Goal: Information Seeking & Learning: Find specific page/section

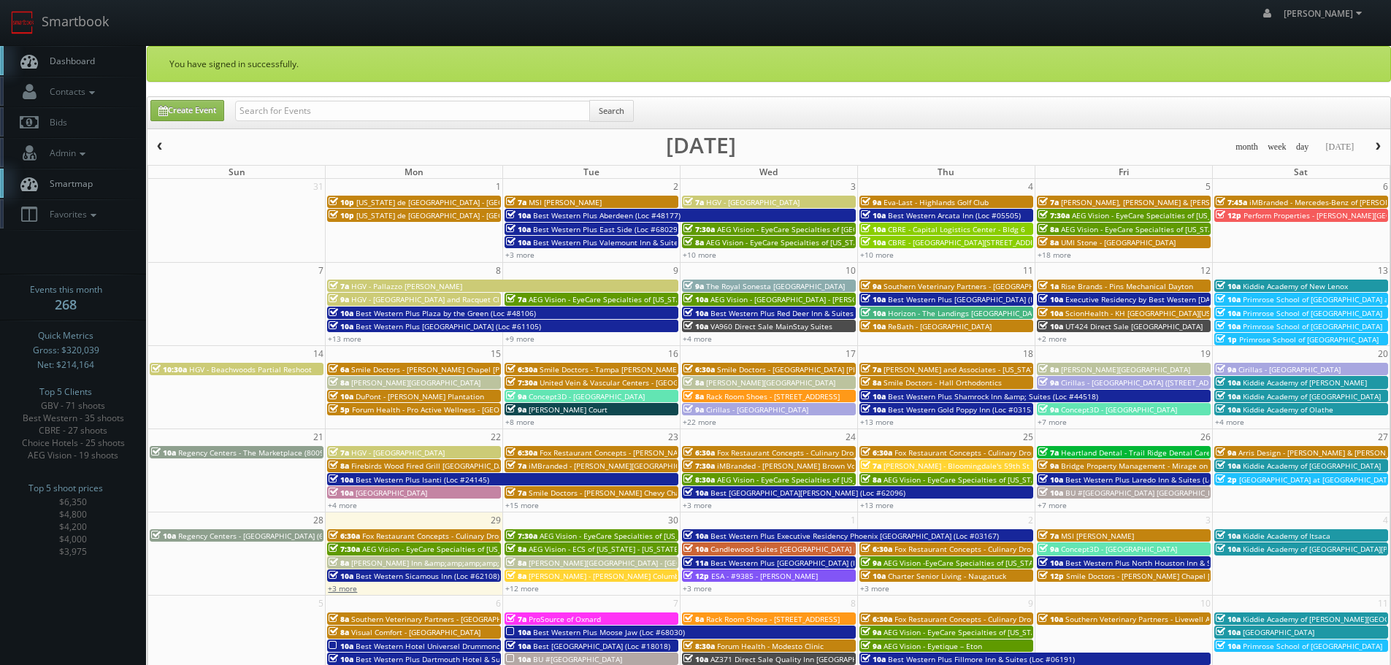
click at [340, 590] on link "+3 more" at bounding box center [342, 588] width 29 height 10
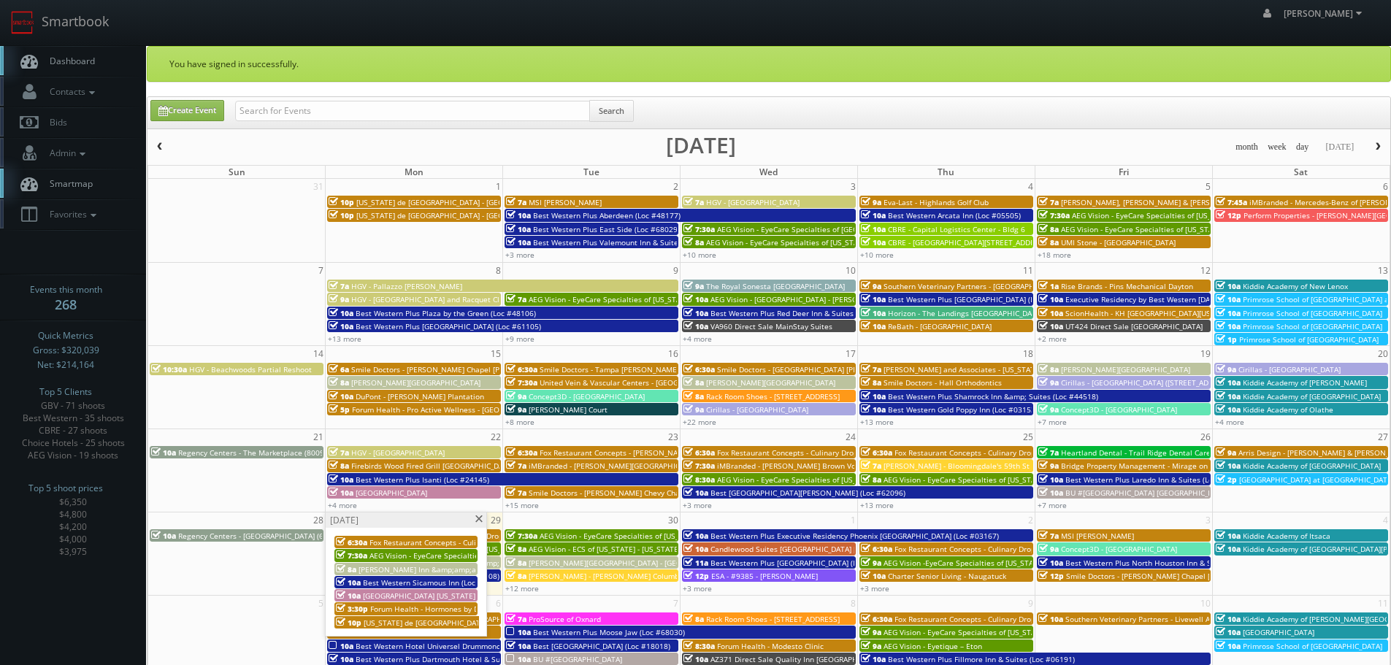
click at [477, 517] on span at bounding box center [478, 519] width 9 height 8
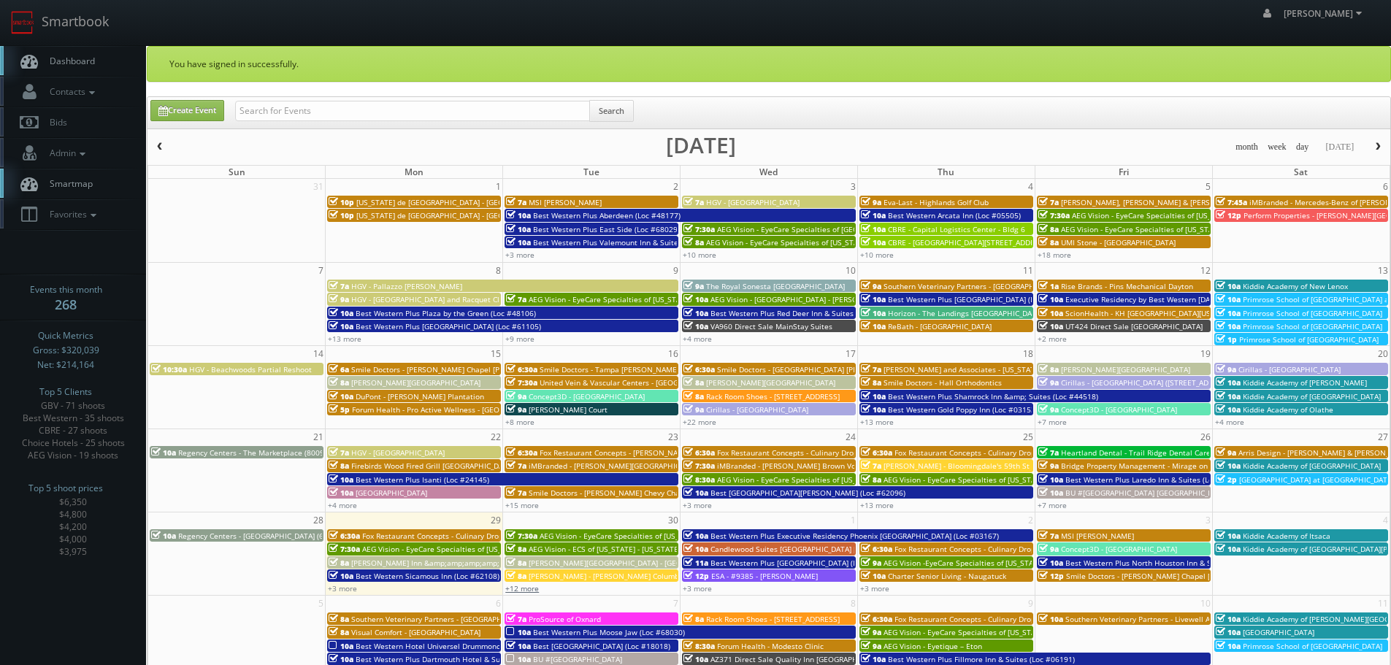
click at [523, 589] on link "+12 more" at bounding box center [522, 588] width 34 height 10
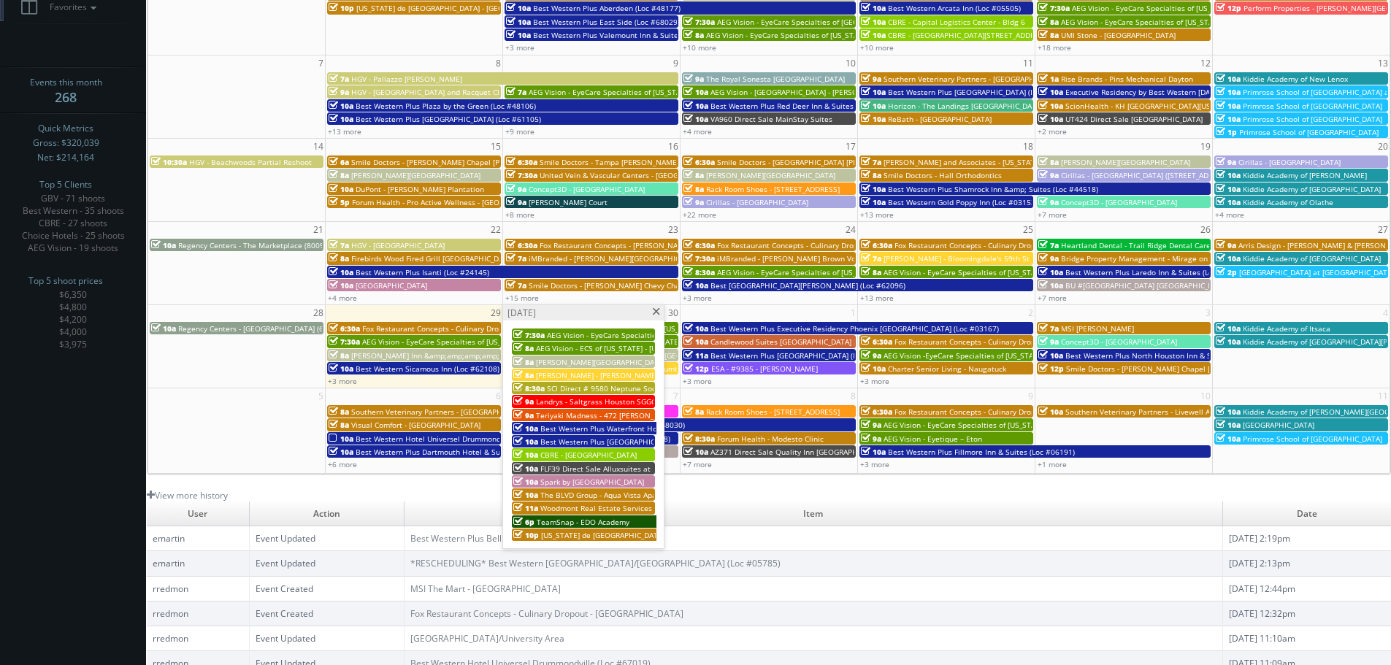
scroll to position [219, 0]
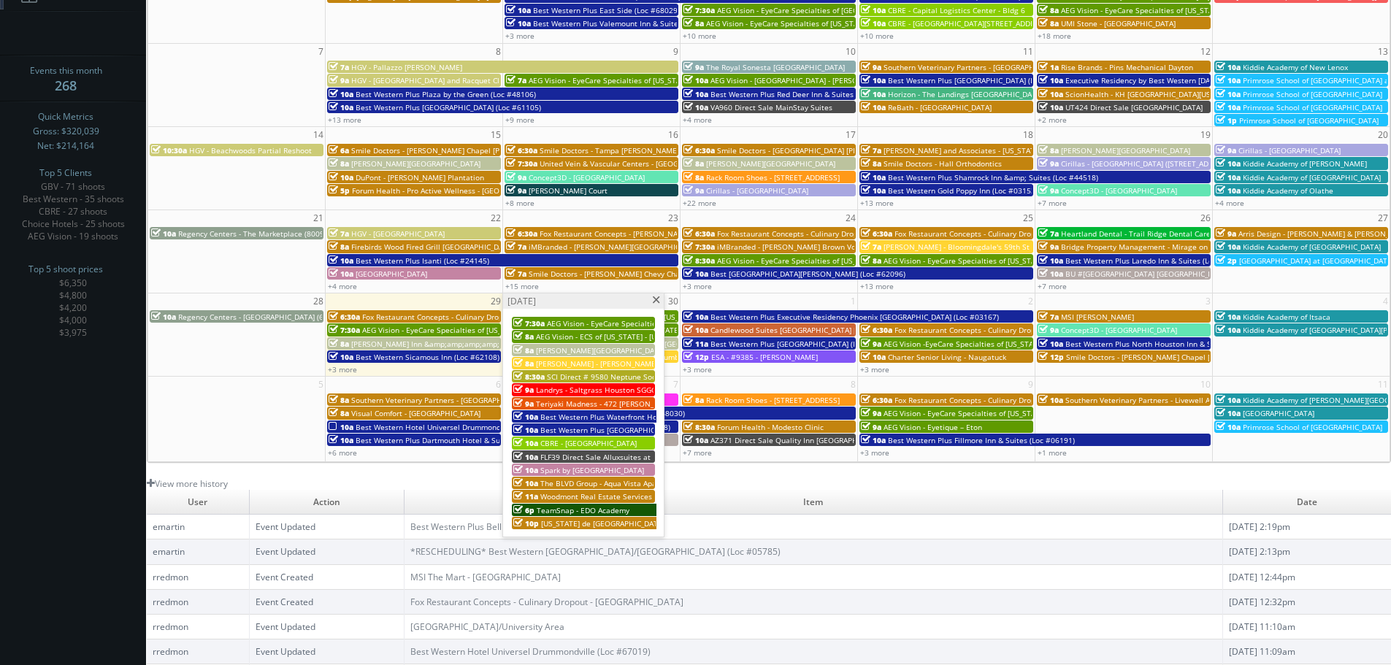
click at [655, 301] on span at bounding box center [655, 300] width 9 height 8
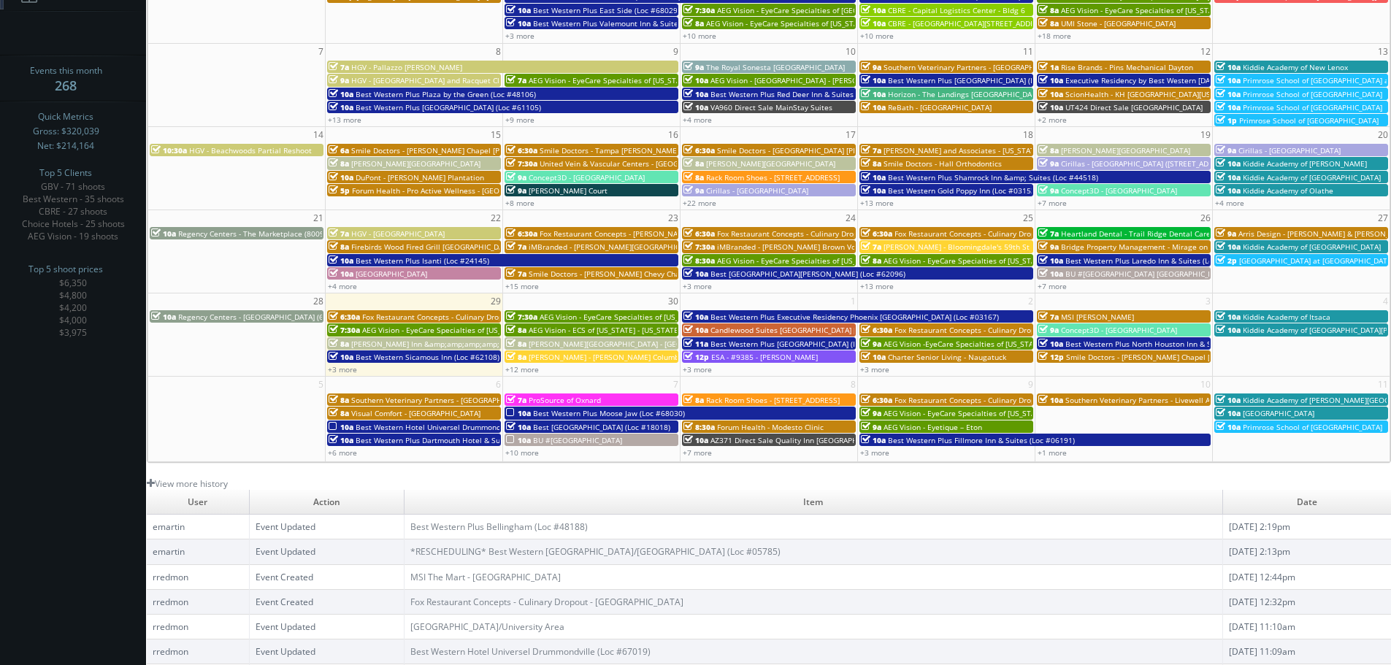
scroll to position [0, 0]
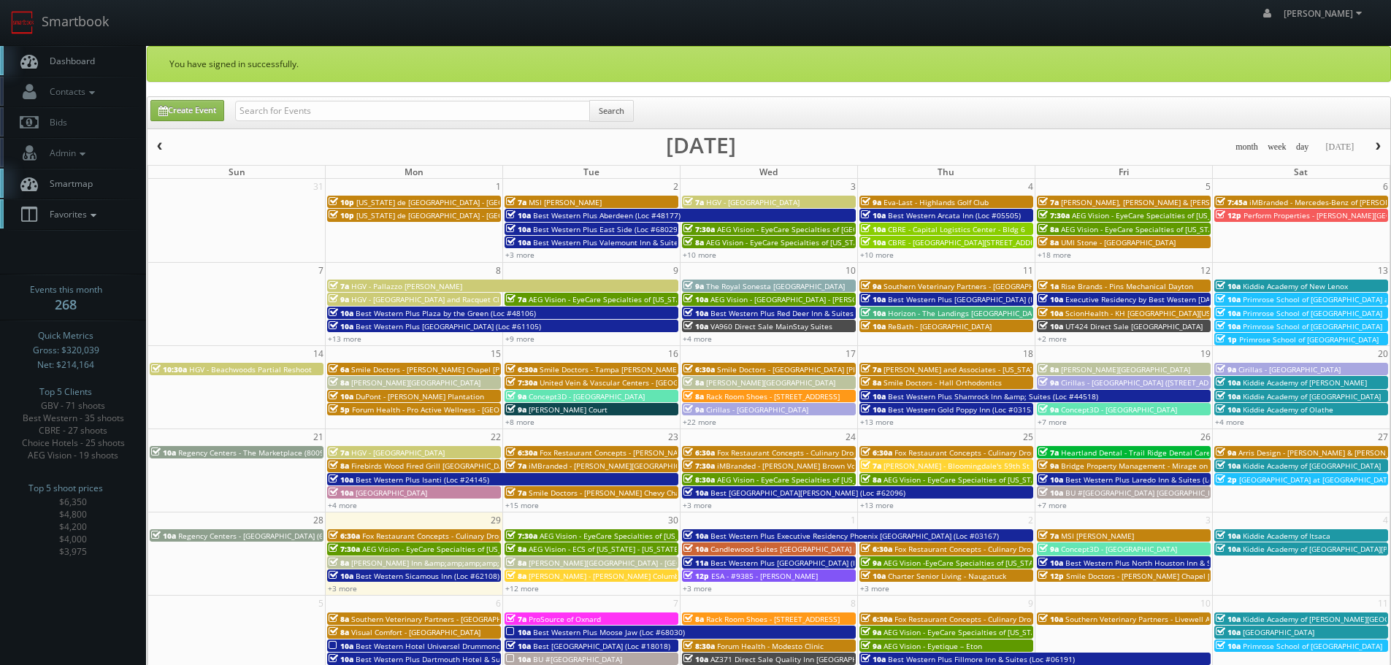
click at [66, 222] on link "Favorites" at bounding box center [73, 214] width 146 height 30
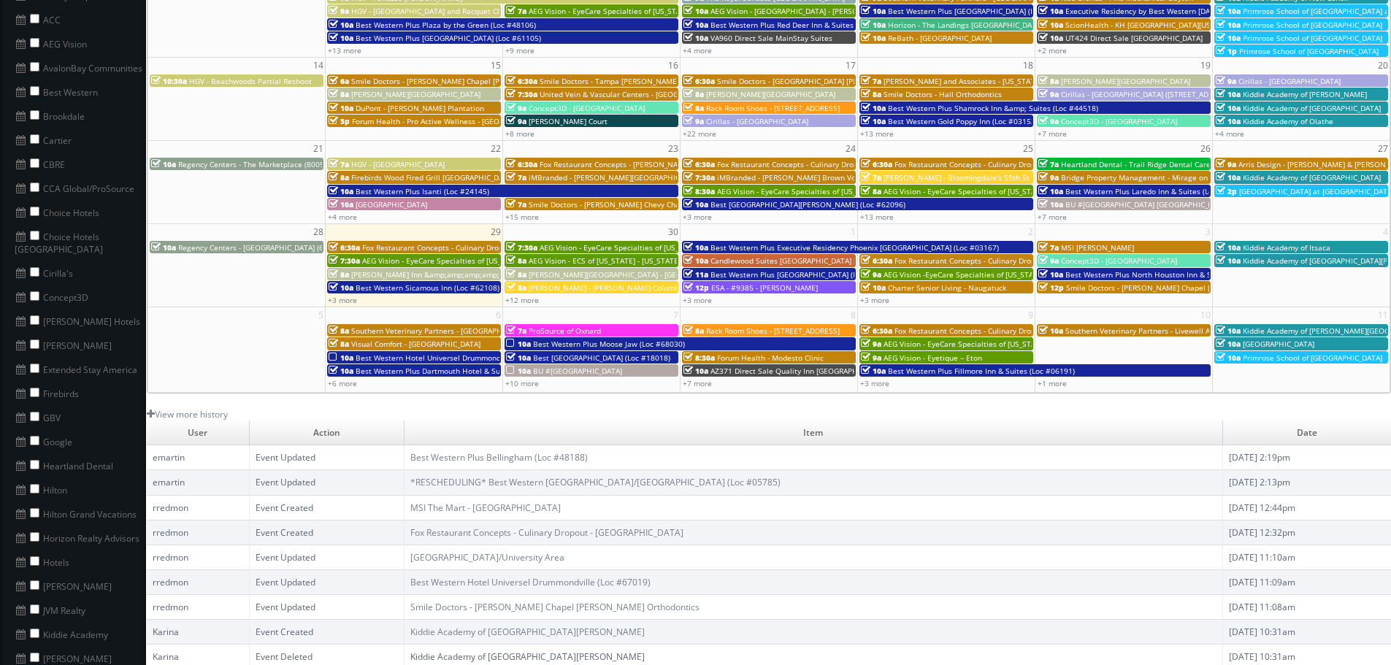
scroll to position [292, 0]
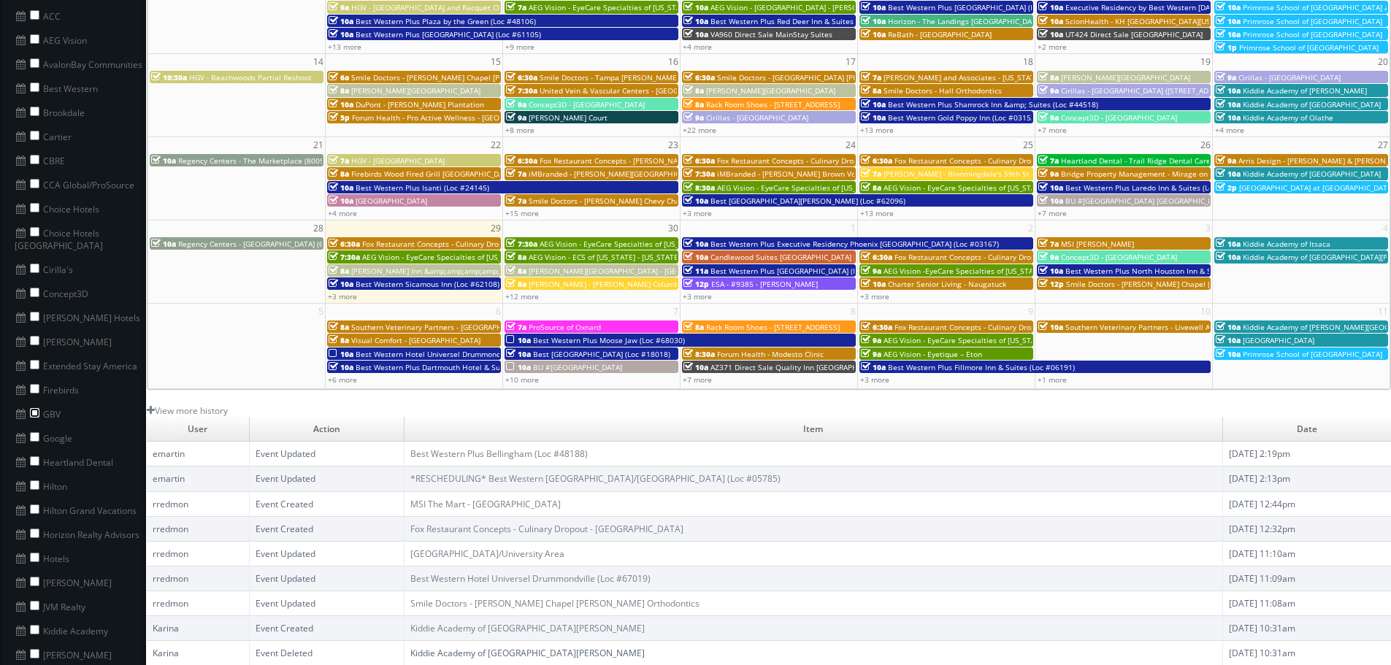
click at [37, 408] on input "checkbox" at bounding box center [34, 412] width 9 height 9
checkbox input "true"
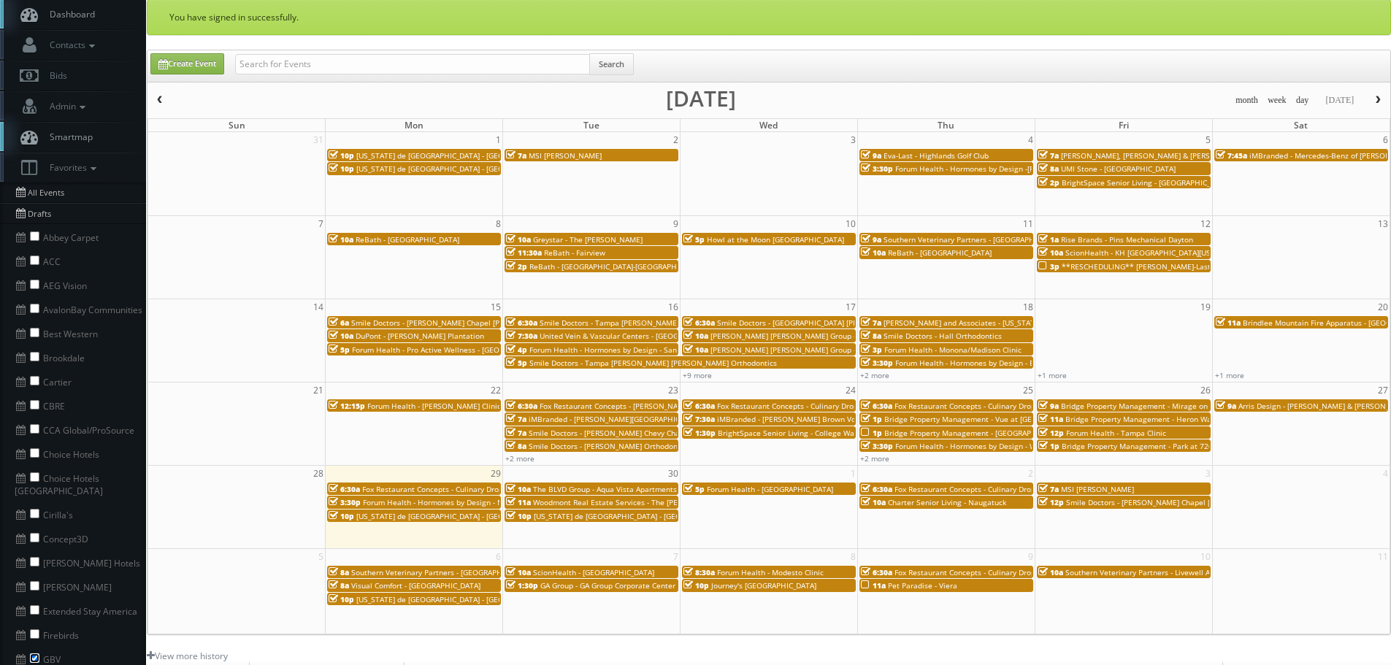
scroll to position [73, 0]
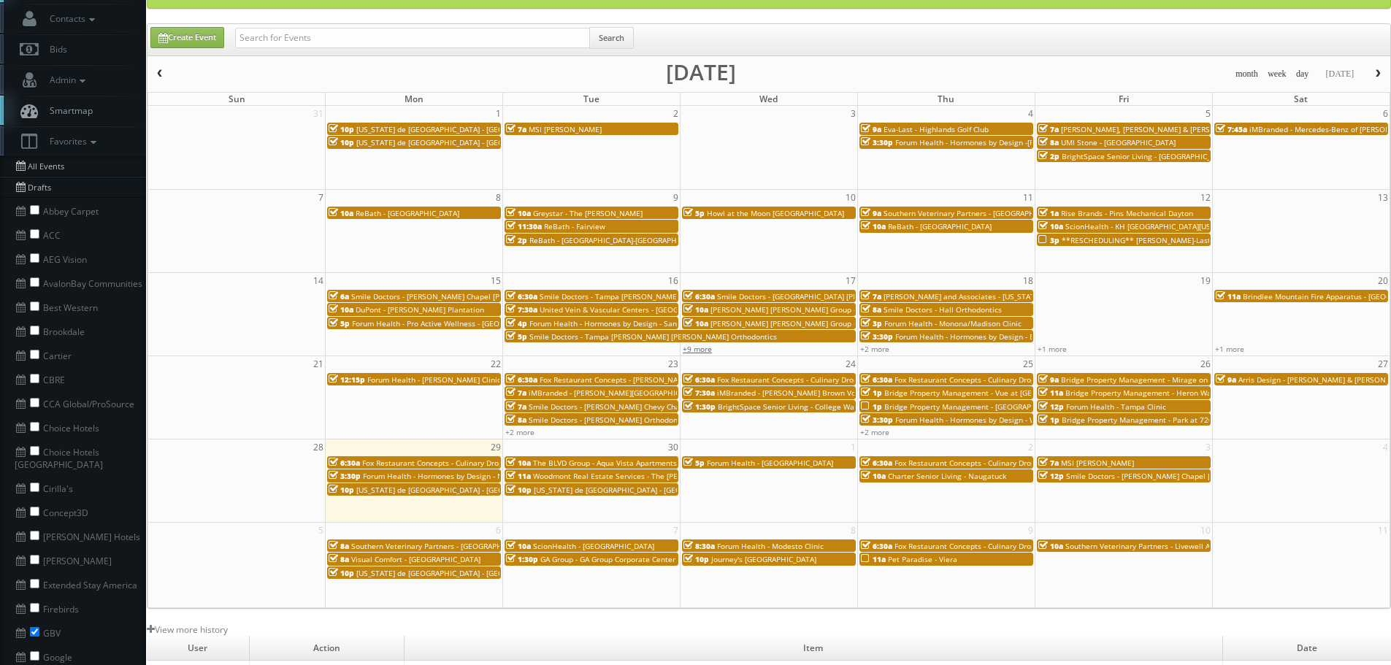
click at [706, 350] on link "+9 more" at bounding box center [697, 349] width 29 height 10
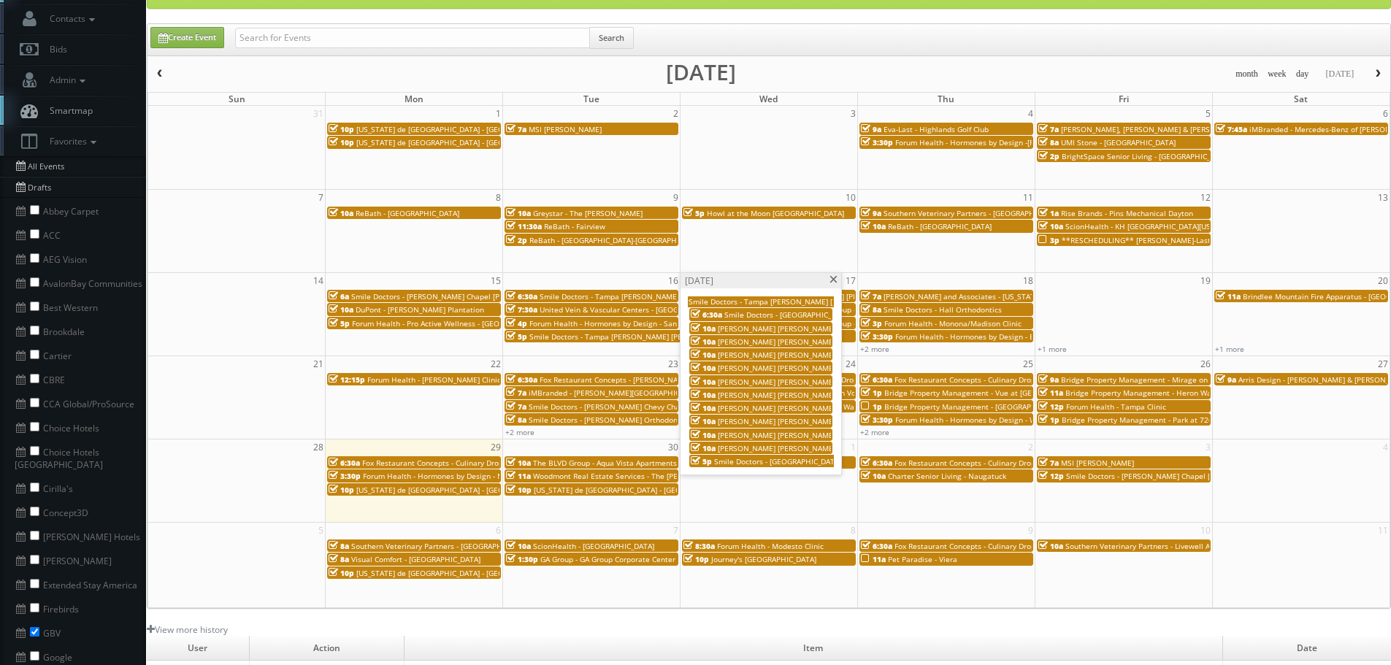
click at [834, 280] on span at bounding box center [833, 280] width 9 height 8
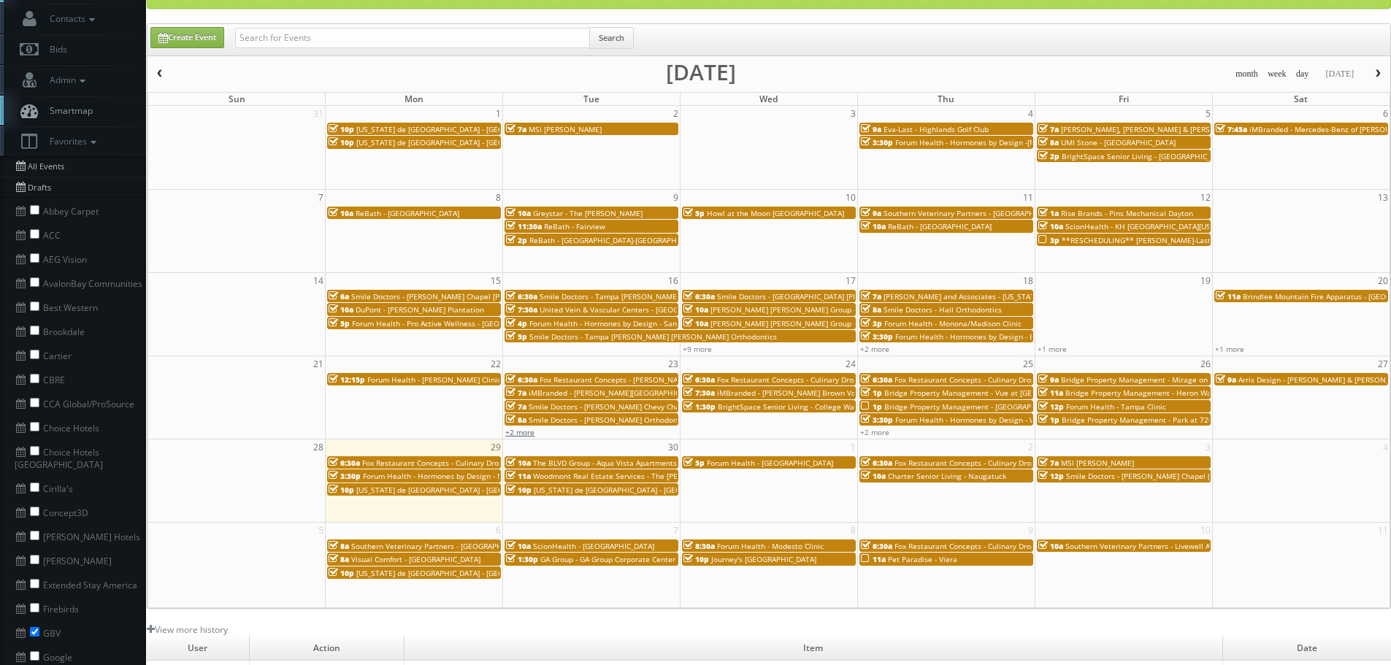
click at [526, 431] on link "+2 more" at bounding box center [519, 432] width 29 height 10
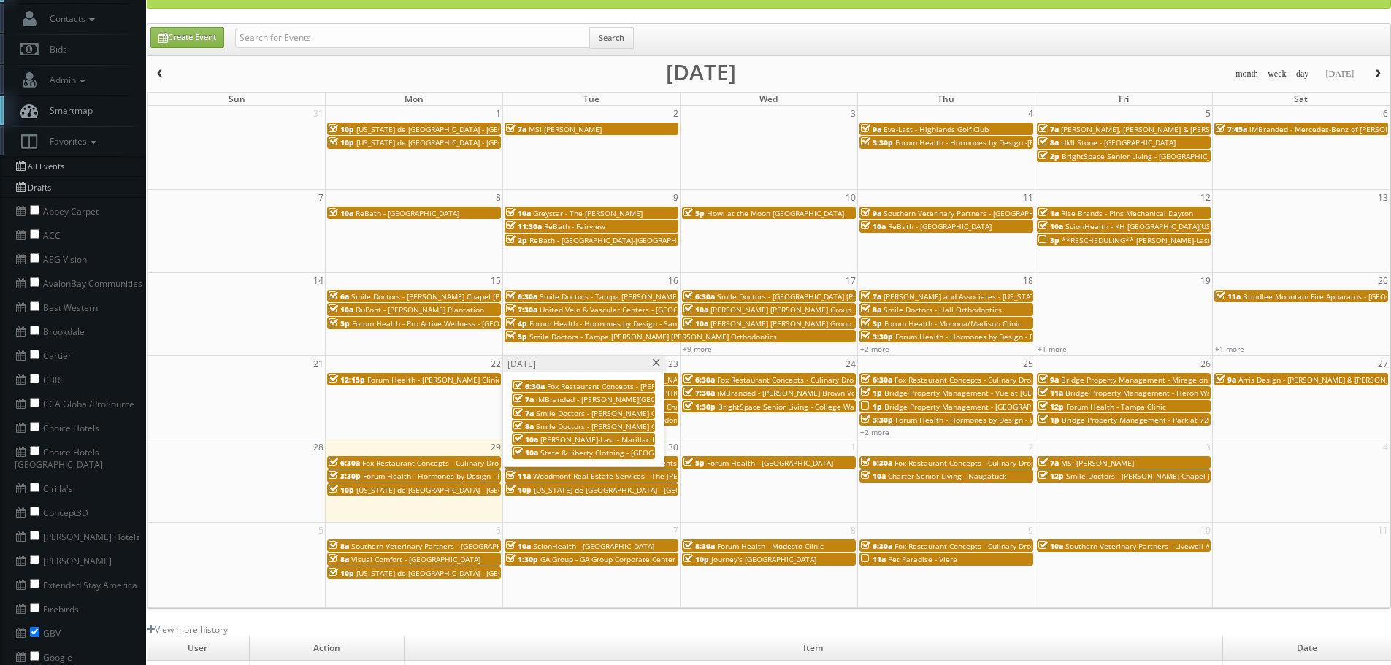
click at [654, 365] on span at bounding box center [655, 363] width 9 height 8
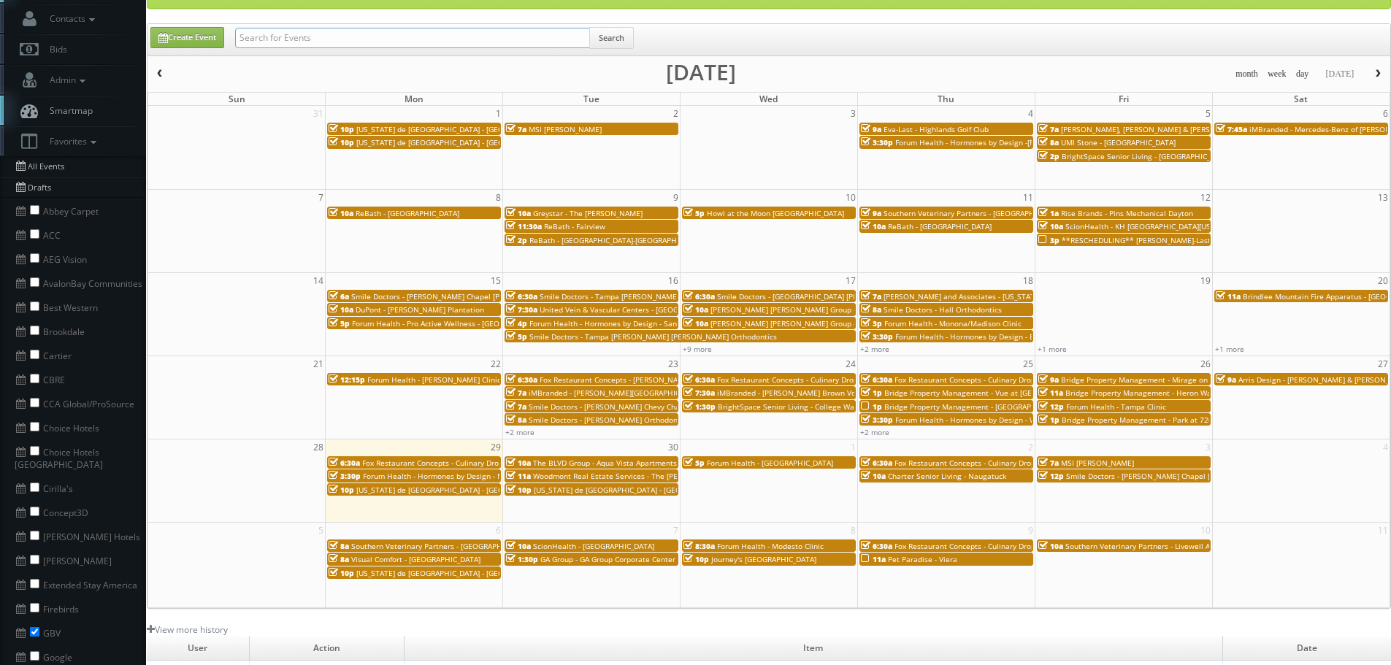
click at [435, 37] on input "text" at bounding box center [412, 38] width 355 height 20
type input "forum health"
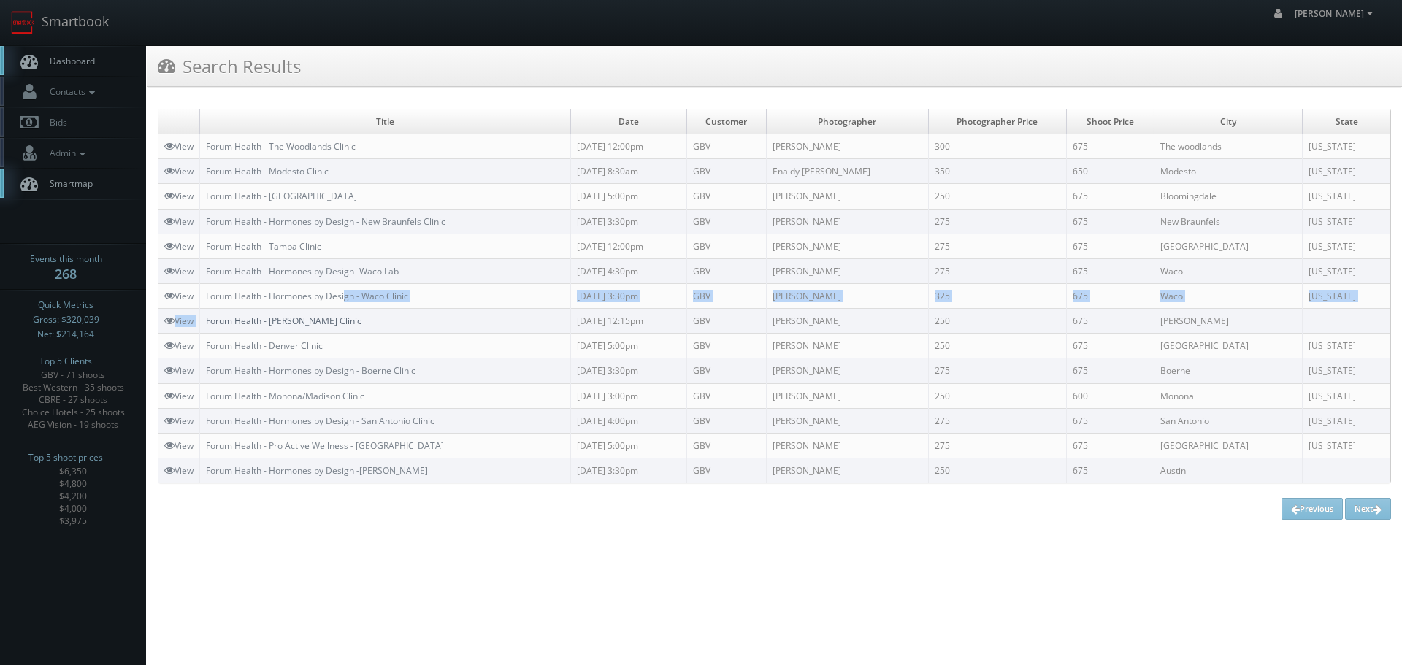
drag, startPoint x: 348, startPoint y: 307, endPoint x: 211, endPoint y: 323, distance: 138.2
click at [211, 323] on tbody "View Forum Health - The Woodlands Clinic 10/30/2025 12:00pm GBV Eddie Harper 30…" at bounding box center [774, 308] width 1232 height 348
copy tr "Forum Health - [PERSON_NAME] Clinic"
drag, startPoint x: 320, startPoint y: 320, endPoint x: 340, endPoint y: 373, distance: 56.8
click at [199, 329] on tr "View Forum Health - Cary Clinic 09/22/2025 12:15pm GBV Scott Van Manen 250 675 …" at bounding box center [774, 321] width 1232 height 25
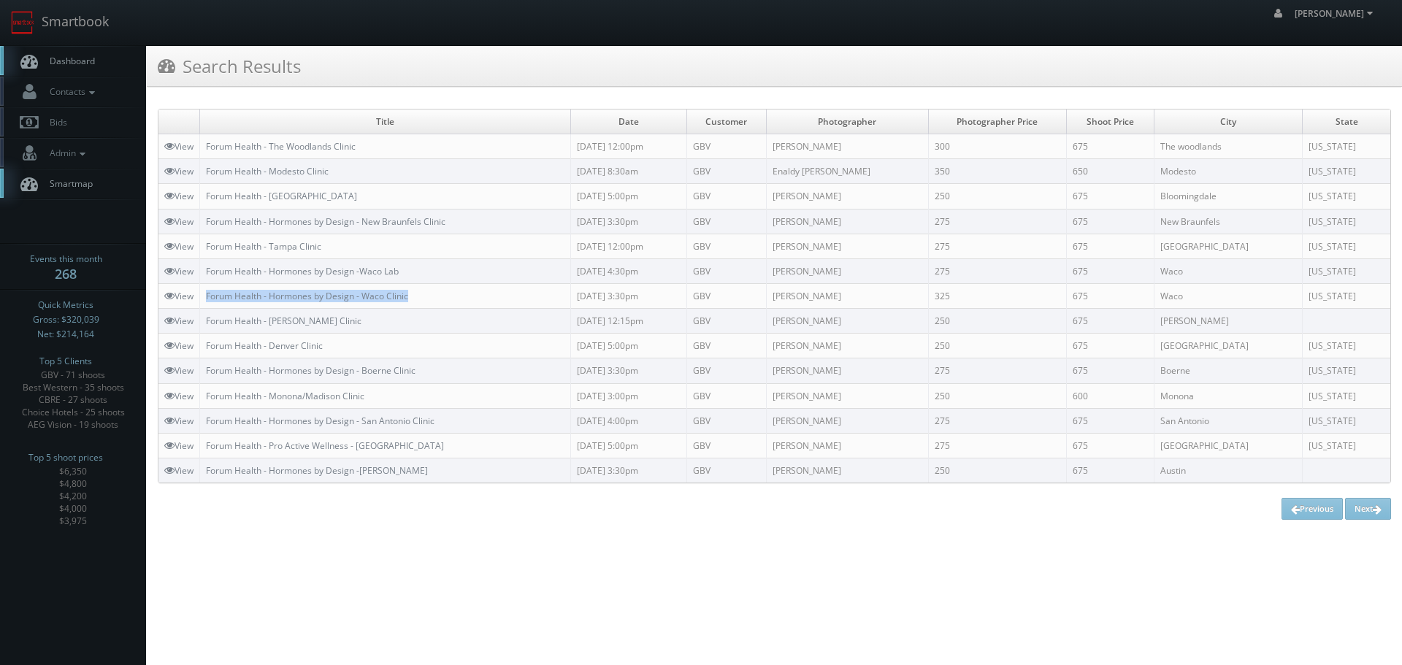
copy link "Forum Health - Hormones by Design - Waco Clinic"
drag, startPoint x: 418, startPoint y: 295, endPoint x: 207, endPoint y: 301, distance: 211.1
click at [207, 301] on td "Forum Health - Hormones by Design - Waco Clinic" at bounding box center [385, 295] width 371 height 25
copy link "Forum Health - Hormones by Design -Waco Lab"
drag, startPoint x: 434, startPoint y: 267, endPoint x: 242, endPoint y: 309, distance: 197.2
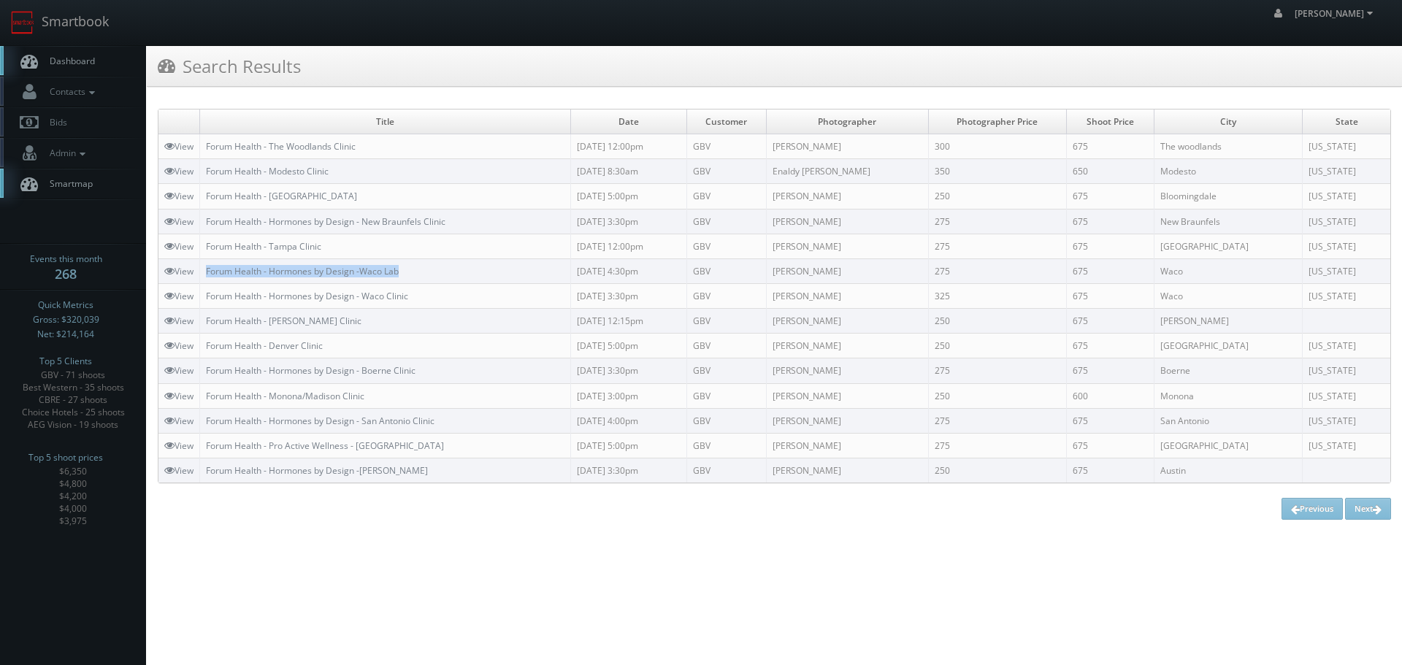
click at [207, 272] on td "Forum Health - Hormones by Design -Waco Lab" at bounding box center [385, 270] width 371 height 25
copy link "Forum Health - Tampa Clinic"
drag, startPoint x: 350, startPoint y: 234, endPoint x: 209, endPoint y: 250, distance: 141.9
click at [209, 250] on td "Forum Health - Tampa Clinic" at bounding box center [385, 246] width 371 height 25
drag, startPoint x: 457, startPoint y: 221, endPoint x: 199, endPoint y: 223, distance: 257.7
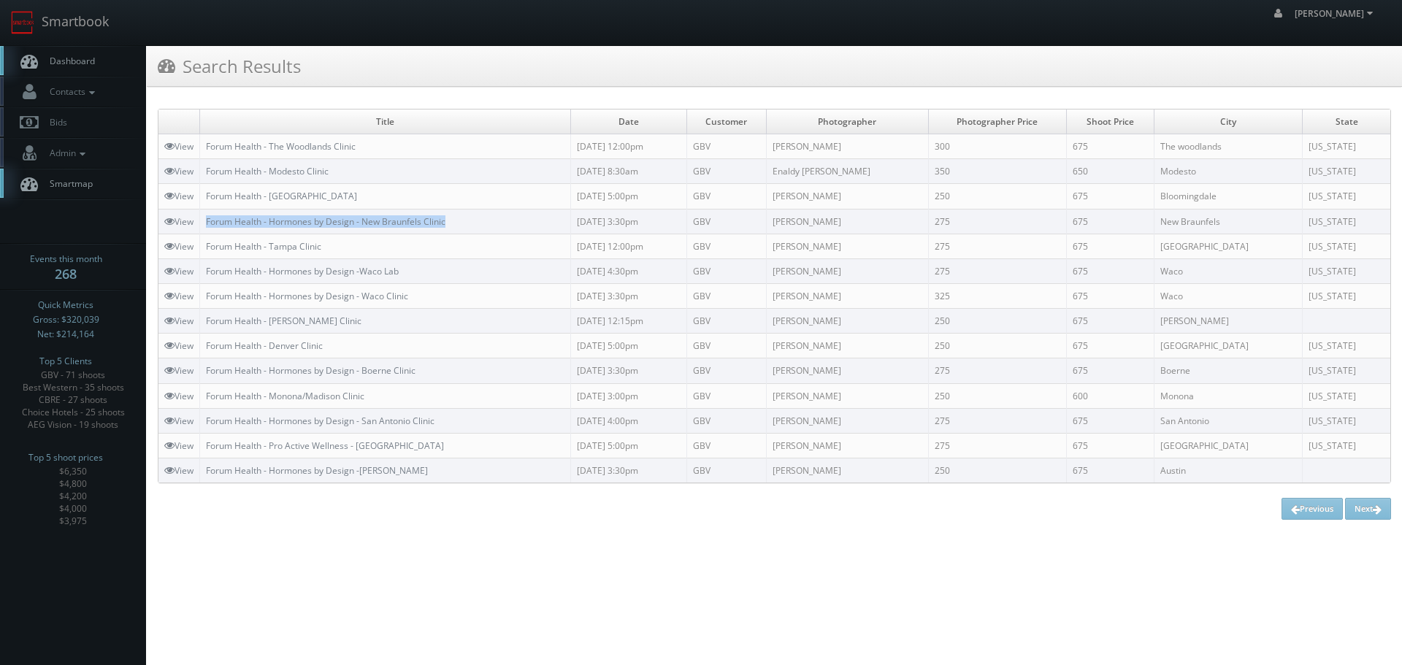
click at [199, 223] on tr "View Forum Health - Hormones by Design - New Braunfels Clinic 09/29/2025 3:30pm…" at bounding box center [774, 221] width 1232 height 25
copy tr "Forum Health - Hormones by Design - New Braunfels Clinic"
copy tr "675"
drag, startPoint x: 1135, startPoint y: 226, endPoint x: 1078, endPoint y: 226, distance: 56.9
click at [1078, 226] on tr "View Forum Health - Hormones by Design - New Braunfels Clinic 09/29/2025 3:30pm…" at bounding box center [774, 221] width 1232 height 25
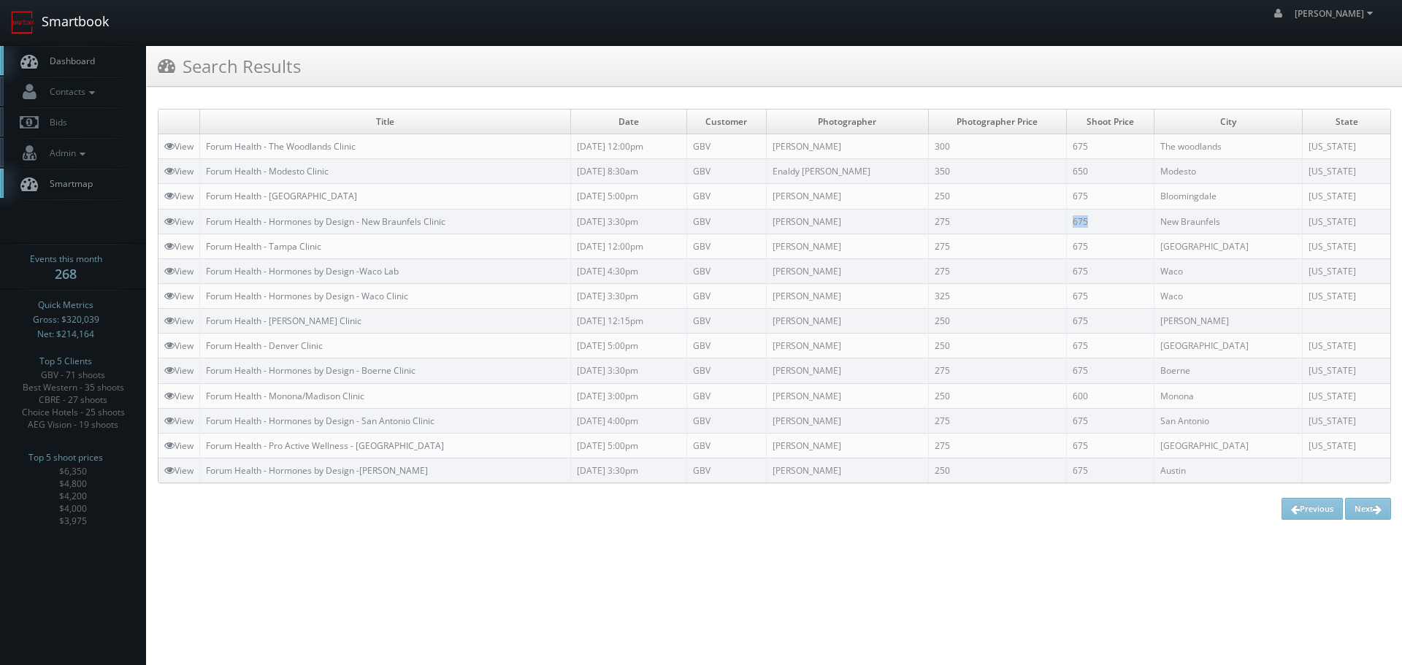
click at [101, 20] on link "Smartbook" at bounding box center [60, 22] width 120 height 45
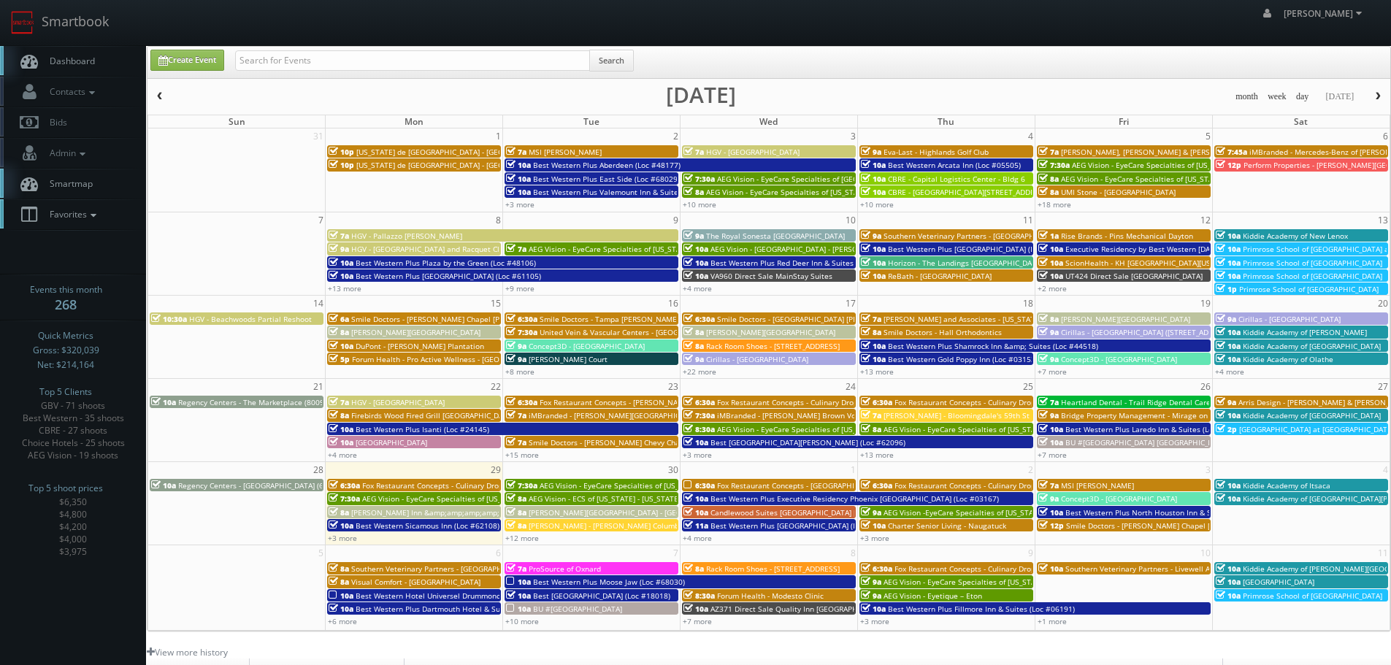
click at [96, 216] on icon at bounding box center [93, 215] width 13 height 10
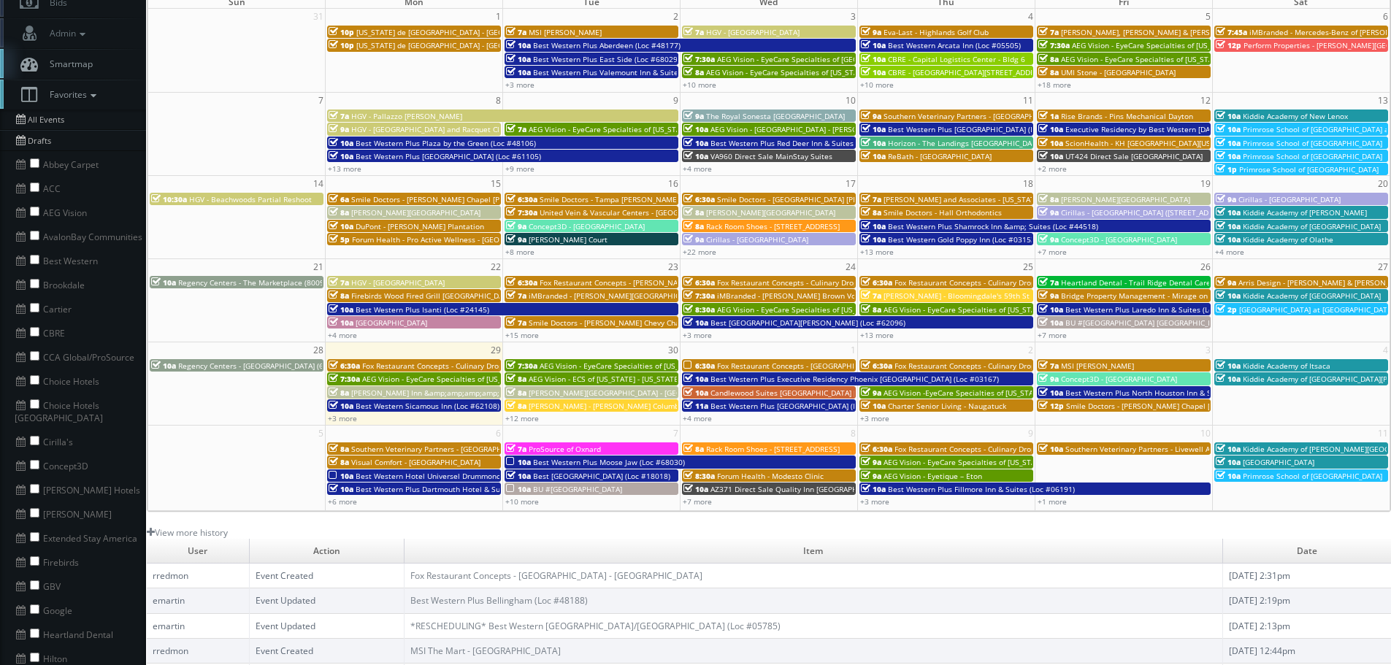
scroll to position [146, 0]
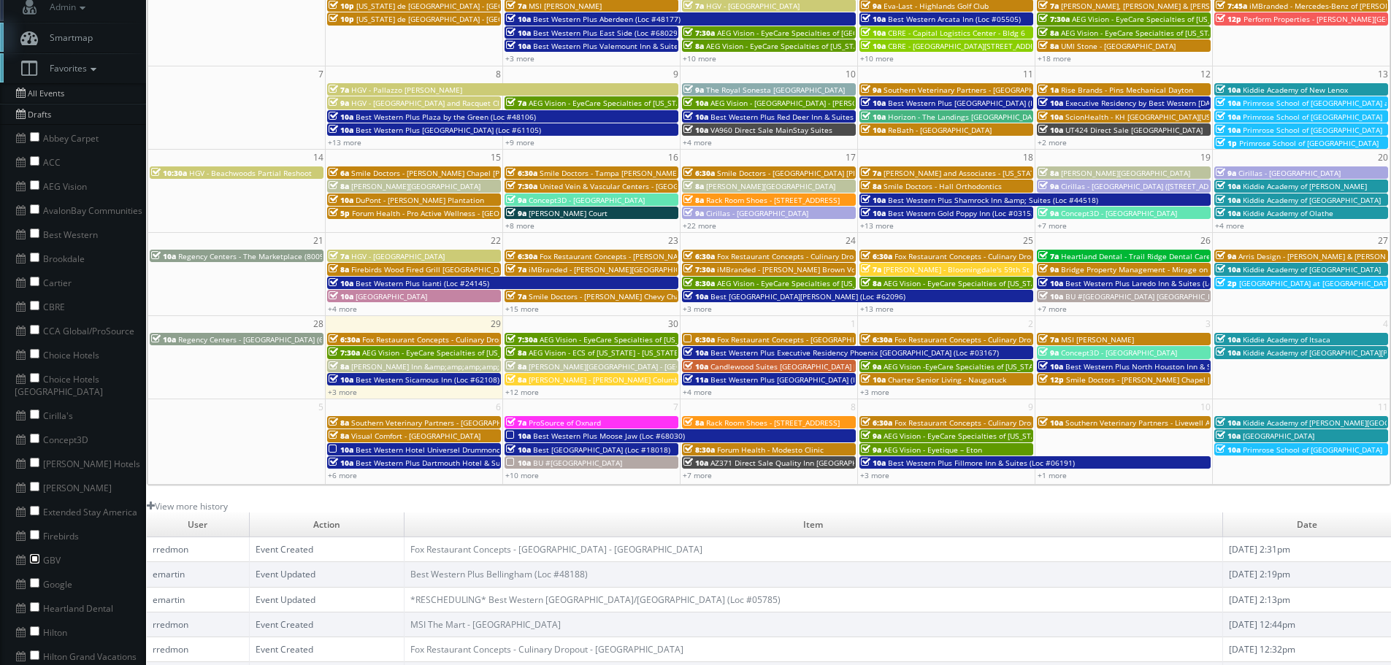
click at [37, 554] on input "checkbox" at bounding box center [34, 558] width 9 height 9
checkbox input "true"
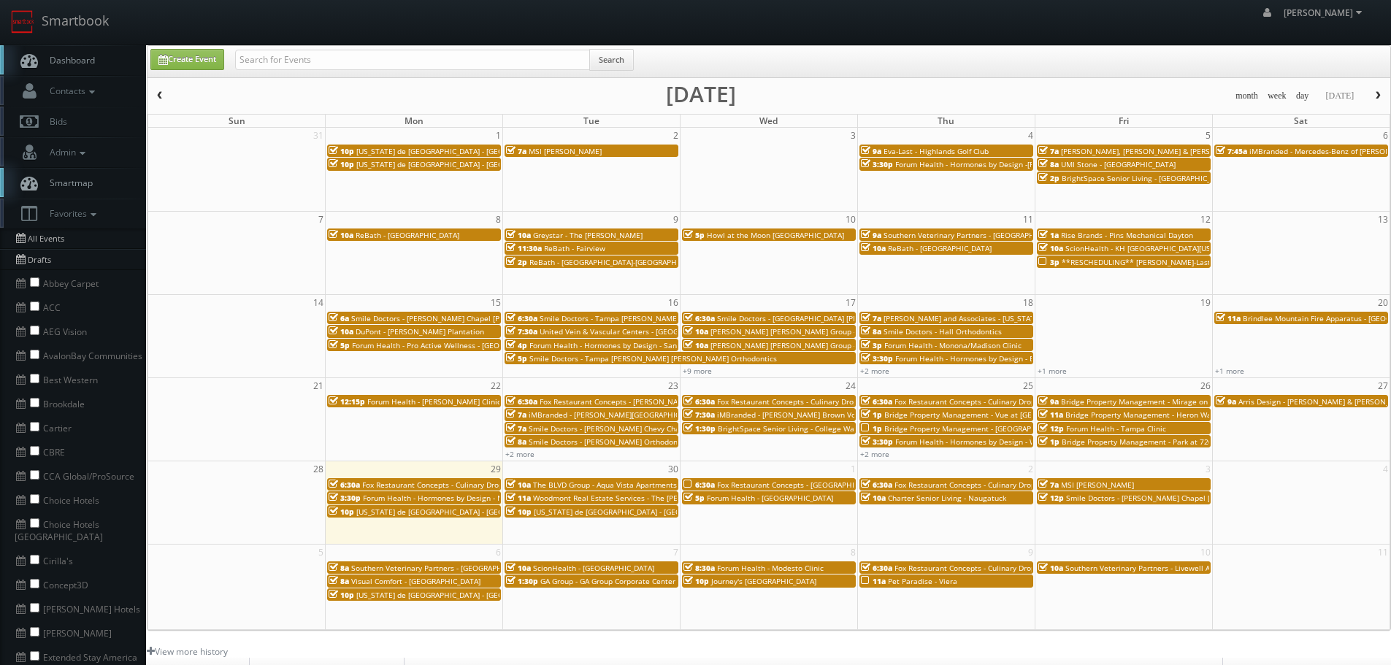
scroll to position [0, 0]
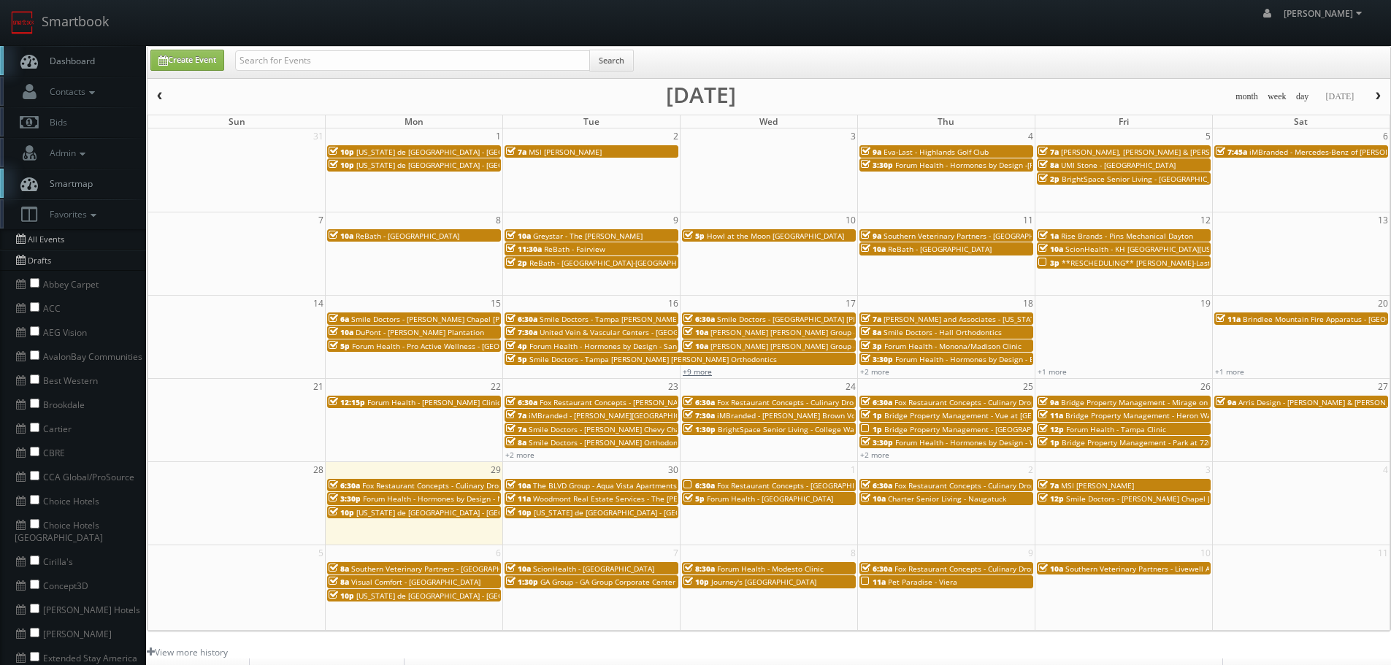
click at [704, 372] on link "+9 more" at bounding box center [697, 371] width 29 height 10
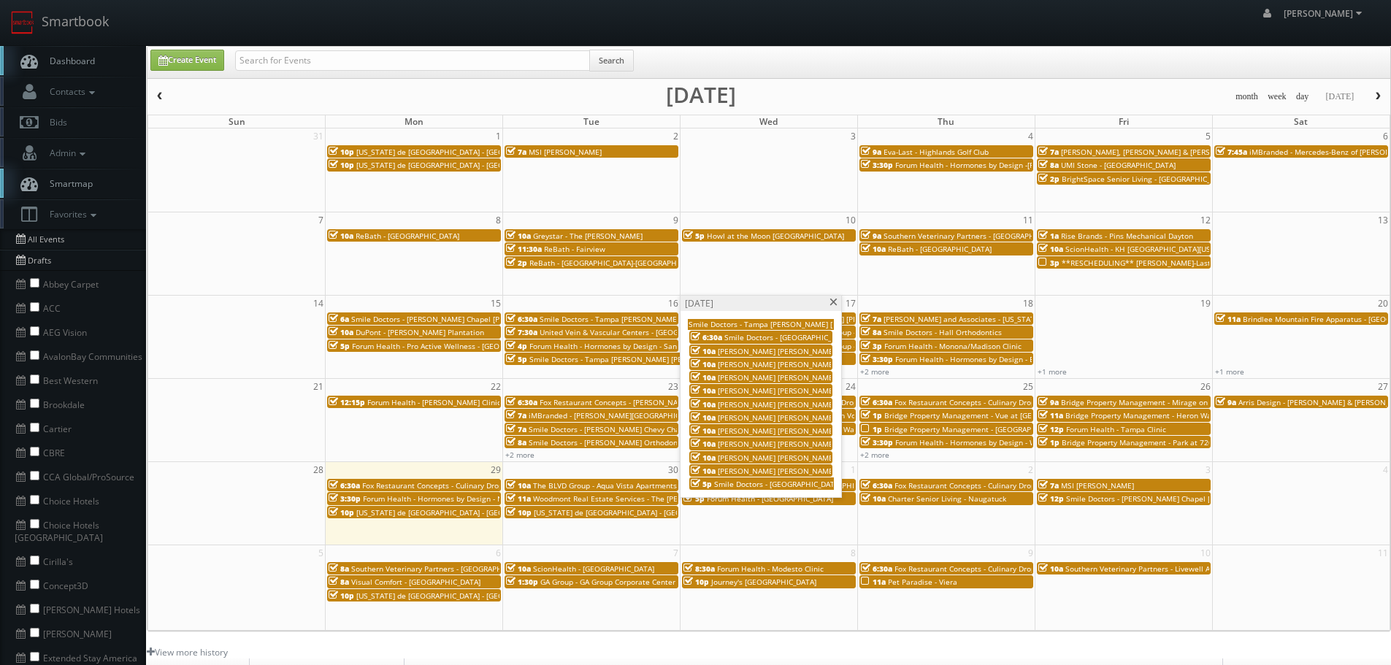
click at [831, 299] on span at bounding box center [833, 303] width 9 height 8
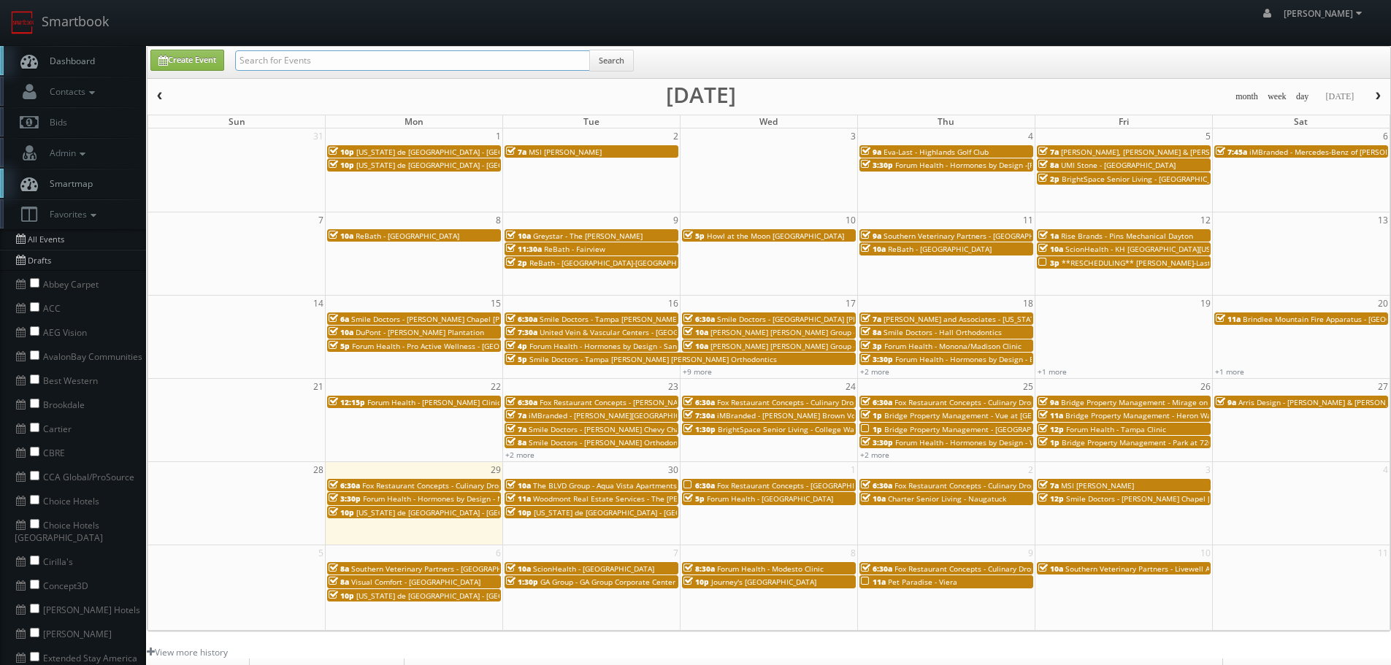
click at [336, 56] on input "text" at bounding box center [412, 60] width 355 height 20
type input "smile doctor"
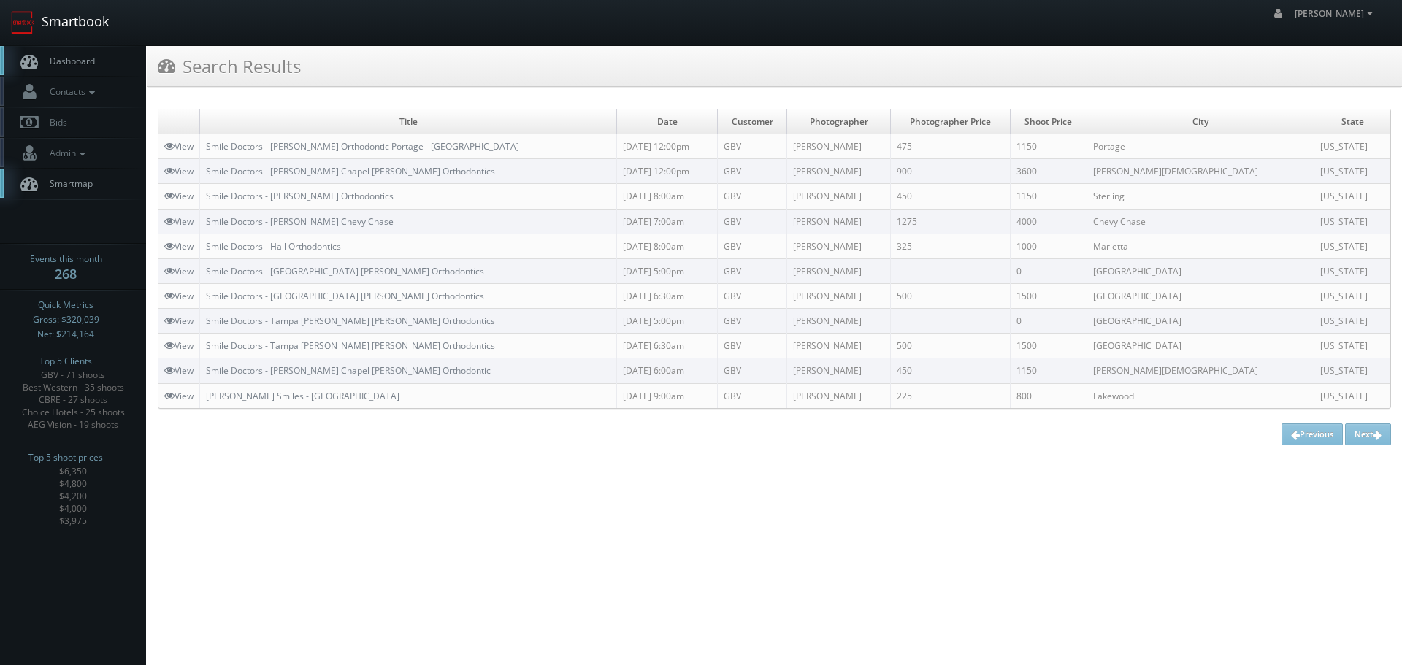
click at [107, 32] on link "Smartbook" at bounding box center [60, 22] width 120 height 45
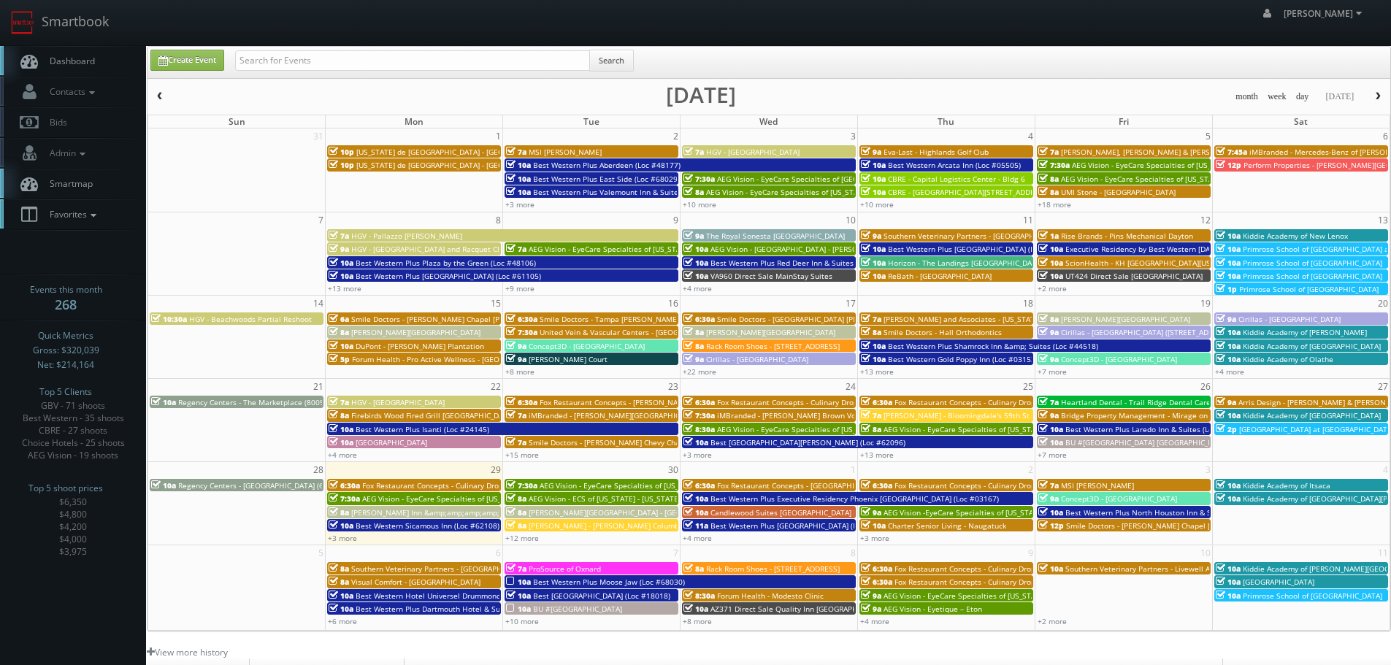
click at [102, 201] on link "Favorites" at bounding box center [73, 214] width 146 height 30
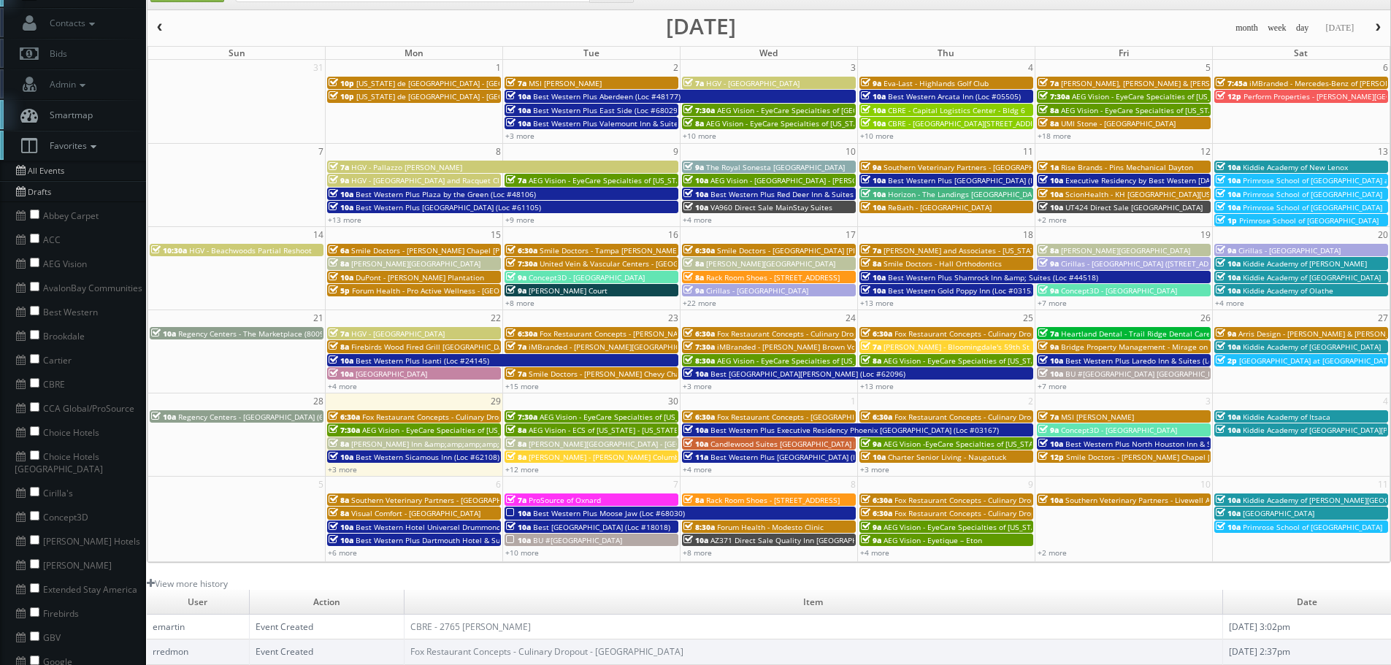
scroll to position [219, 0]
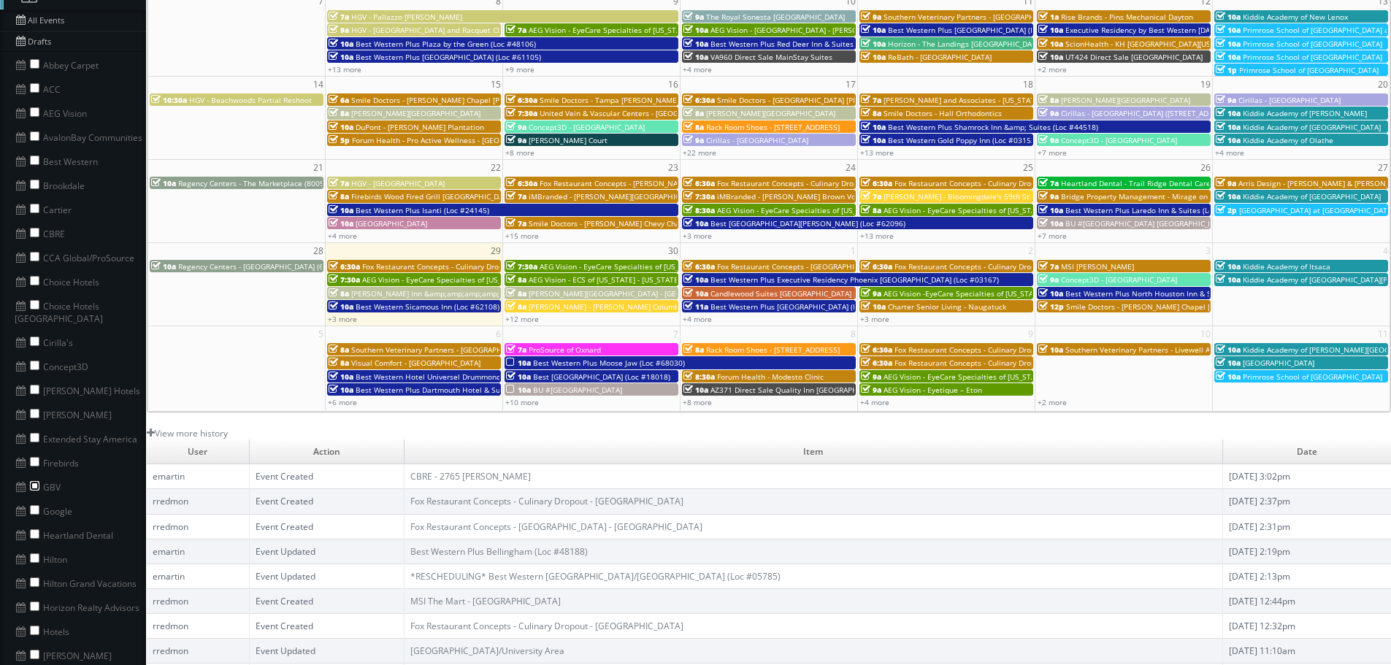
click at [37, 481] on input "checkbox" at bounding box center [34, 485] width 9 height 9
checkbox input "true"
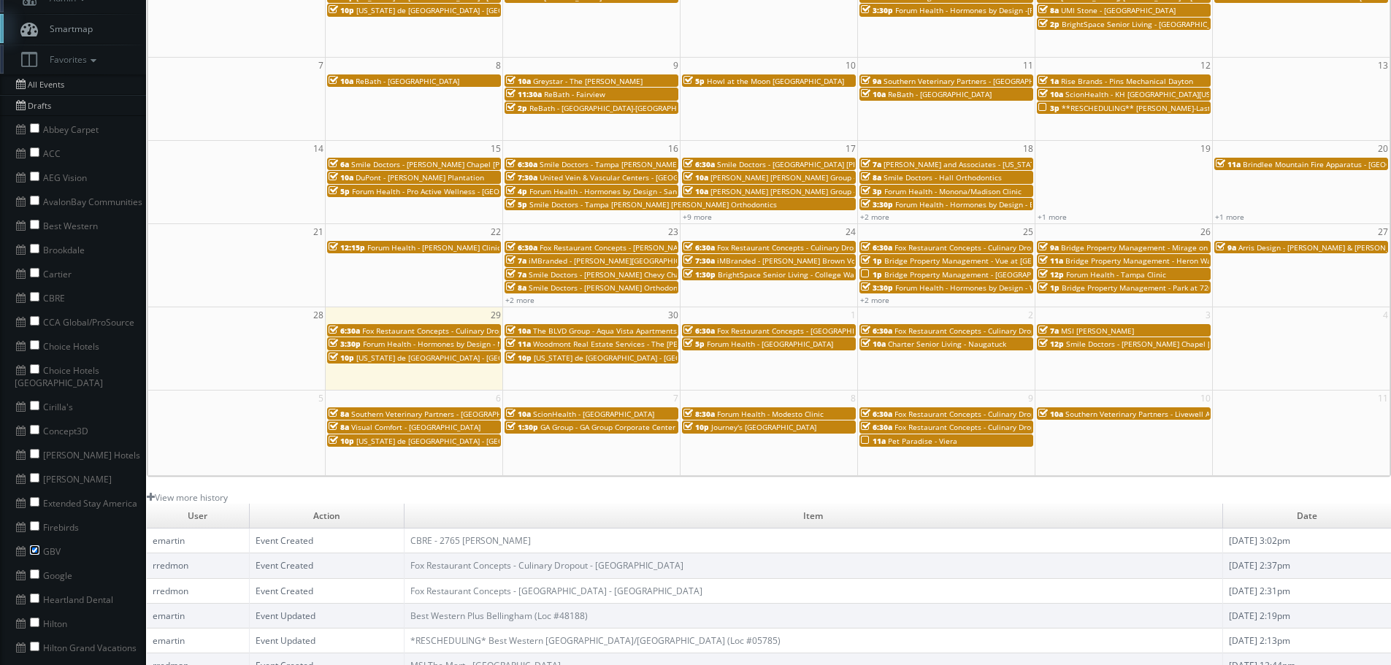
scroll to position [73, 0]
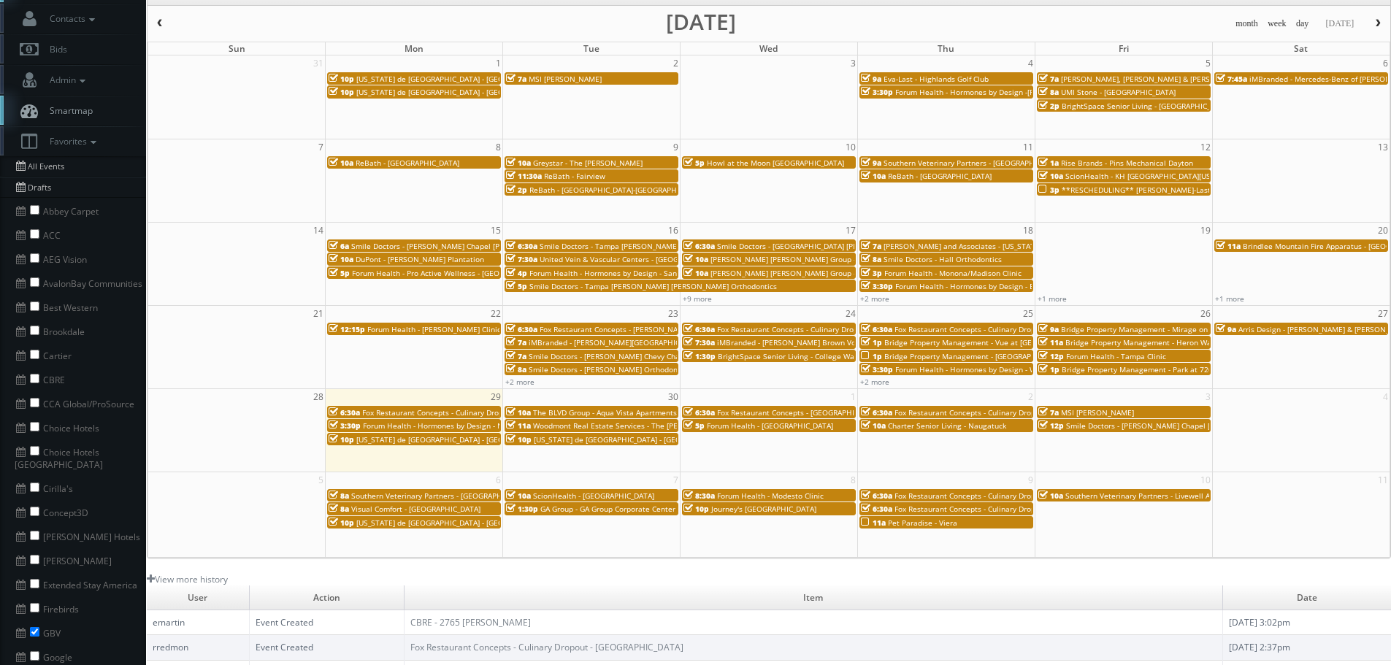
click at [1105, 193] on span "**RESCHEDULING** [PERSON_NAME]-Last - [GEOGRAPHIC_DATA]" at bounding box center [1174, 190] width 227 height 10
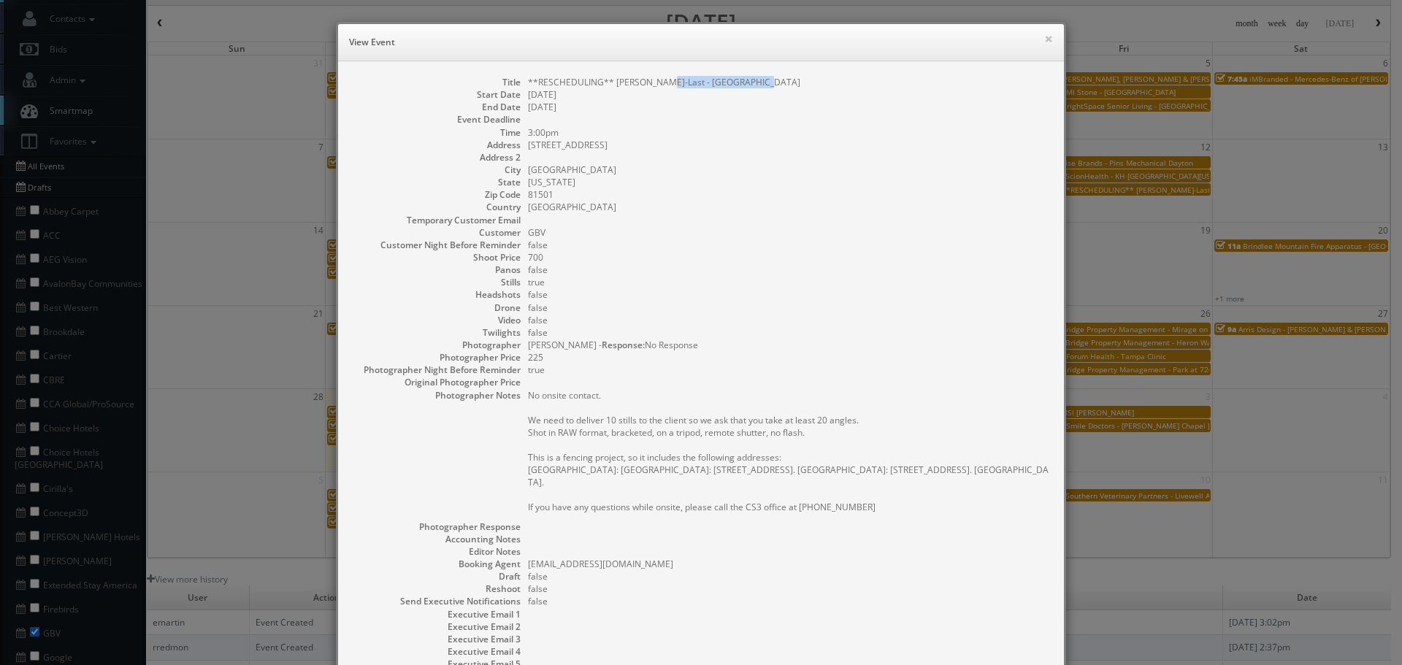
drag, startPoint x: 763, startPoint y: 80, endPoint x: 653, endPoint y: 84, distance: 109.6
click at [653, 84] on dd "**RESCHEDULING** [PERSON_NAME]-Last - [GEOGRAPHIC_DATA]" at bounding box center [788, 82] width 521 height 12
copy dd "Marillac Health Center"
click at [1044, 42] on button "×" at bounding box center [1048, 39] width 9 height 10
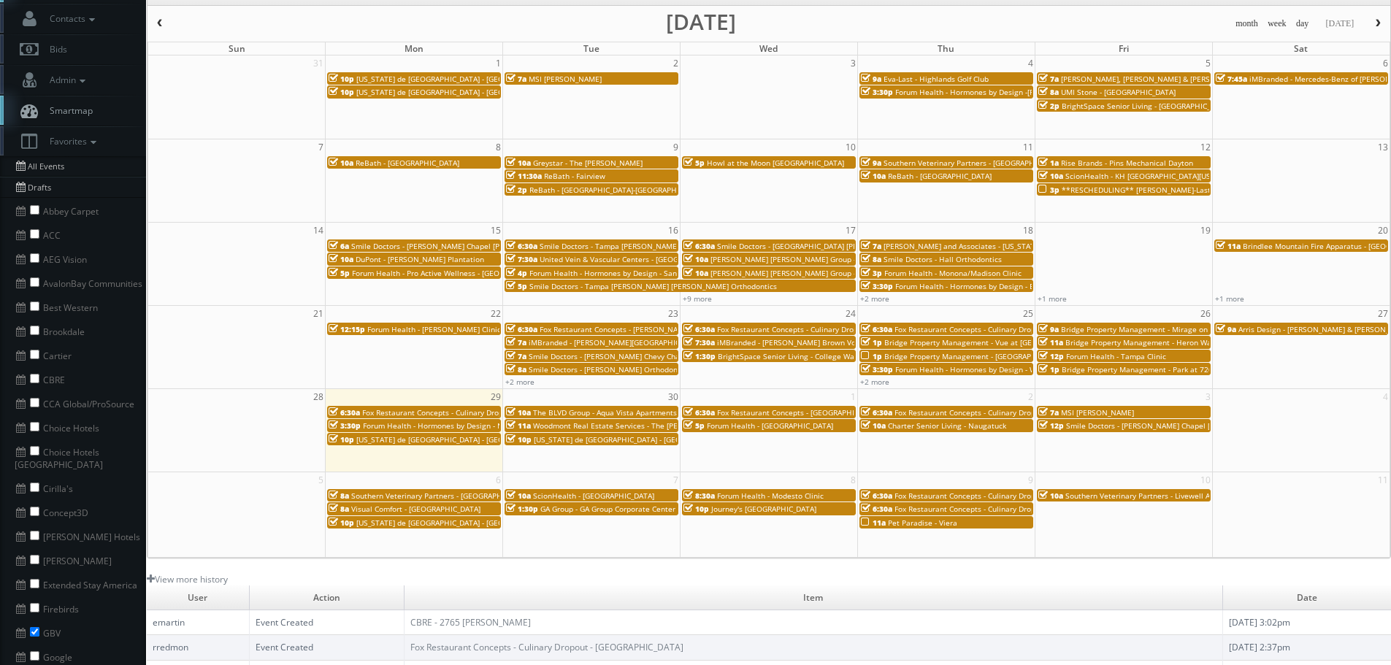
click at [1016, 160] on span "Southern Veterinary Partners - Livewell Animal Hospital of St. Anthony" at bounding box center [1002, 163] width 239 height 10
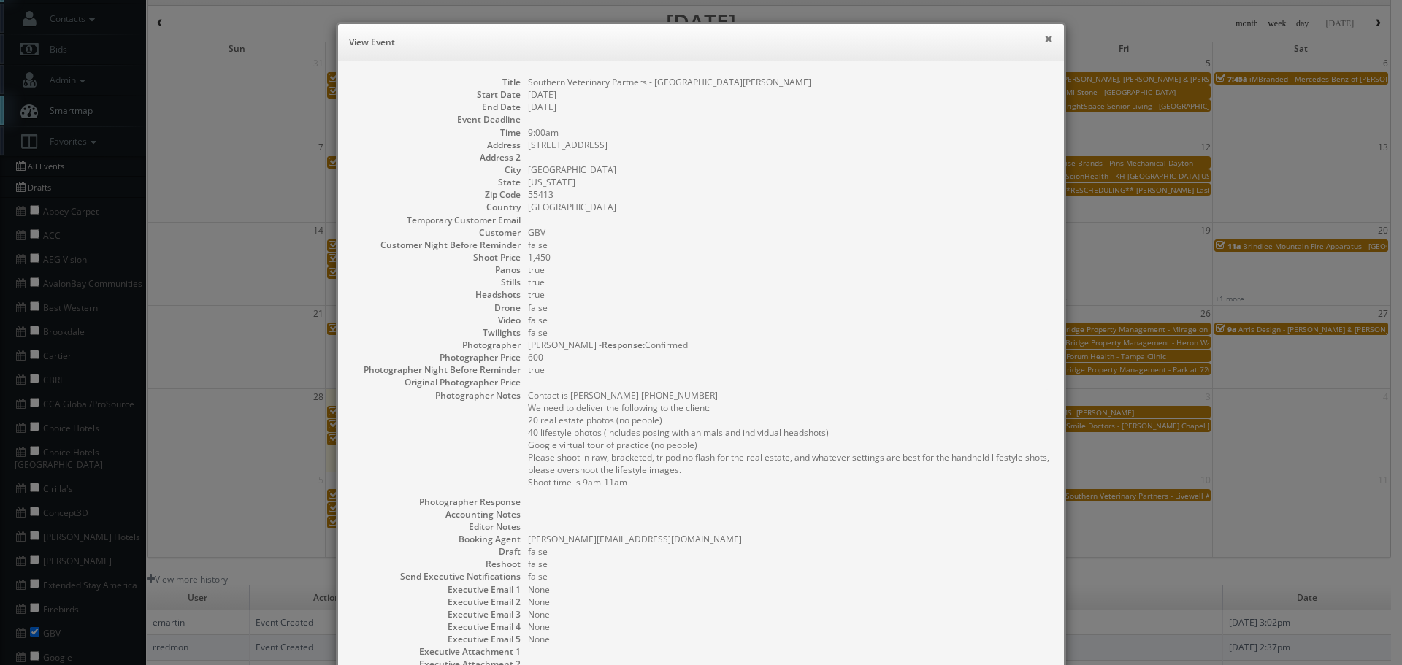
click at [1044, 34] on button "×" at bounding box center [1048, 39] width 9 height 10
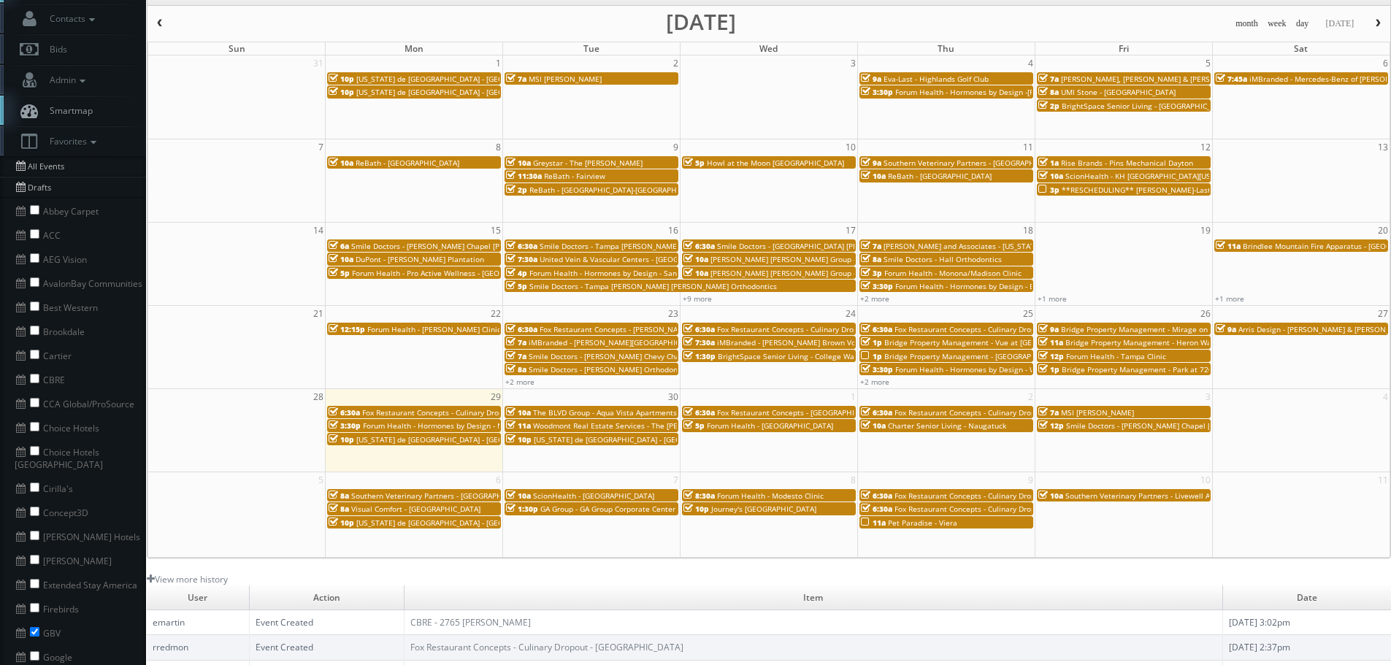
click at [1094, 188] on span "**RESCHEDULING** [PERSON_NAME]-Last - [GEOGRAPHIC_DATA]" at bounding box center [1174, 190] width 227 height 10
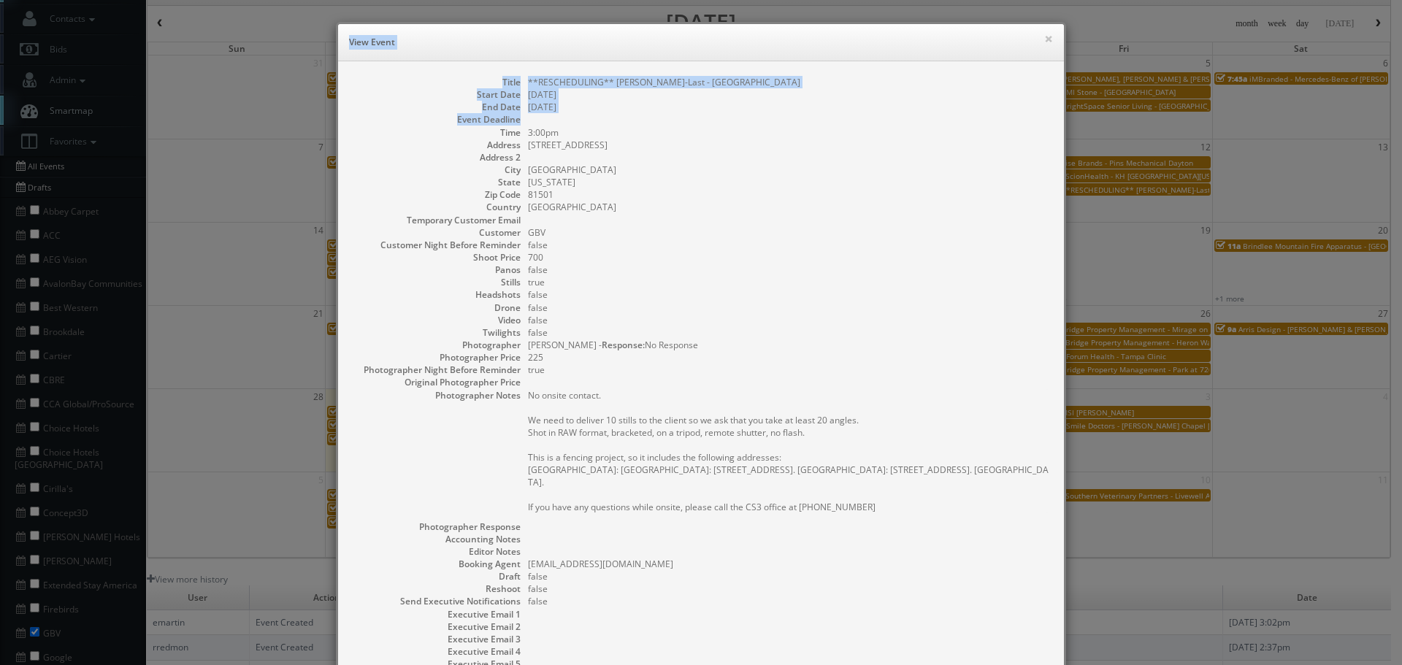
drag, startPoint x: 339, startPoint y: 36, endPoint x: 487, endPoint y: 128, distance: 174.4
click at [487, 128] on div "× View Event Title **RESCHEDULING** Eva-Last - Marillac Health Center Start Dat…" at bounding box center [701, 412] width 730 height 780
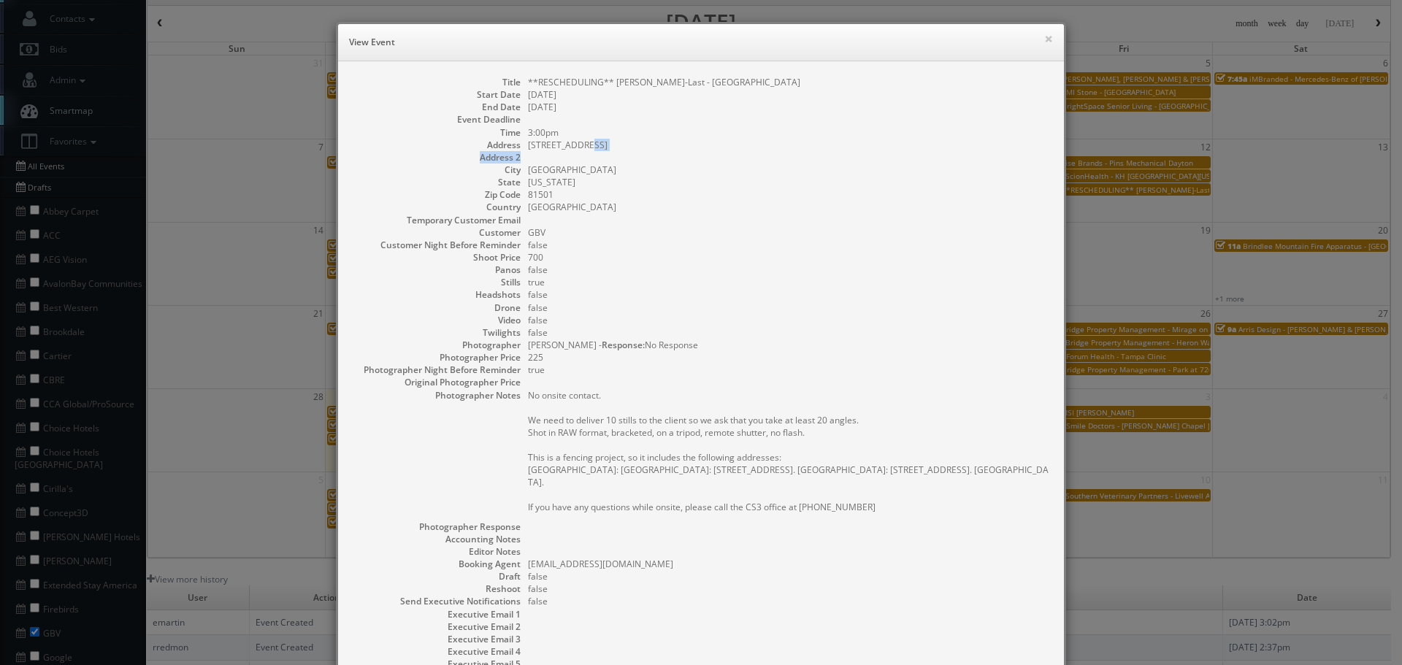
click at [763, 150] on dl "Title **RESCHEDULING** Eva-Last - Marillac Health Center Start Date 09/12/2025 …" at bounding box center [701, 398] width 696 height 645
click at [658, 278] on dd "true" at bounding box center [788, 282] width 521 height 12
click at [1044, 37] on button "×" at bounding box center [1048, 39] width 9 height 10
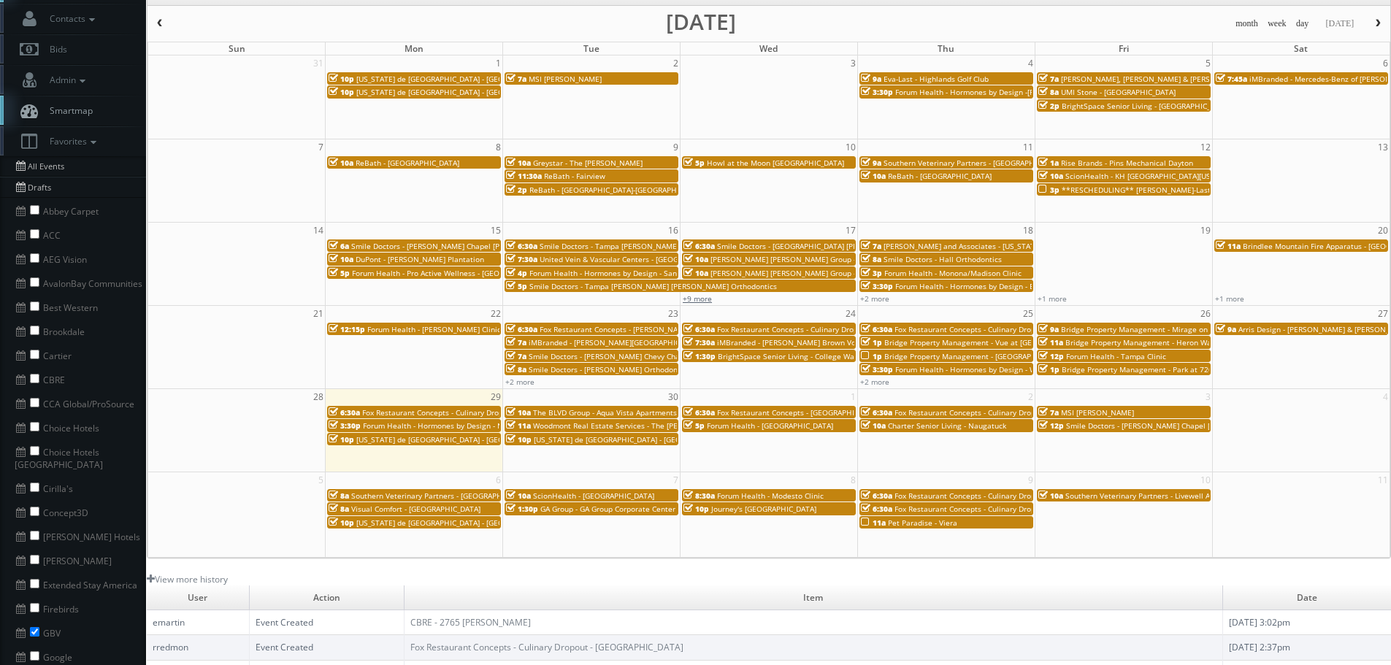
click at [702, 301] on link "+9 more" at bounding box center [697, 298] width 29 height 10
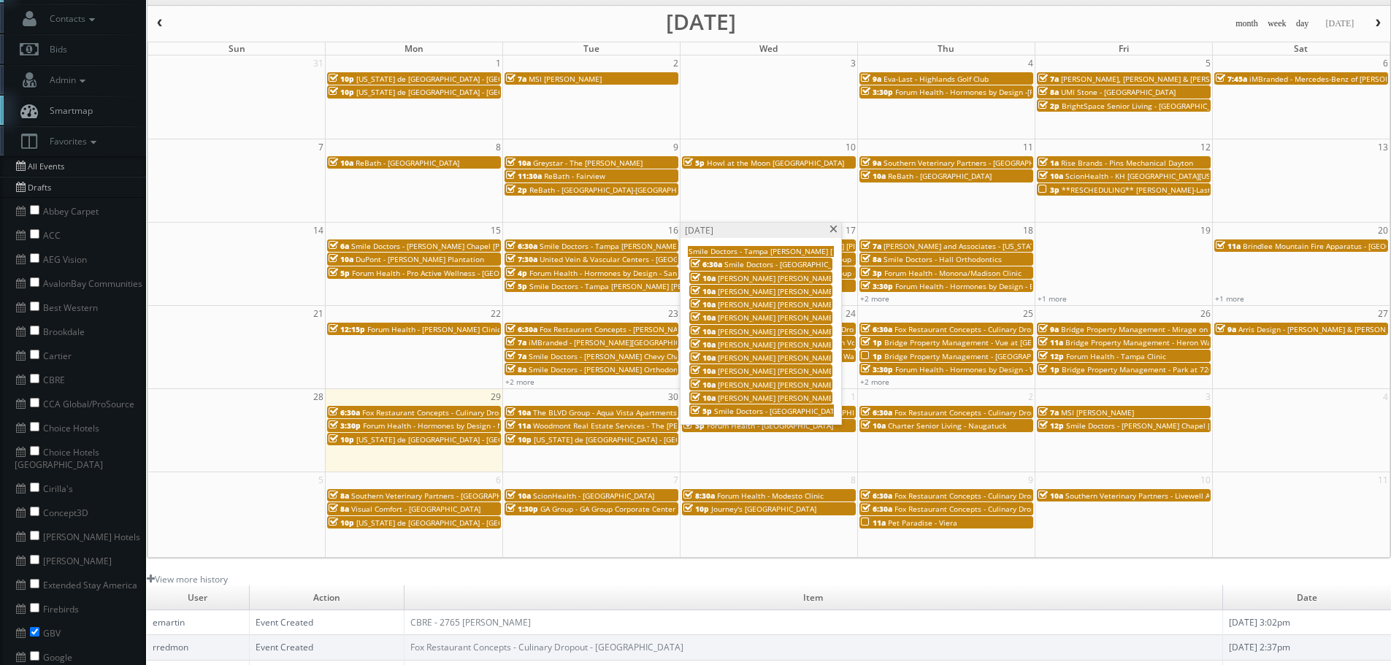
click at [831, 227] on span at bounding box center [833, 230] width 9 height 8
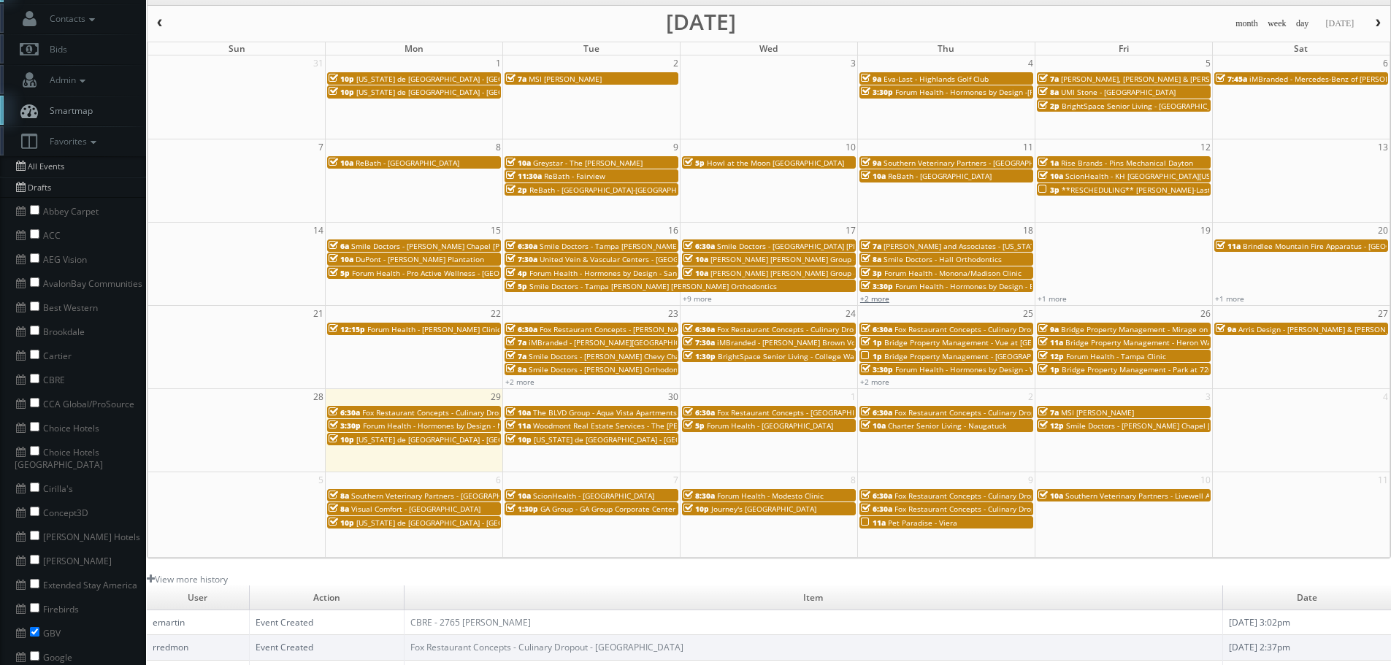
click at [878, 299] on link "+2 more" at bounding box center [874, 298] width 29 height 10
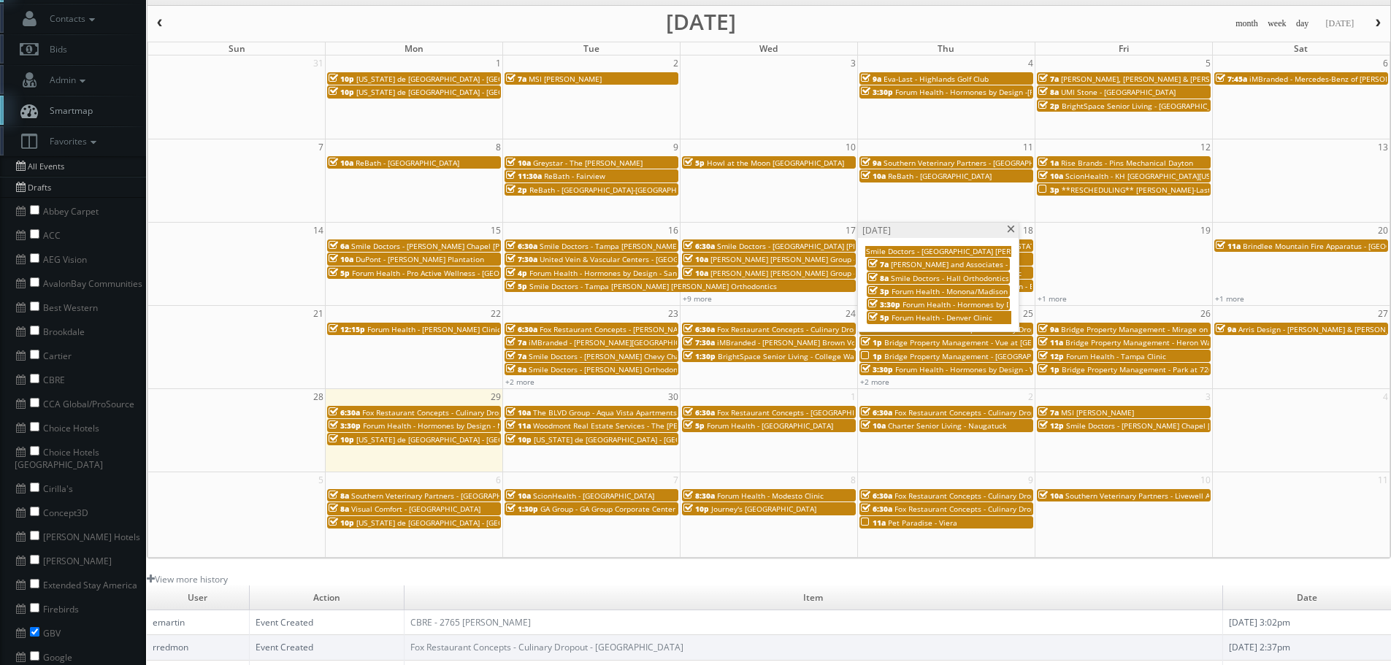
click at [1007, 229] on span at bounding box center [1010, 230] width 9 height 8
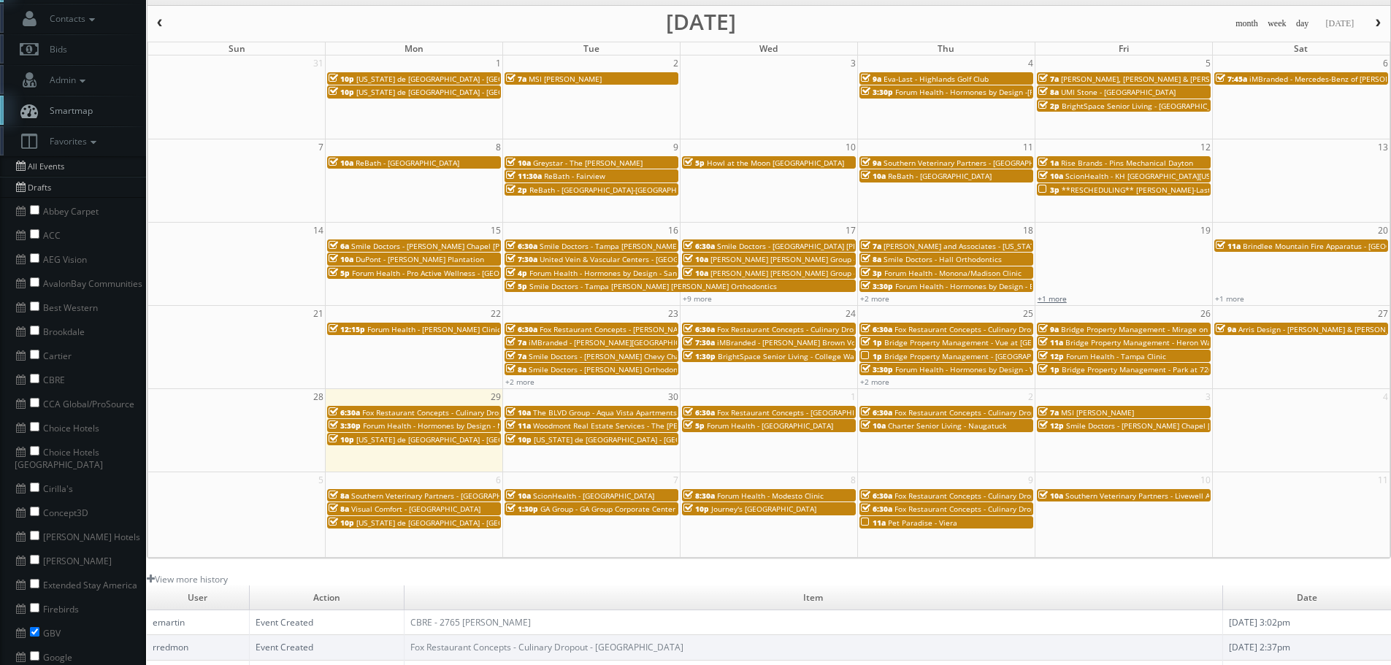
click at [1056, 296] on link "+1 more" at bounding box center [1051, 298] width 29 height 10
click at [1188, 227] on span at bounding box center [1187, 230] width 9 height 8
click at [1129, 196] on div "7 8 9 10 11 12 13 10a ReBath - Providence 10a Greystar - The Wyatt 5p Howl at t…" at bounding box center [768, 168] width 1241 height 58
type input "09/12/2025"
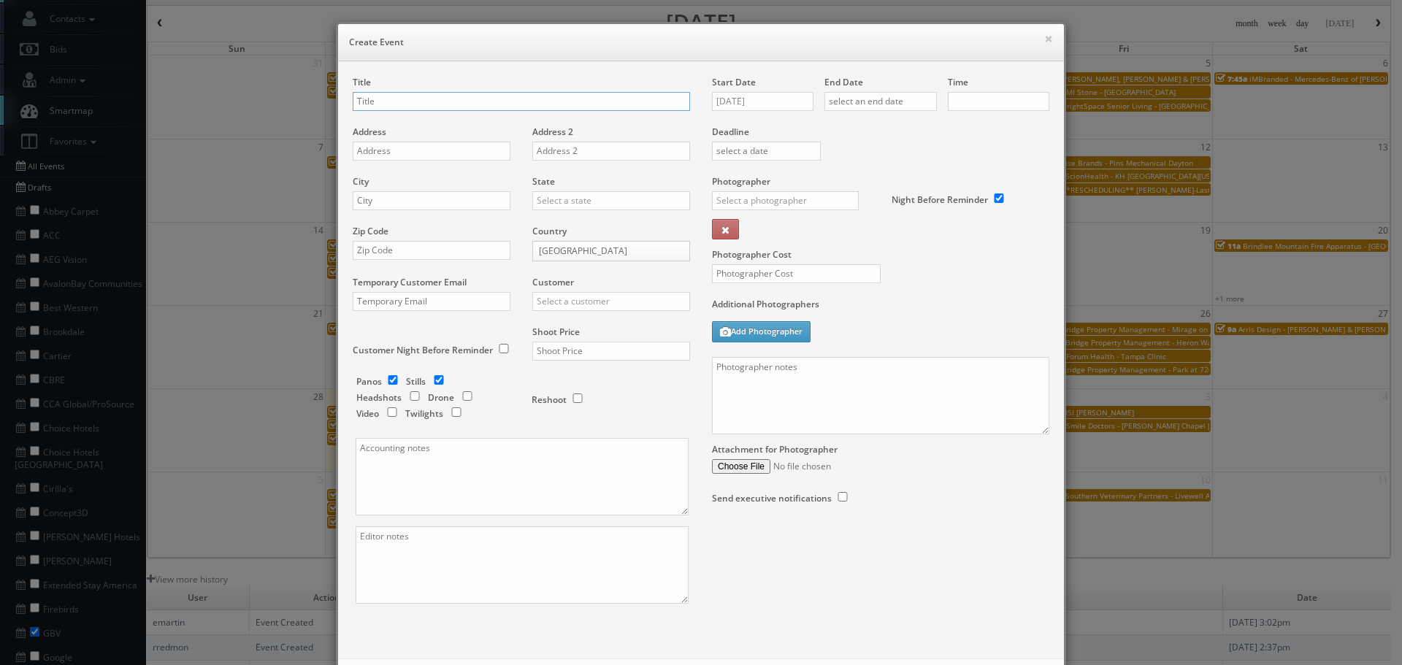
checkbox input "true"
type input "10:00am"
checkbox input "true"
click at [1044, 39] on button "×" at bounding box center [1048, 39] width 9 height 10
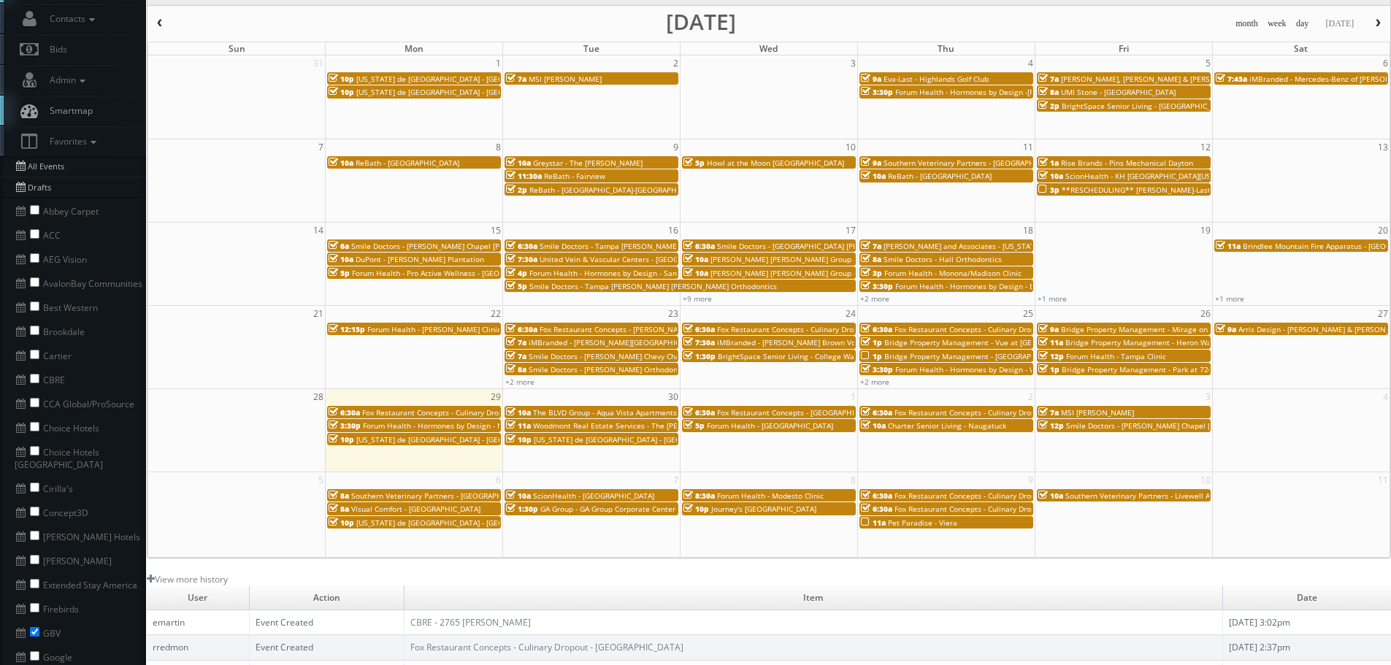
click at [1086, 190] on span "**RESCHEDULING** [PERSON_NAME]-Last - [GEOGRAPHIC_DATA]" at bounding box center [1174, 190] width 227 height 10
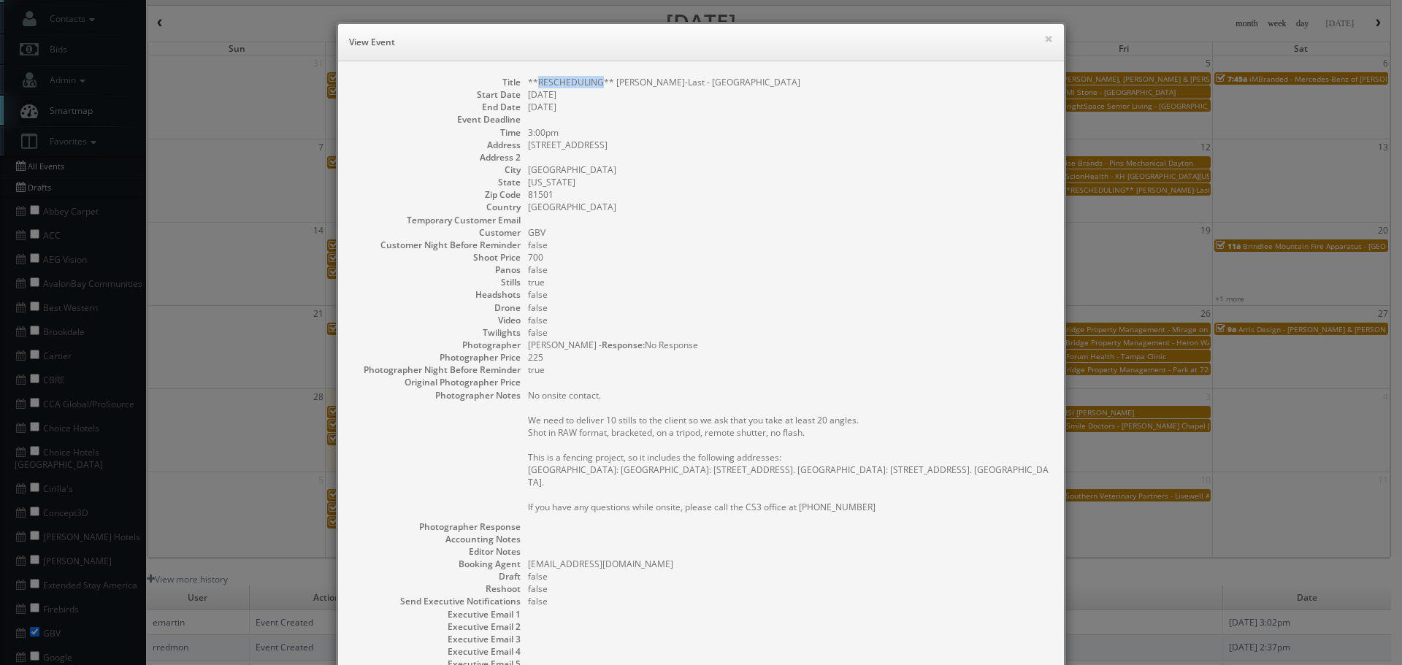
copy dd "RESCHEDULING"
drag, startPoint x: 598, startPoint y: 82, endPoint x: 532, endPoint y: 85, distance: 65.8
click at [532, 85] on dd "**RESCHEDULING** Eva-Last - Marillac Health Center" at bounding box center [788, 82] width 521 height 12
click at [1044, 35] on button "×" at bounding box center [1048, 39] width 9 height 10
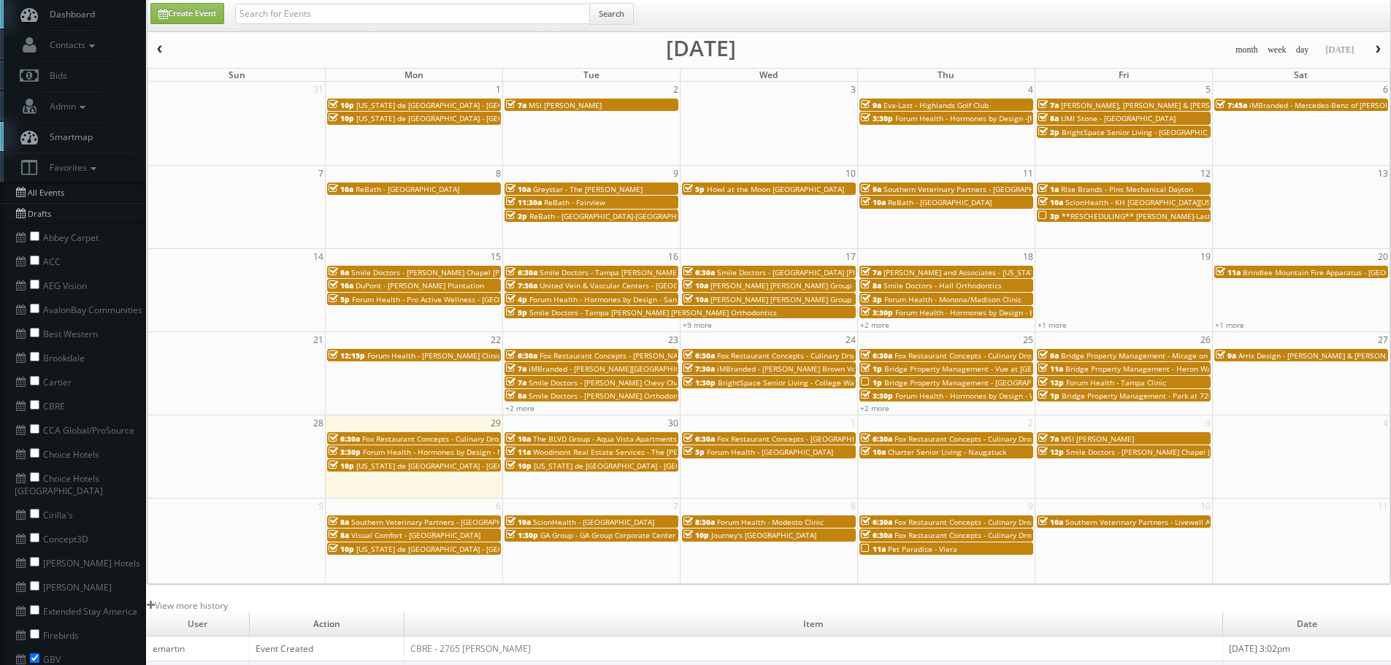
scroll to position [0, 0]
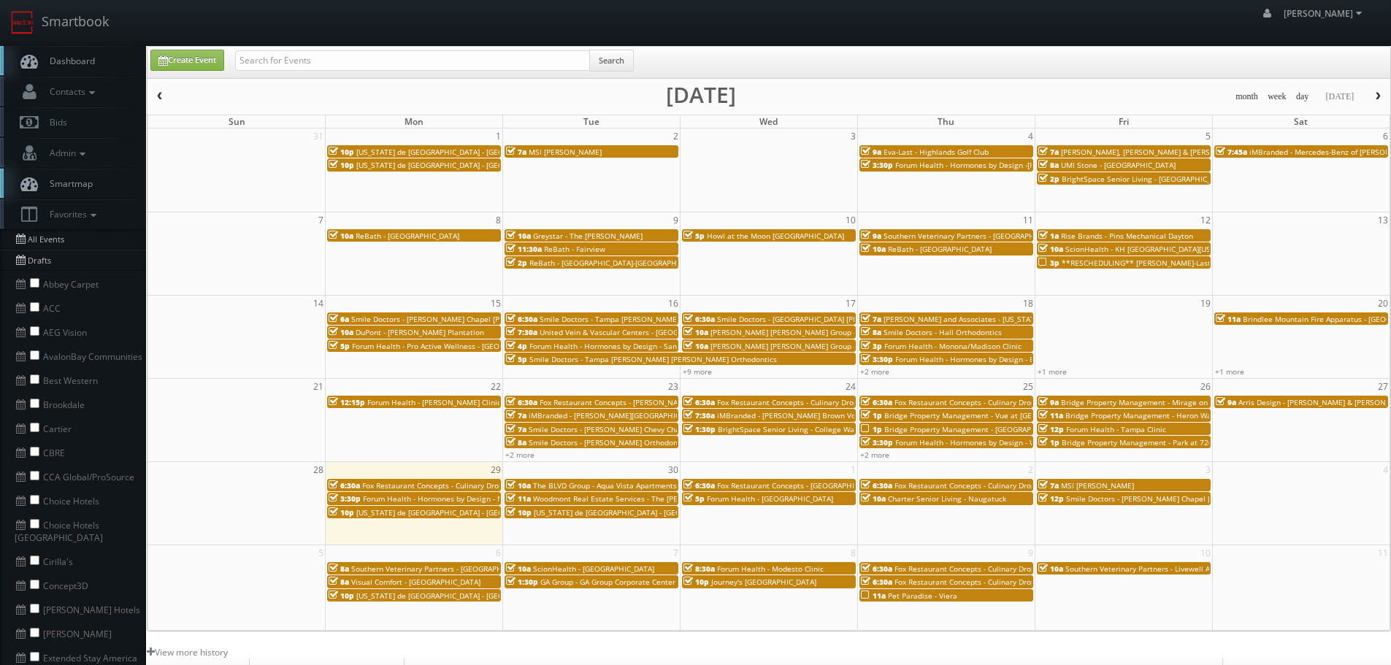
click at [504, 73] on div "Search" at bounding box center [434, 64] width 399 height 28
click at [515, 64] on input "text" at bounding box center [412, 60] width 355 height 20
paste input "RESCHEDULING"
type input "RESCHEDULING"
click at [615, 56] on button "Search" at bounding box center [611, 61] width 45 height 22
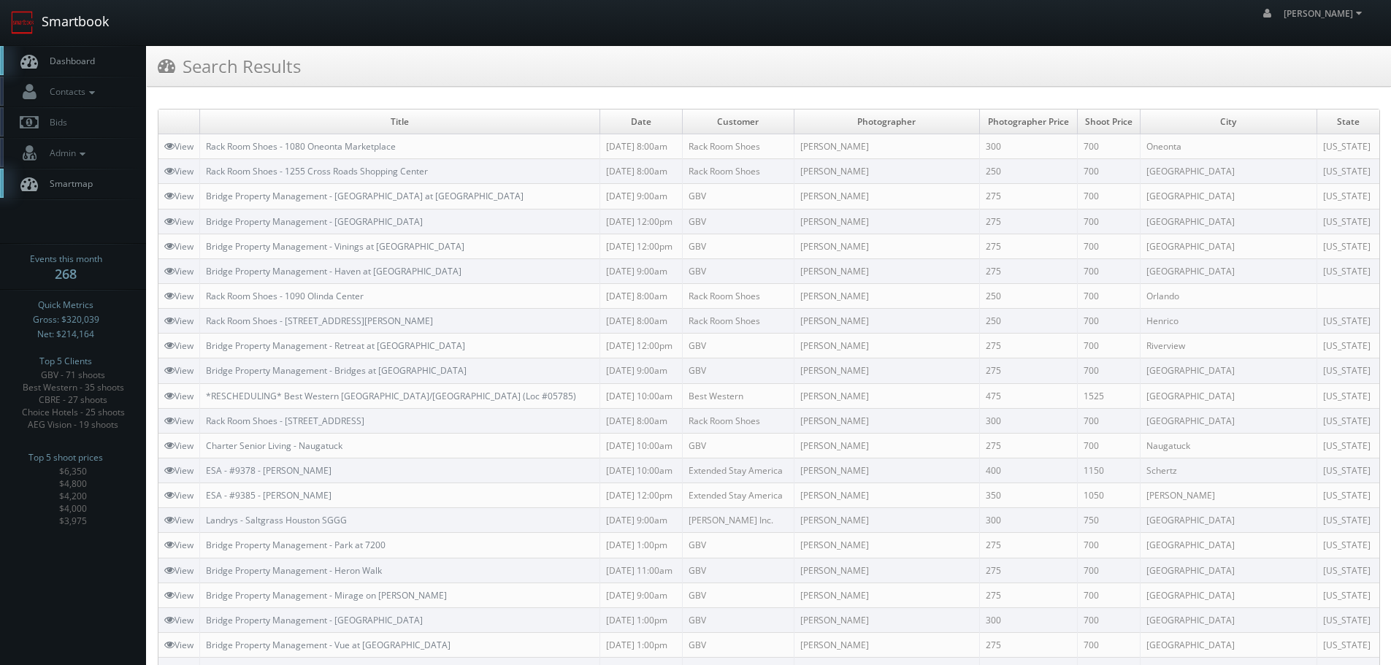
click at [70, 12] on link "Smartbook" at bounding box center [60, 22] width 120 height 45
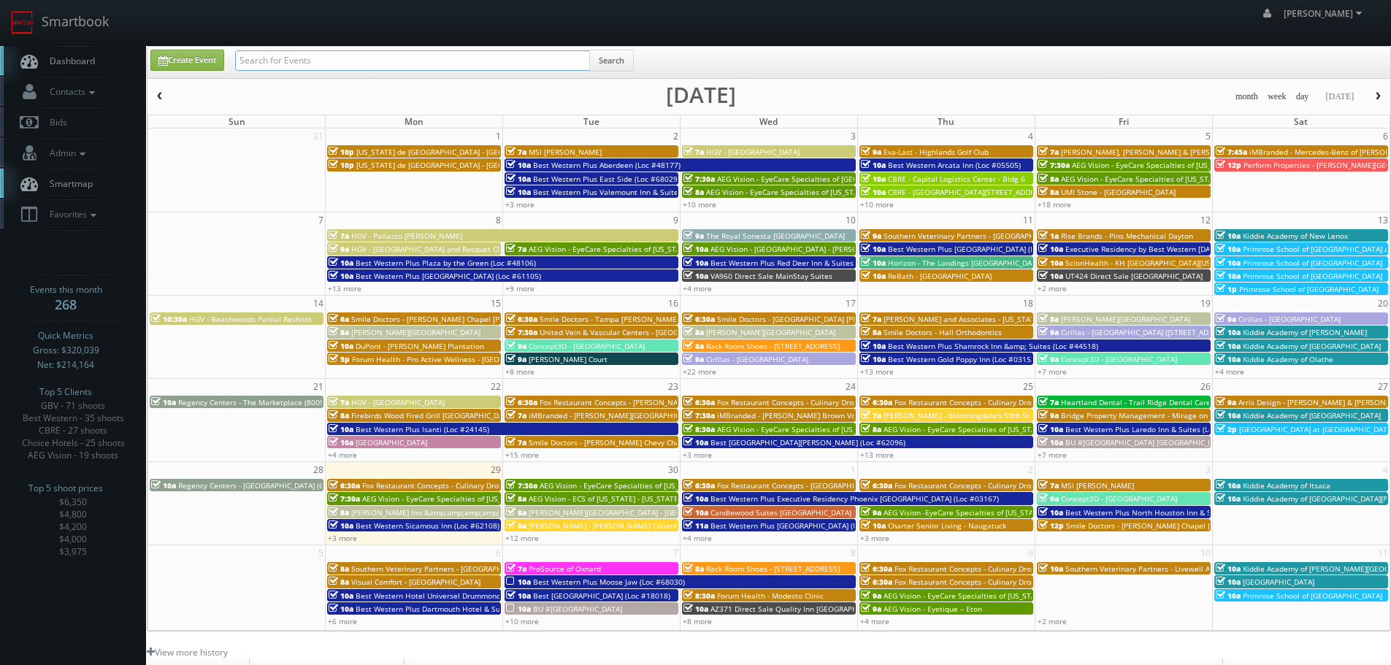
click at [367, 69] on input "text" at bounding box center [412, 60] width 355 height 20
type input "marillac"
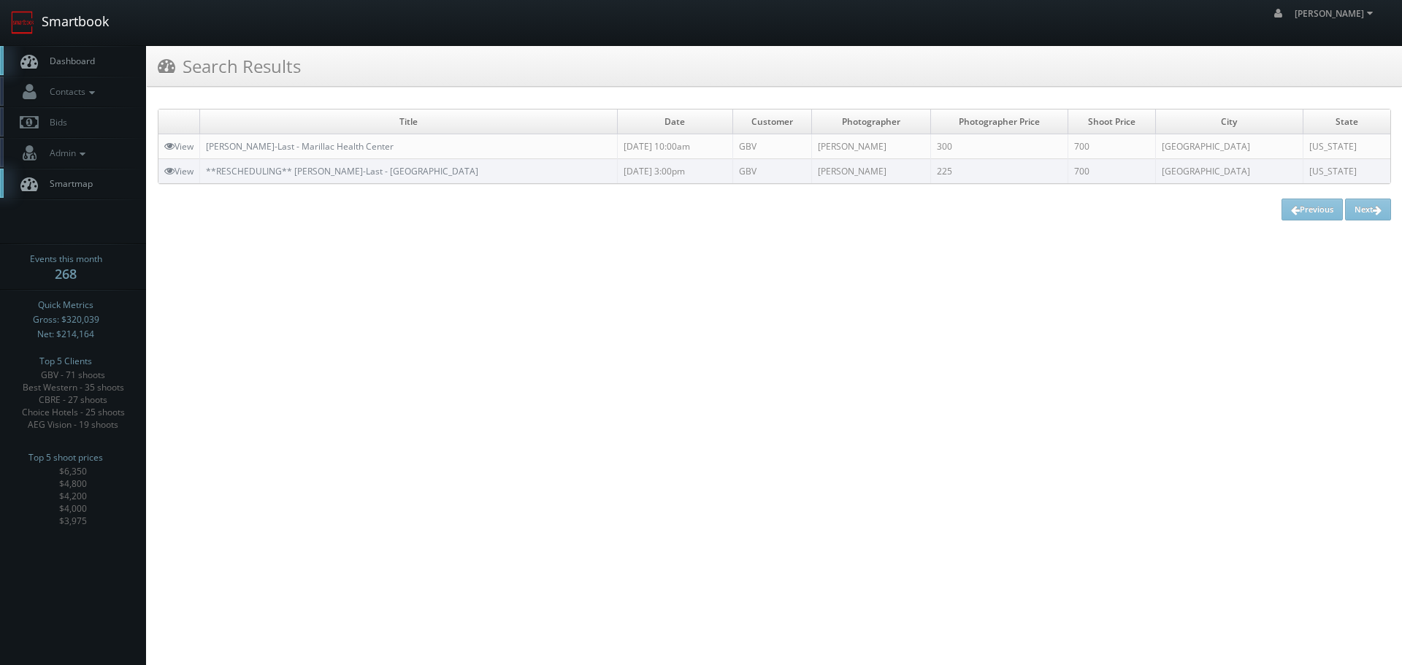
click at [101, 8] on link "Smartbook" at bounding box center [60, 22] width 120 height 45
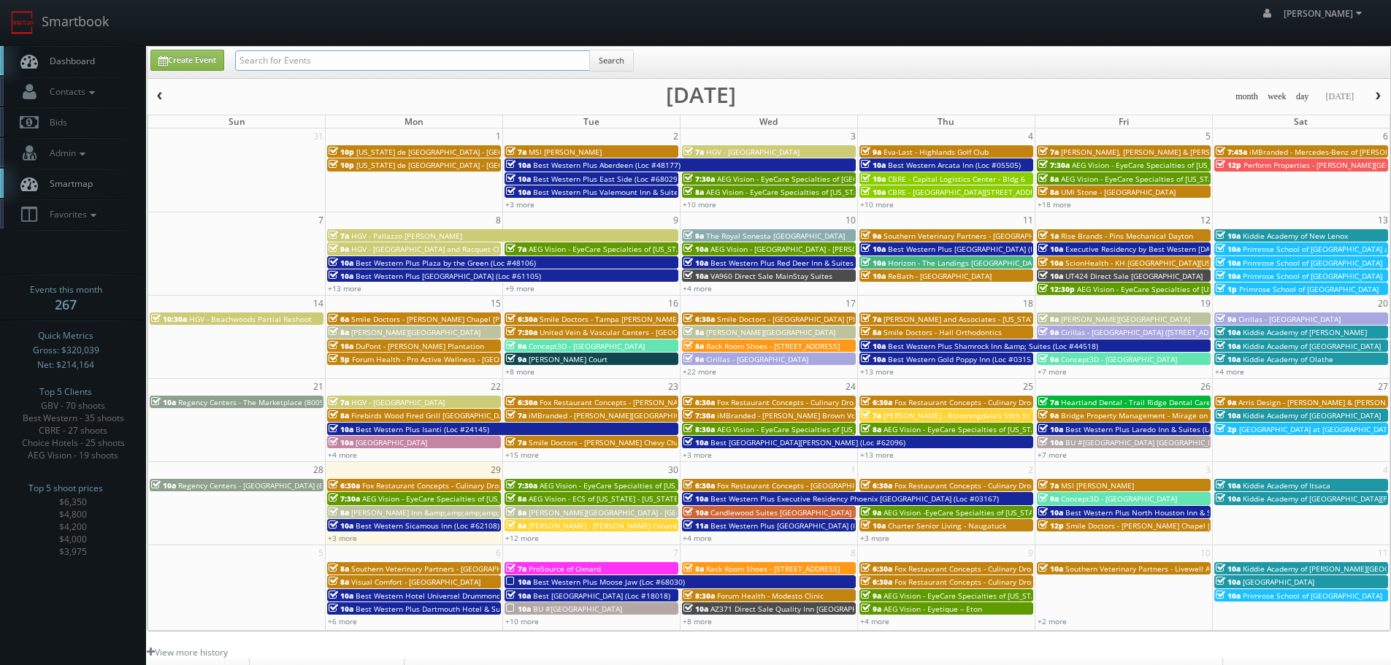
click at [445, 57] on input "text" at bounding box center [412, 60] width 355 height 20
type input "45086"
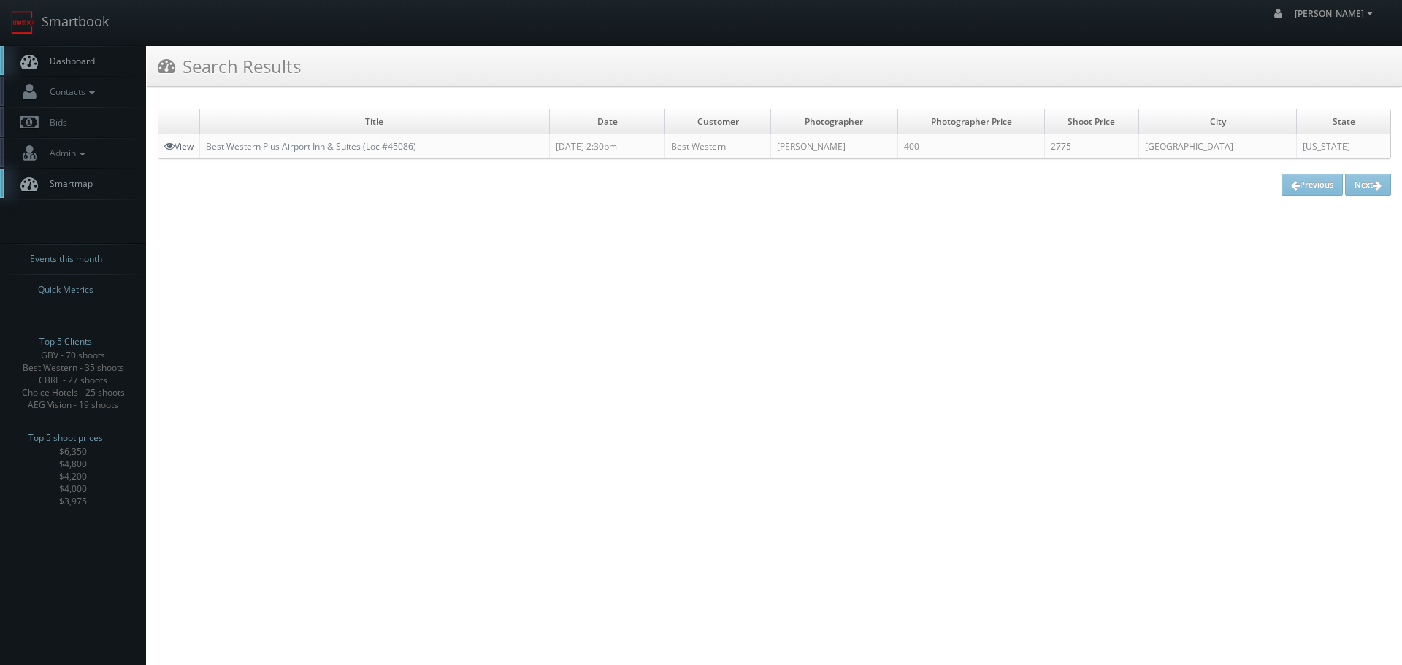
click at [174, 143] on icon at bounding box center [169, 146] width 10 height 10
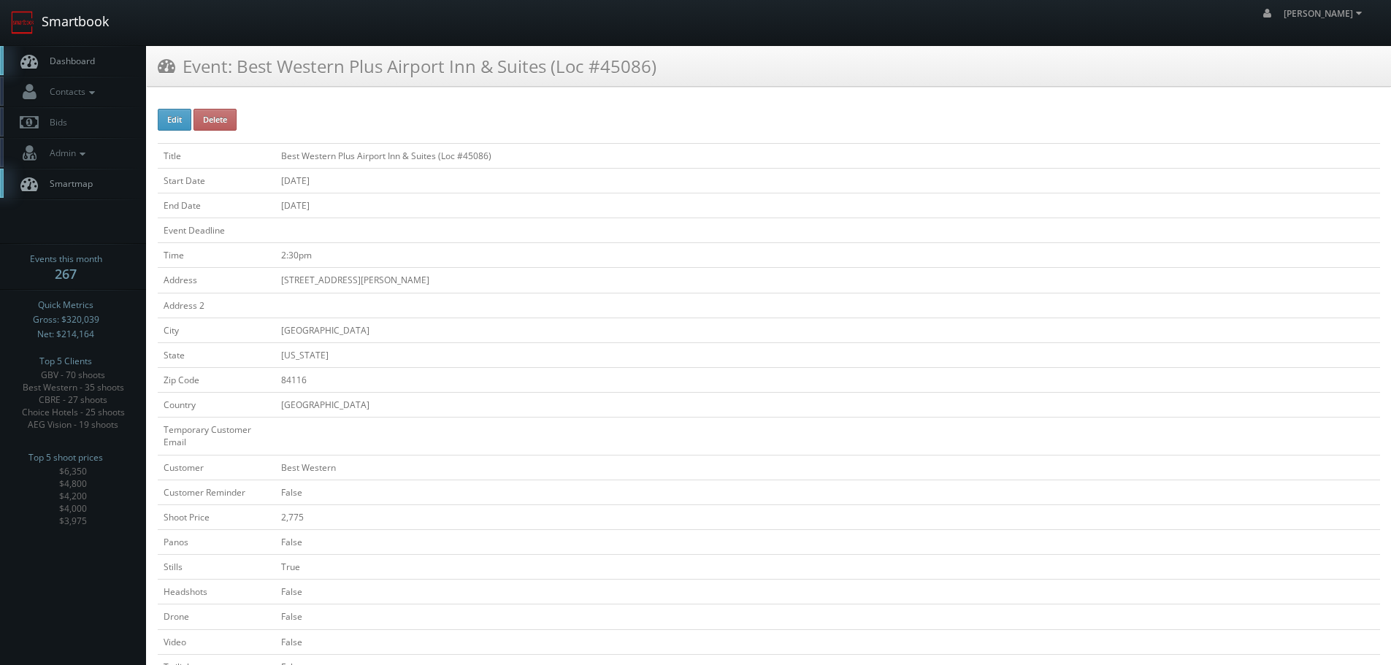
click at [86, 23] on link "Smartbook" at bounding box center [60, 22] width 120 height 45
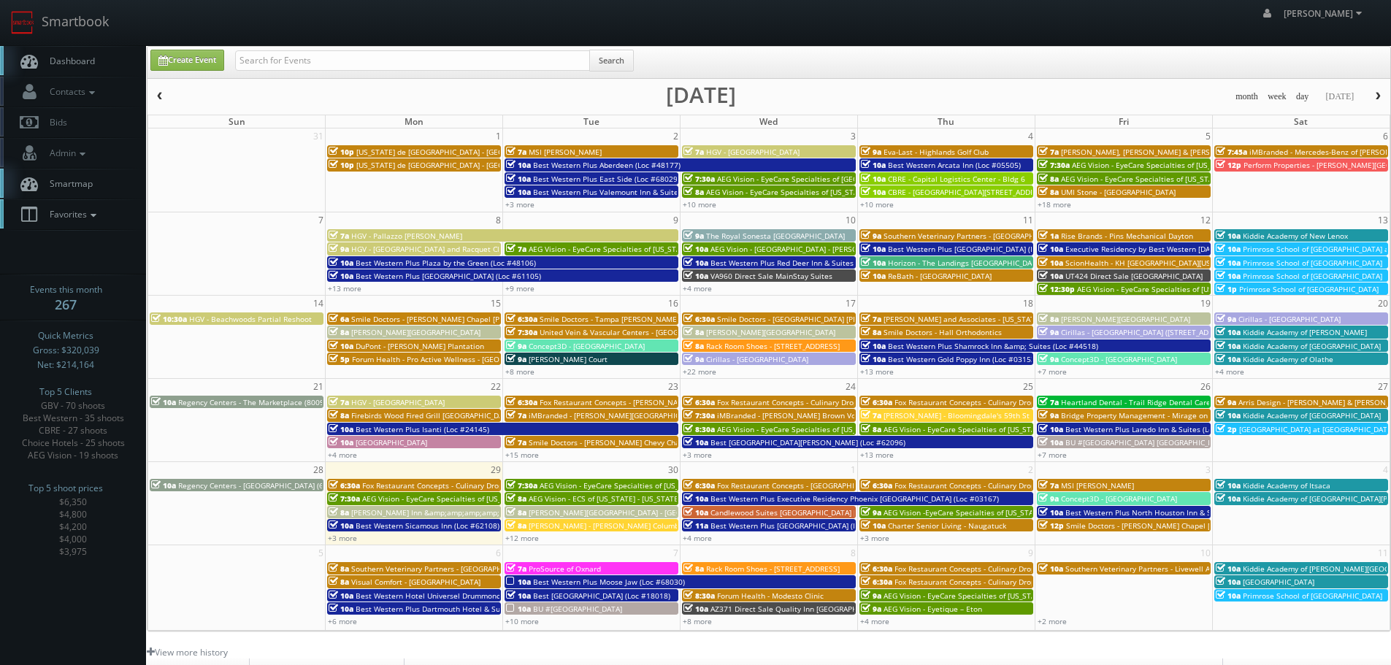
click at [100, 213] on icon at bounding box center [93, 215] width 13 height 10
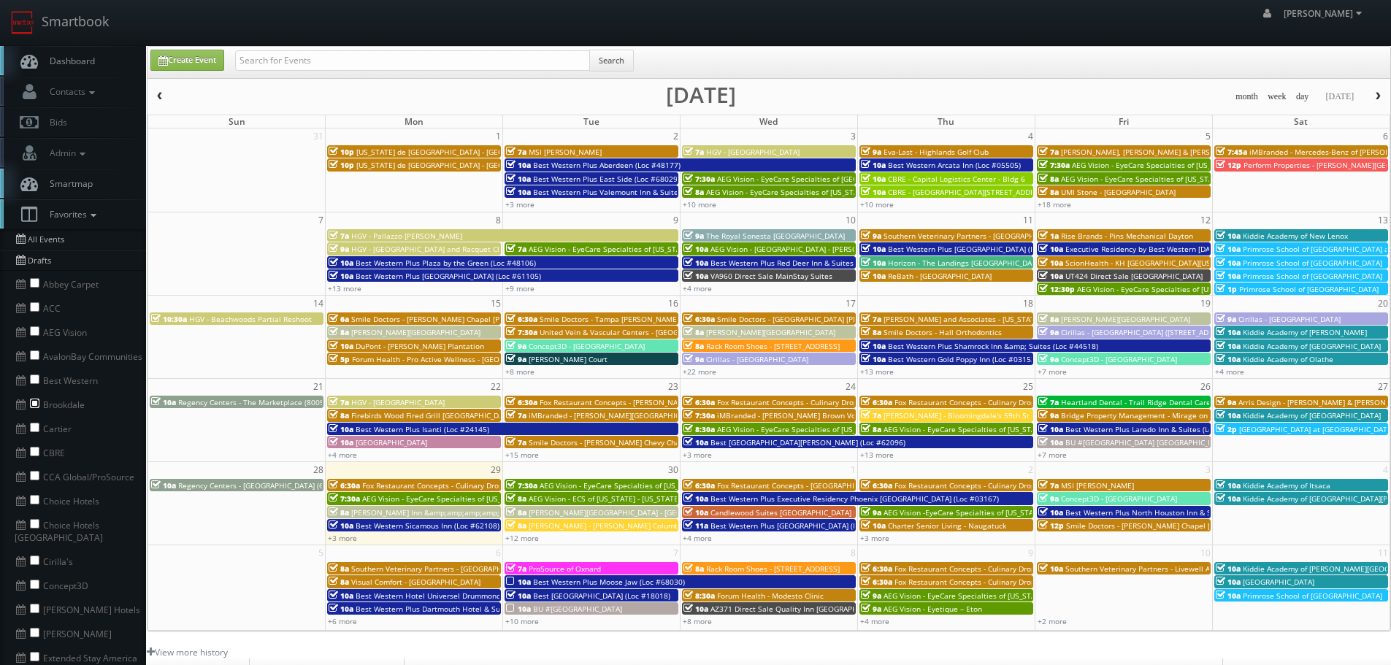
click at [31, 402] on input "checkbox" at bounding box center [34, 403] width 9 height 9
checkbox input "true"
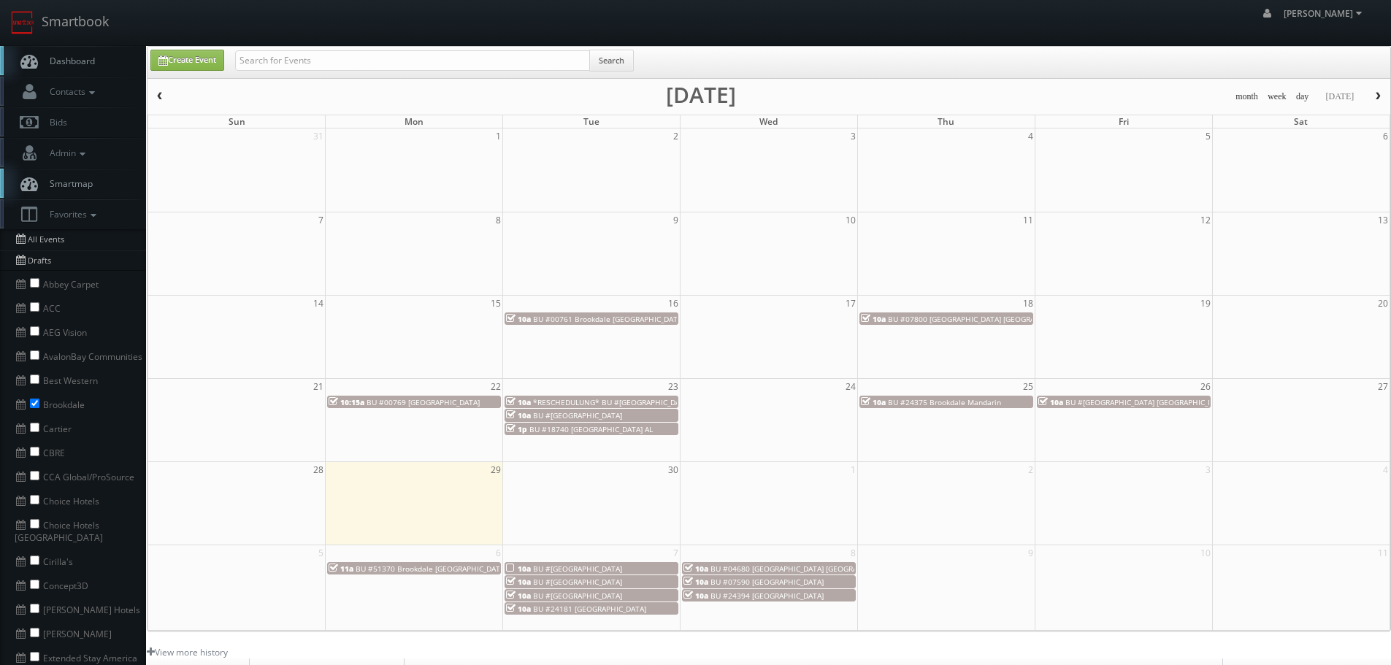
click at [1378, 88] on button "button" at bounding box center [1377, 97] width 25 height 18
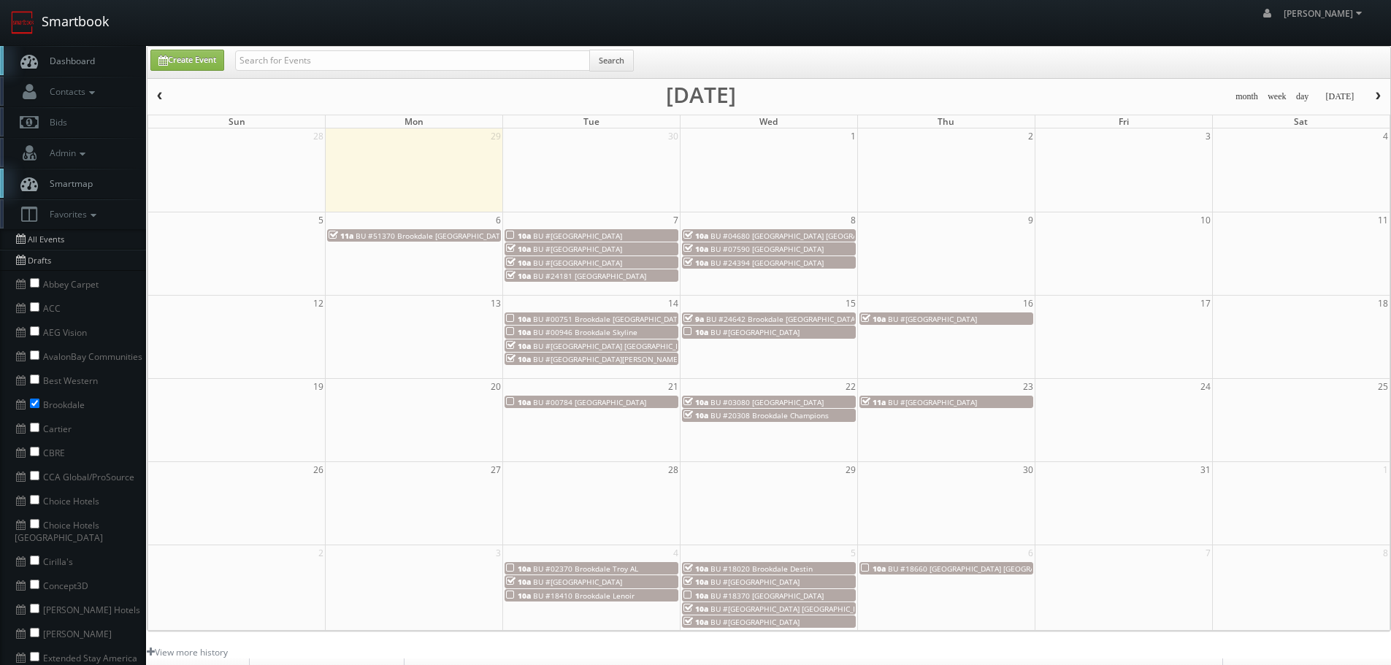
click at [105, 34] on link "Smartbook" at bounding box center [60, 22] width 120 height 45
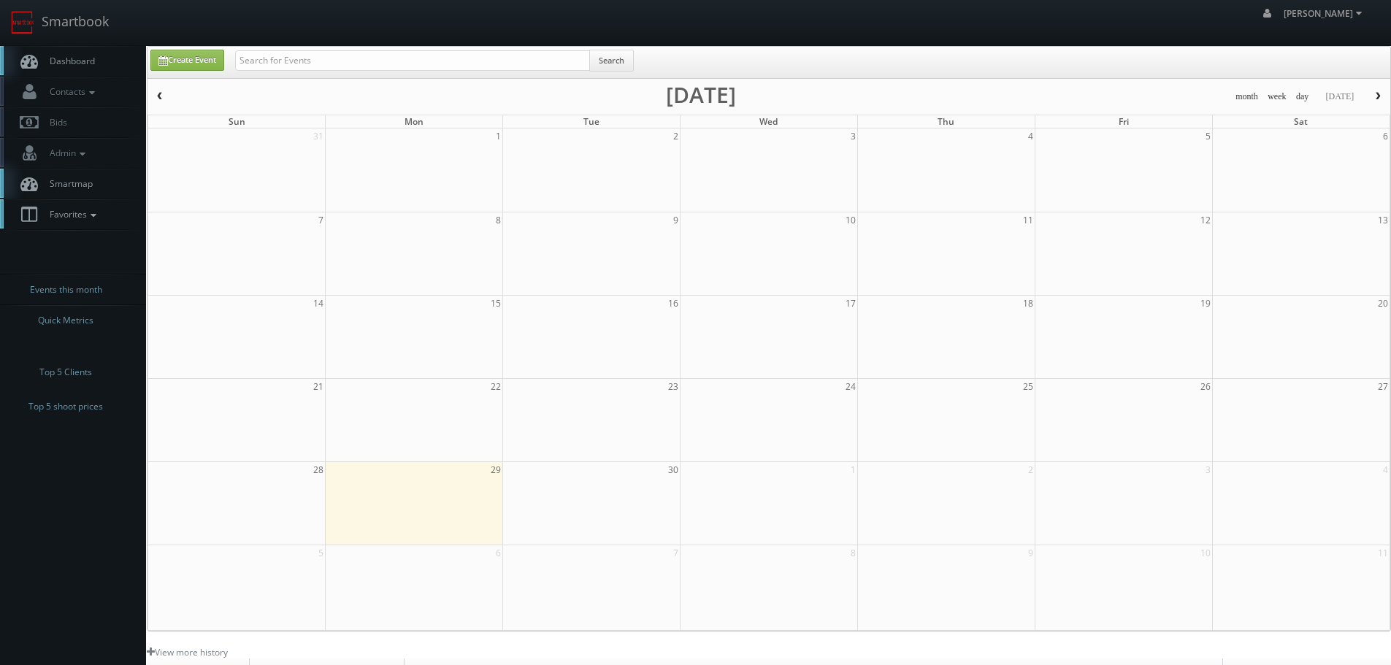
click at [107, 208] on link "Favorites" at bounding box center [73, 214] width 146 height 30
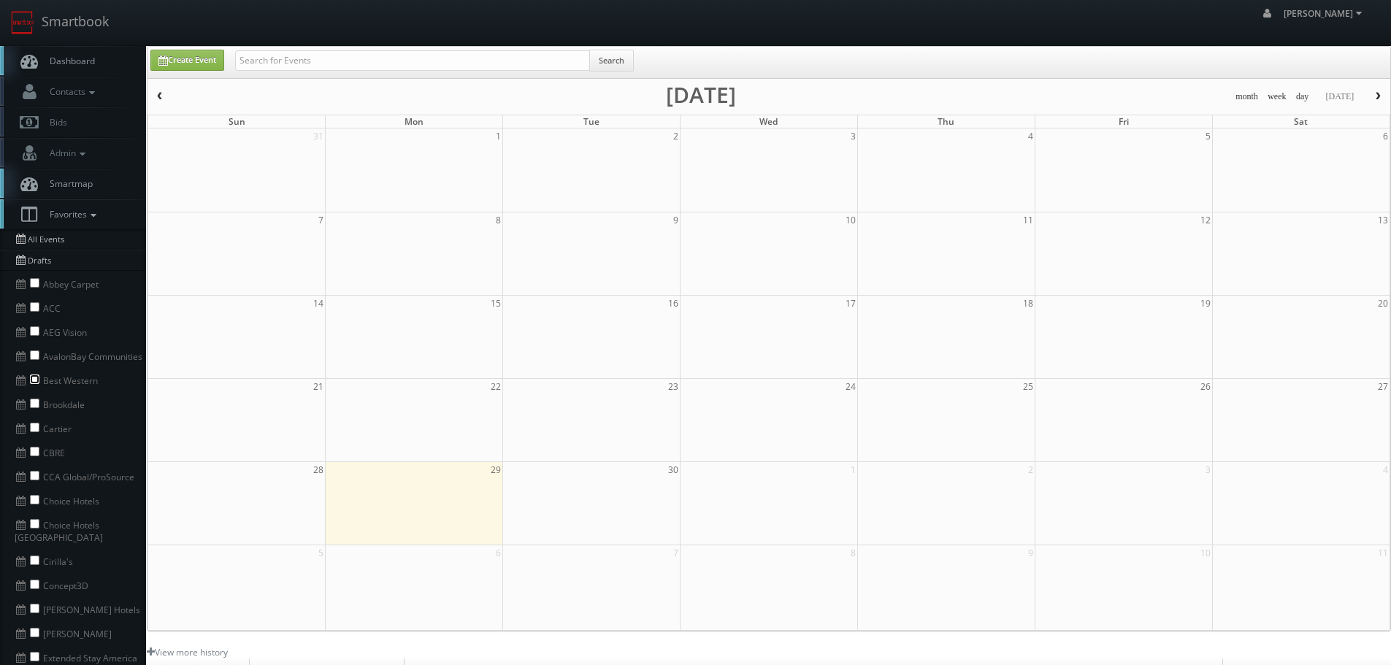
click at [37, 376] on input "checkbox" at bounding box center [34, 378] width 9 height 9
checkbox input "true"
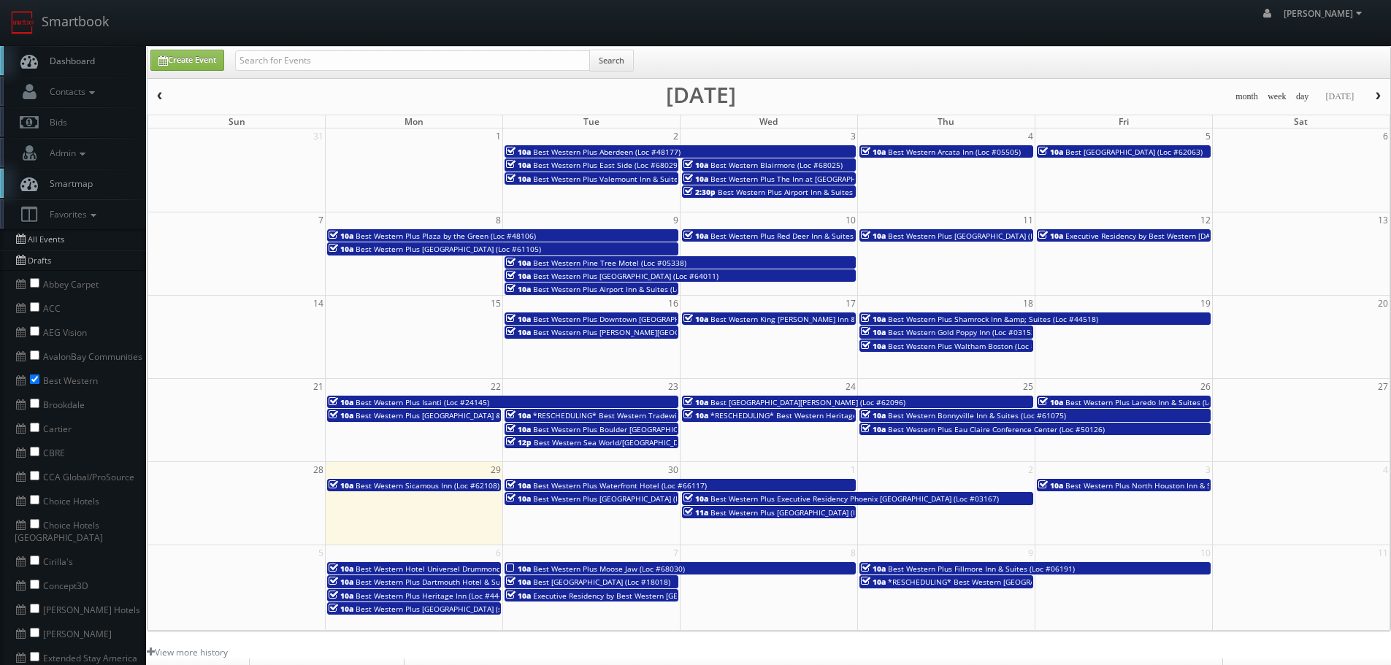
click at [1379, 96] on span "button" at bounding box center [1377, 96] width 10 height 9
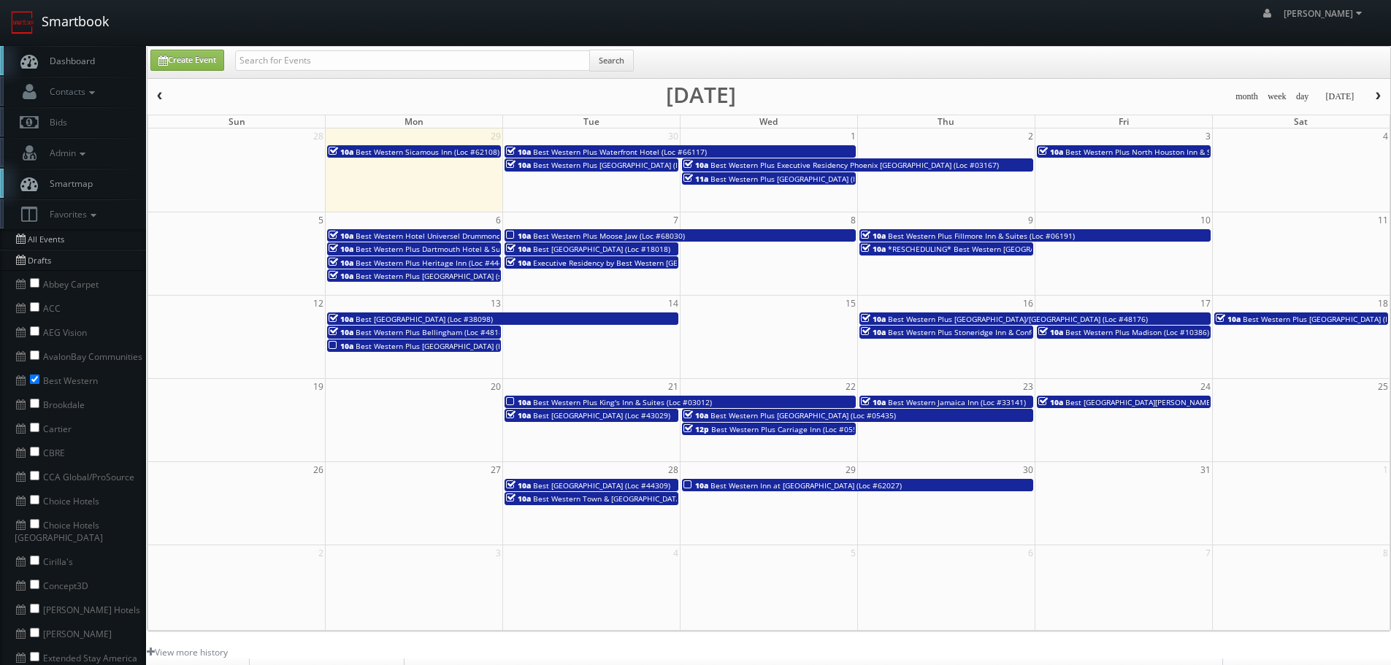
click at [112, 15] on link "Smartbook" at bounding box center [60, 22] width 120 height 45
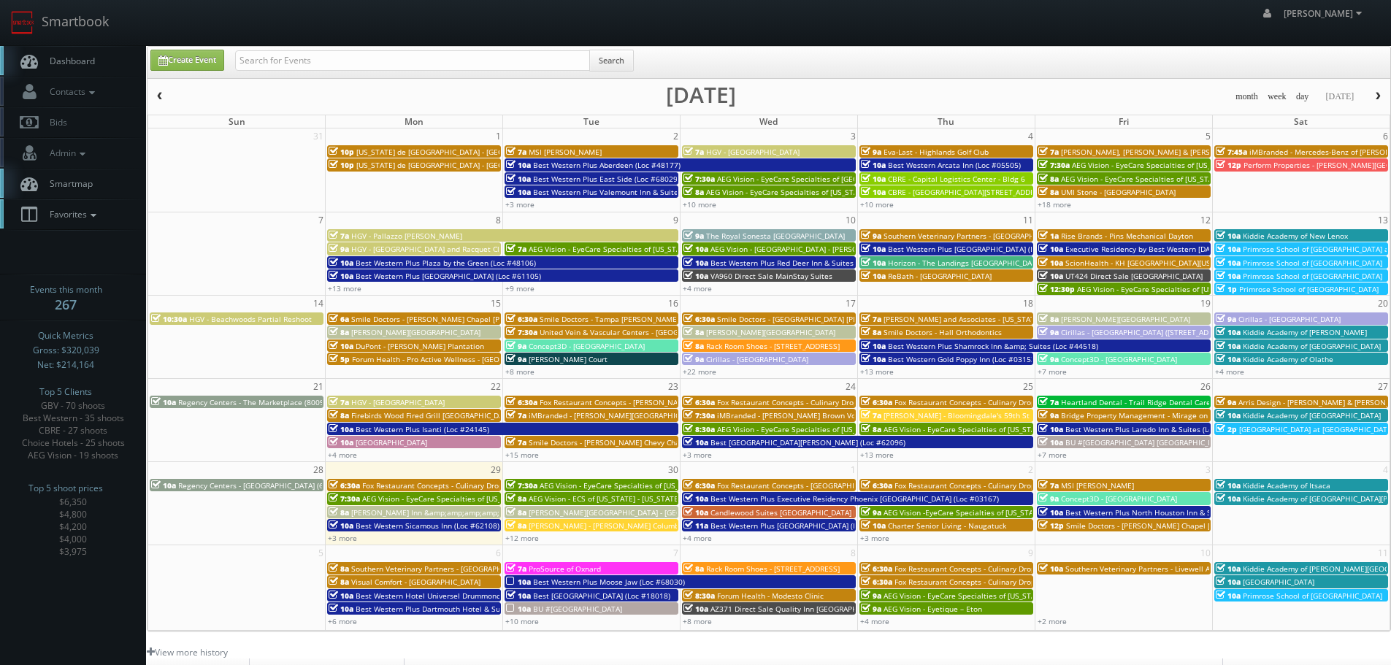
click at [110, 221] on link "Favorites" at bounding box center [73, 214] width 146 height 30
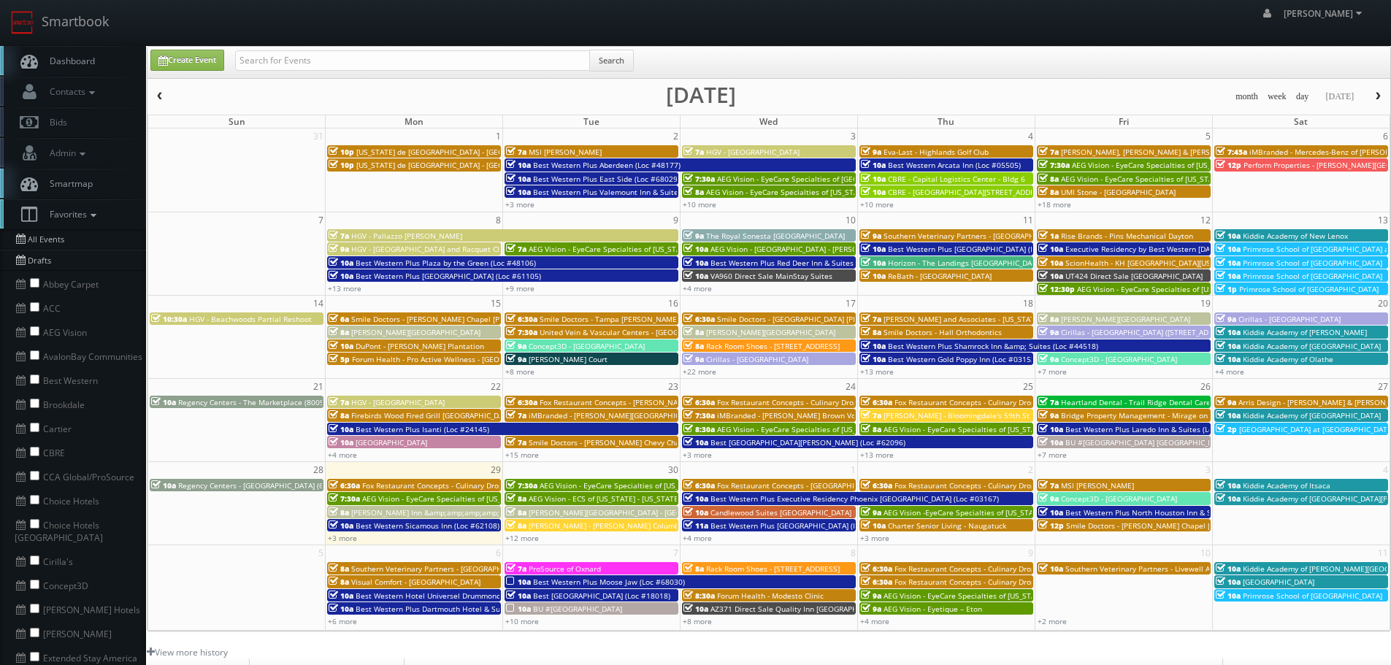
click at [110, 220] on link "Favorites" at bounding box center [73, 214] width 146 height 30
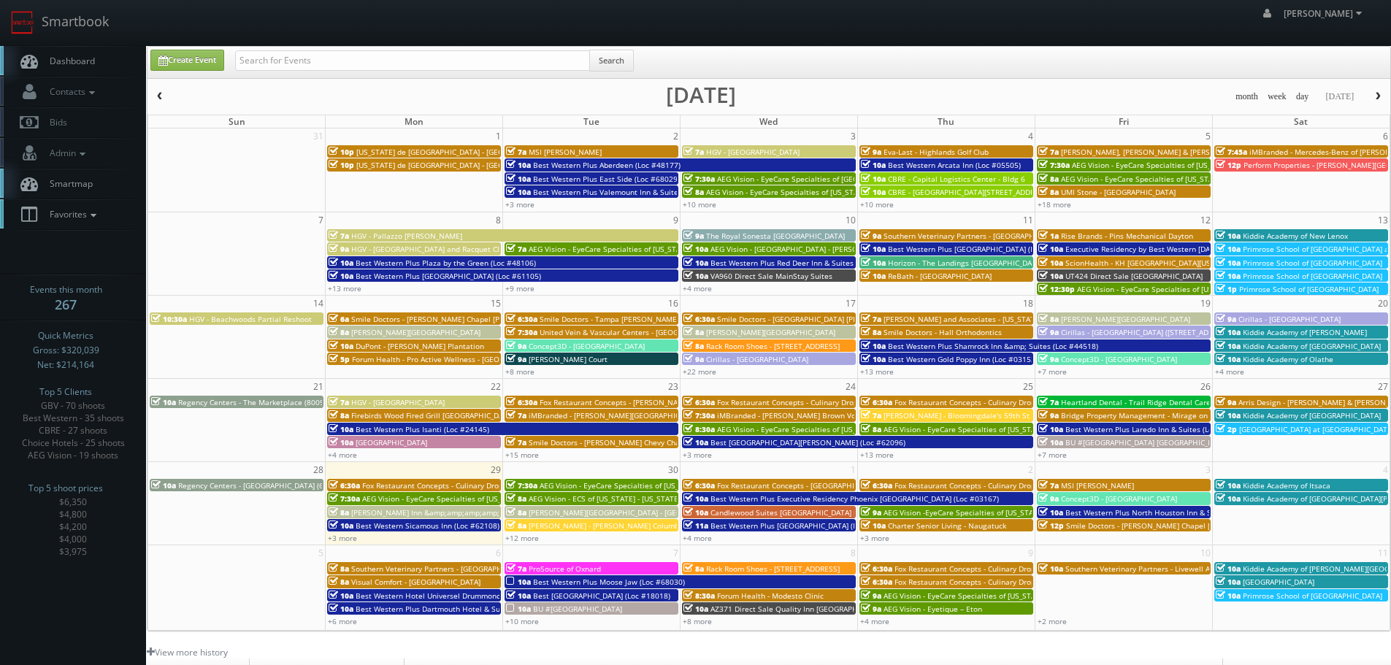
click at [104, 218] on link "Favorites" at bounding box center [73, 214] width 146 height 30
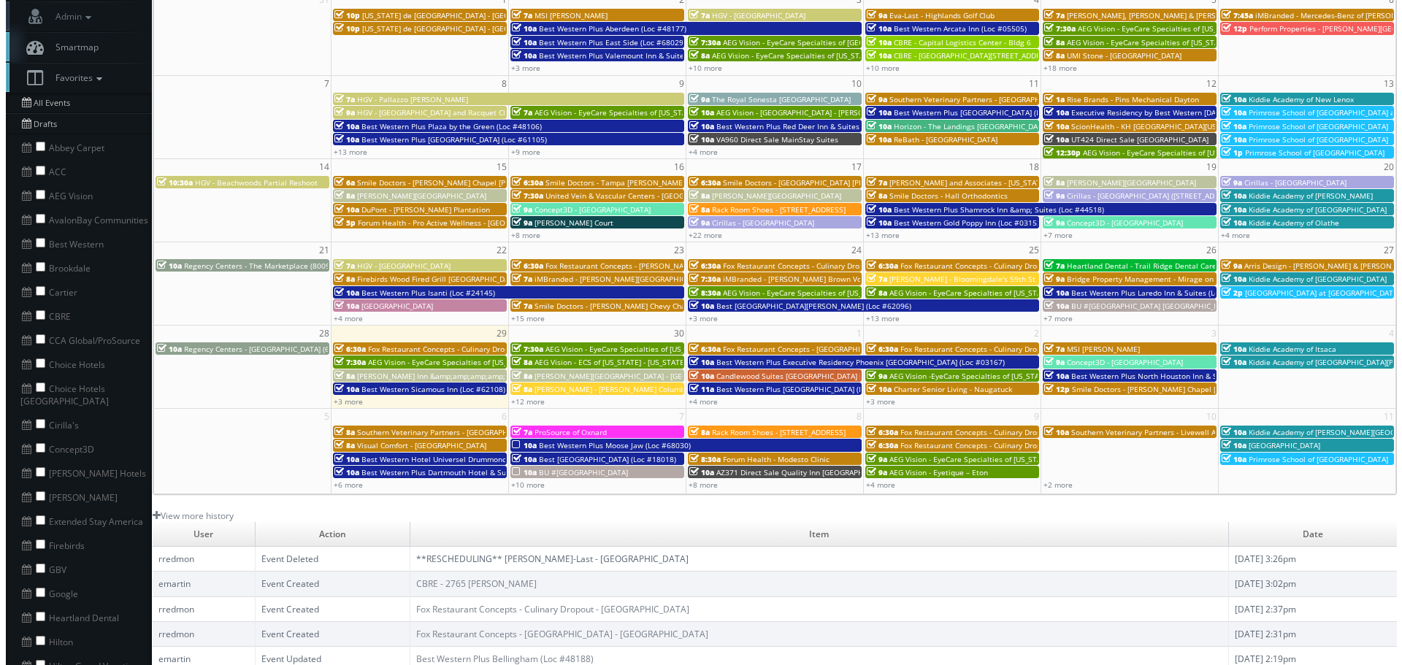
scroll to position [146, 0]
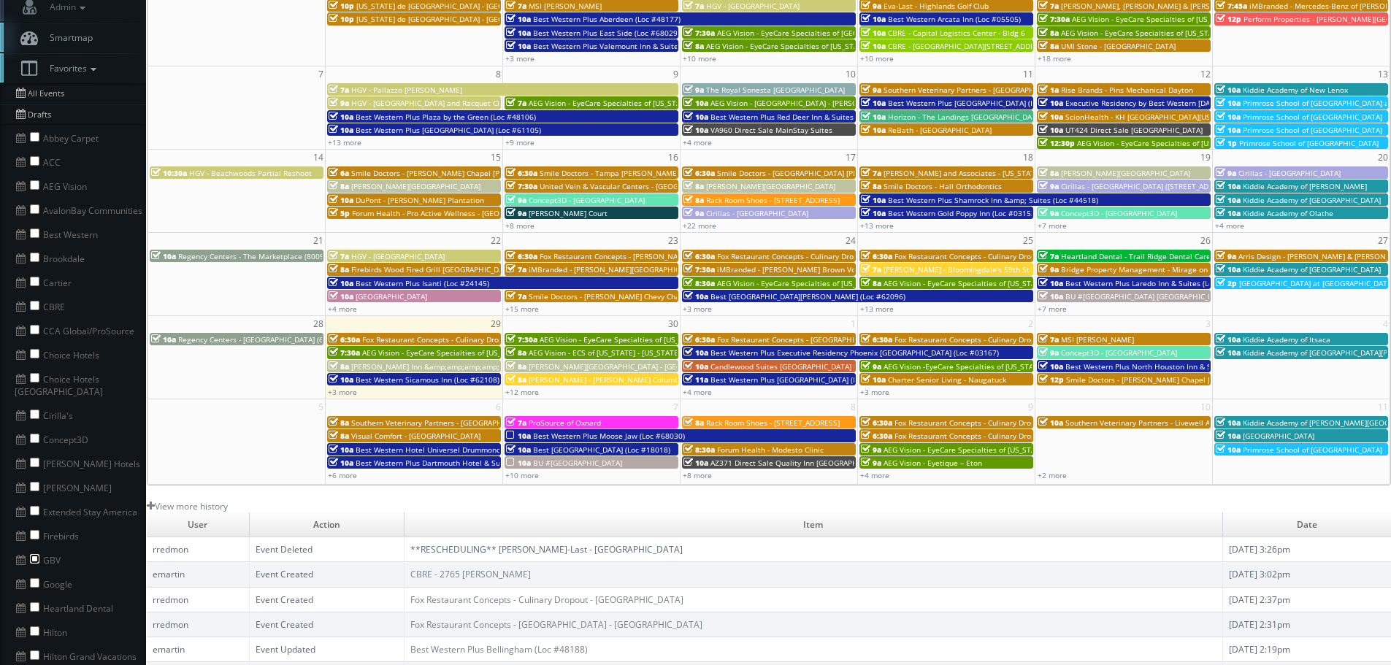
click at [36, 554] on input "checkbox" at bounding box center [34, 558] width 9 height 9
checkbox input "true"
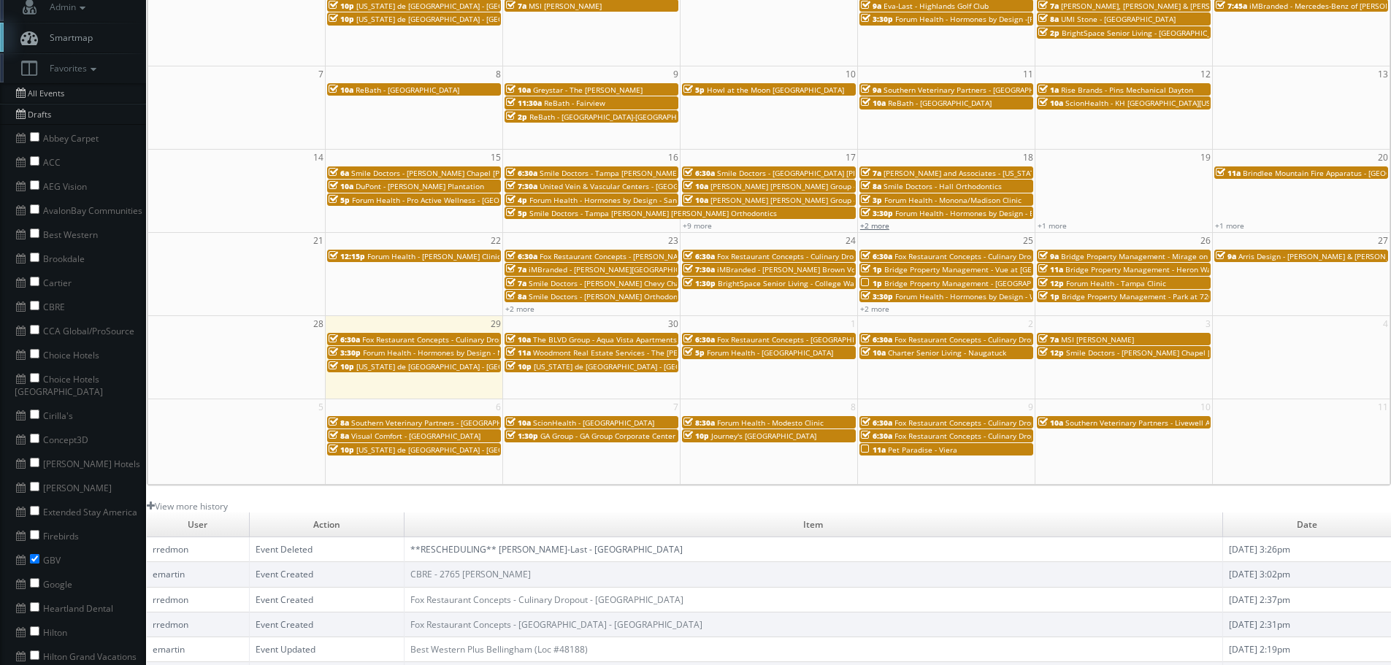
click at [877, 226] on link "+2 more" at bounding box center [874, 225] width 29 height 10
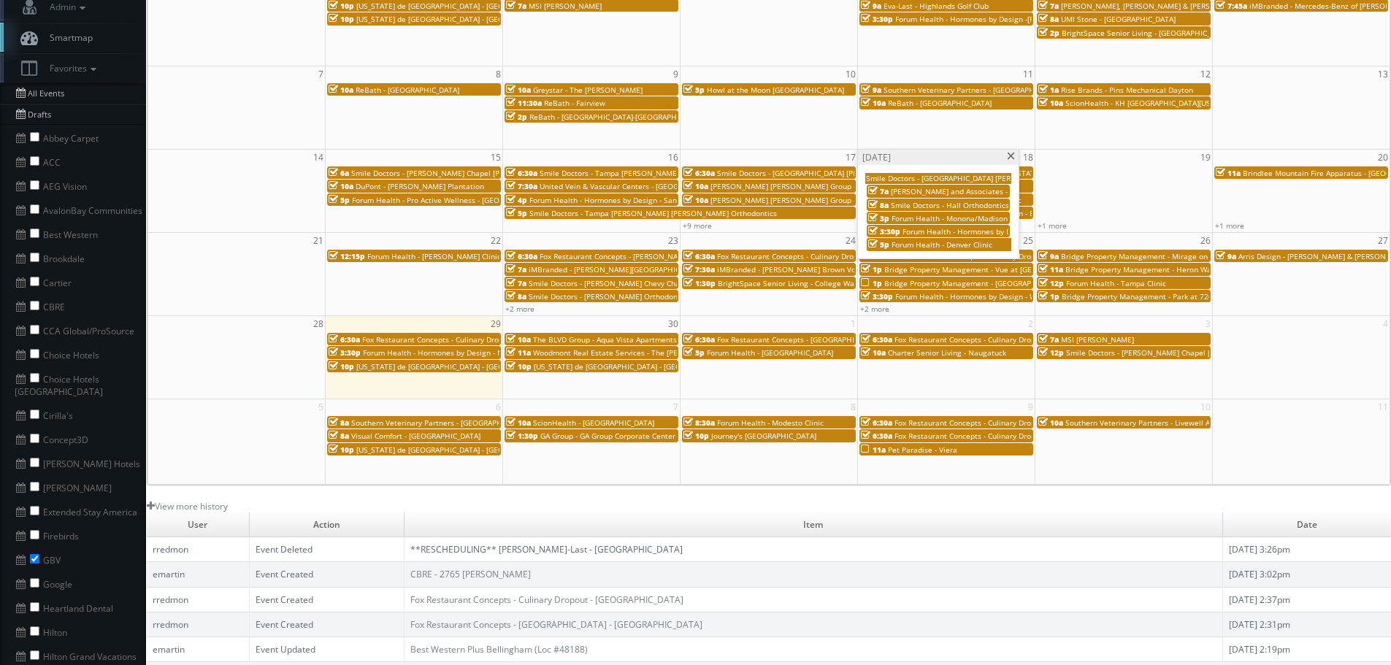
click at [1009, 153] on span at bounding box center [1010, 157] width 9 height 8
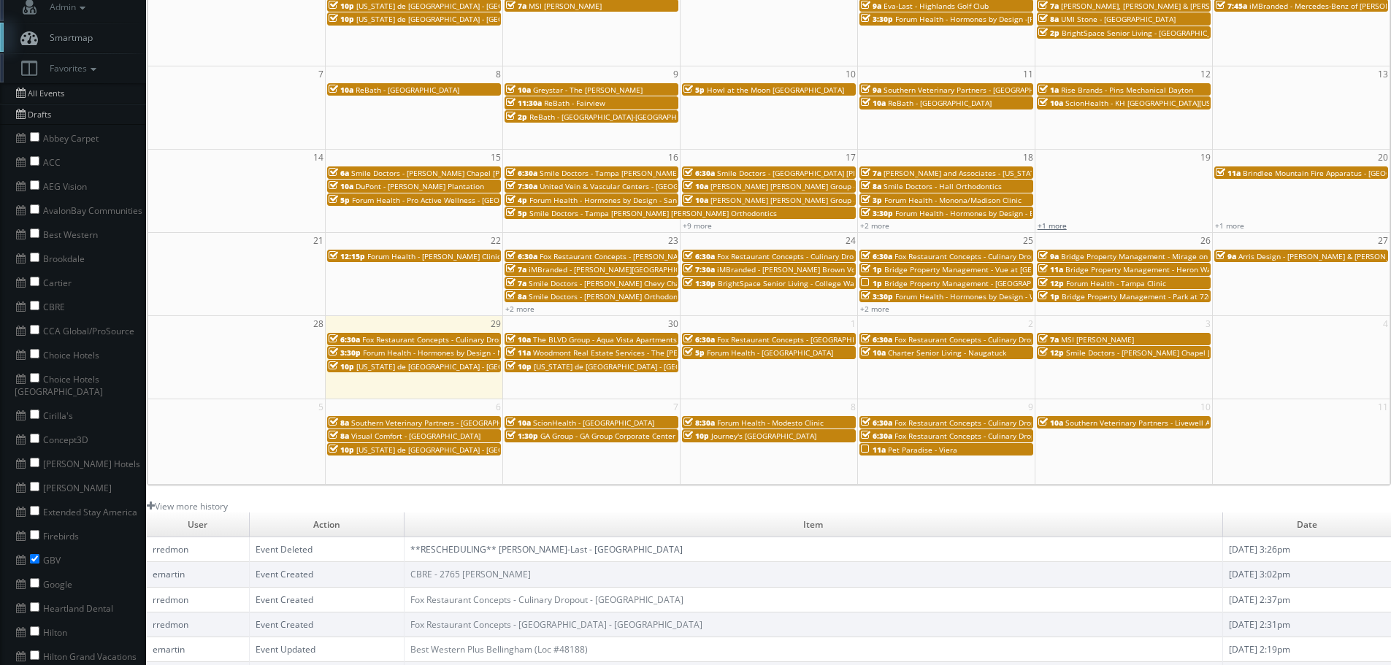
click at [1048, 226] on link "+1 more" at bounding box center [1051, 225] width 29 height 10
click at [1184, 153] on span at bounding box center [1187, 157] width 9 height 8
click at [1229, 225] on link "+1 more" at bounding box center [1229, 225] width 29 height 10
click at [1258, 177] on span "Forum Health - Denver Clinic" at bounding box center [1271, 178] width 101 height 10
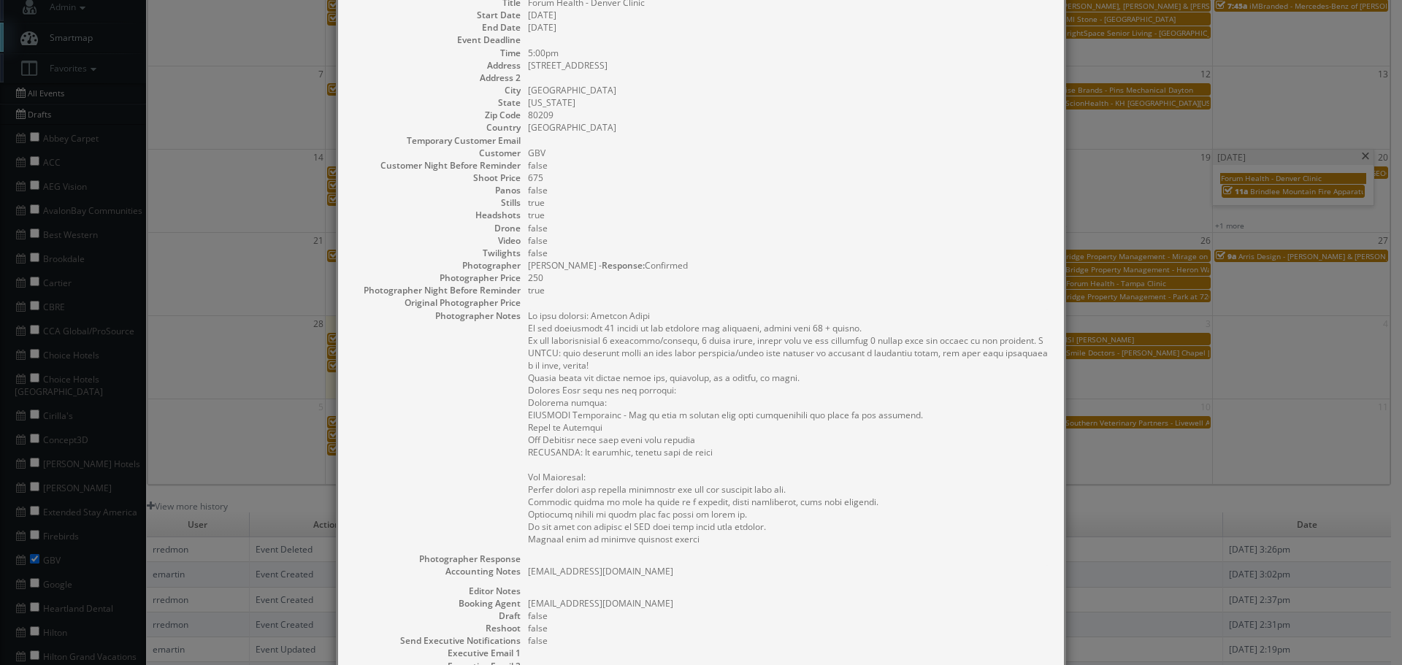
scroll to position [0, 0]
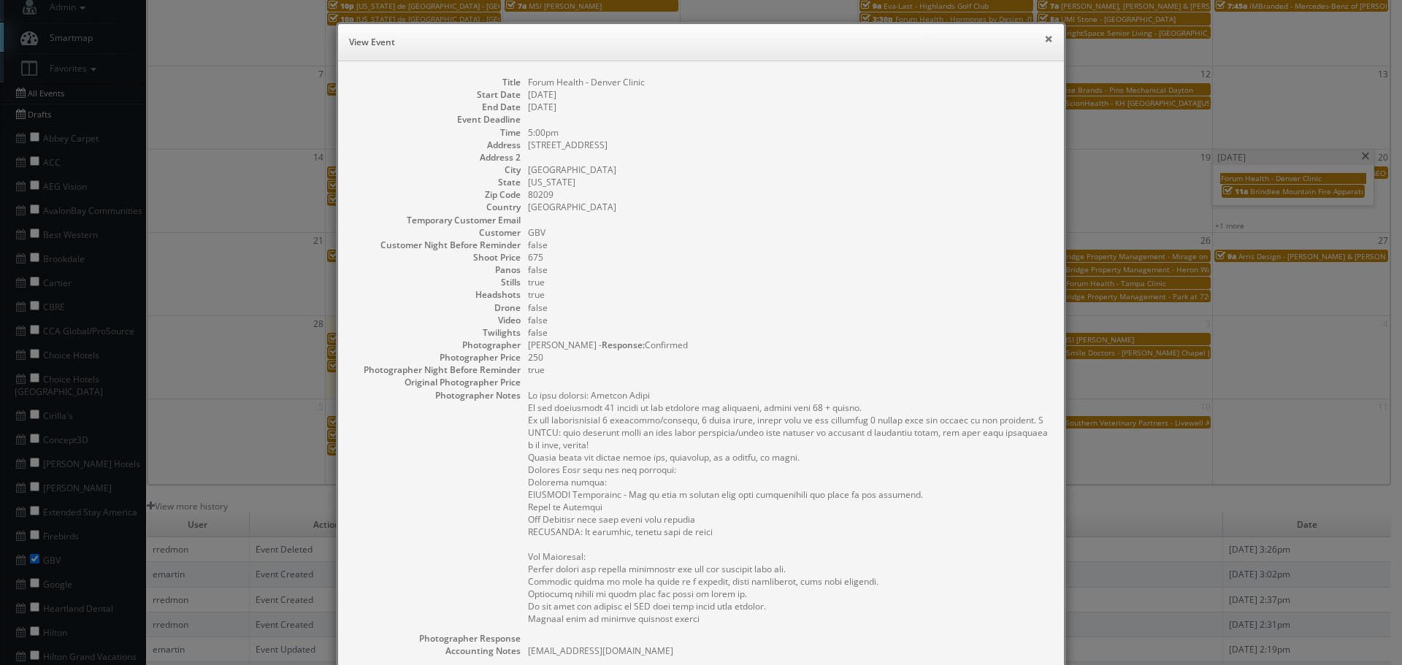
click at [1045, 38] on button "×" at bounding box center [1048, 39] width 9 height 10
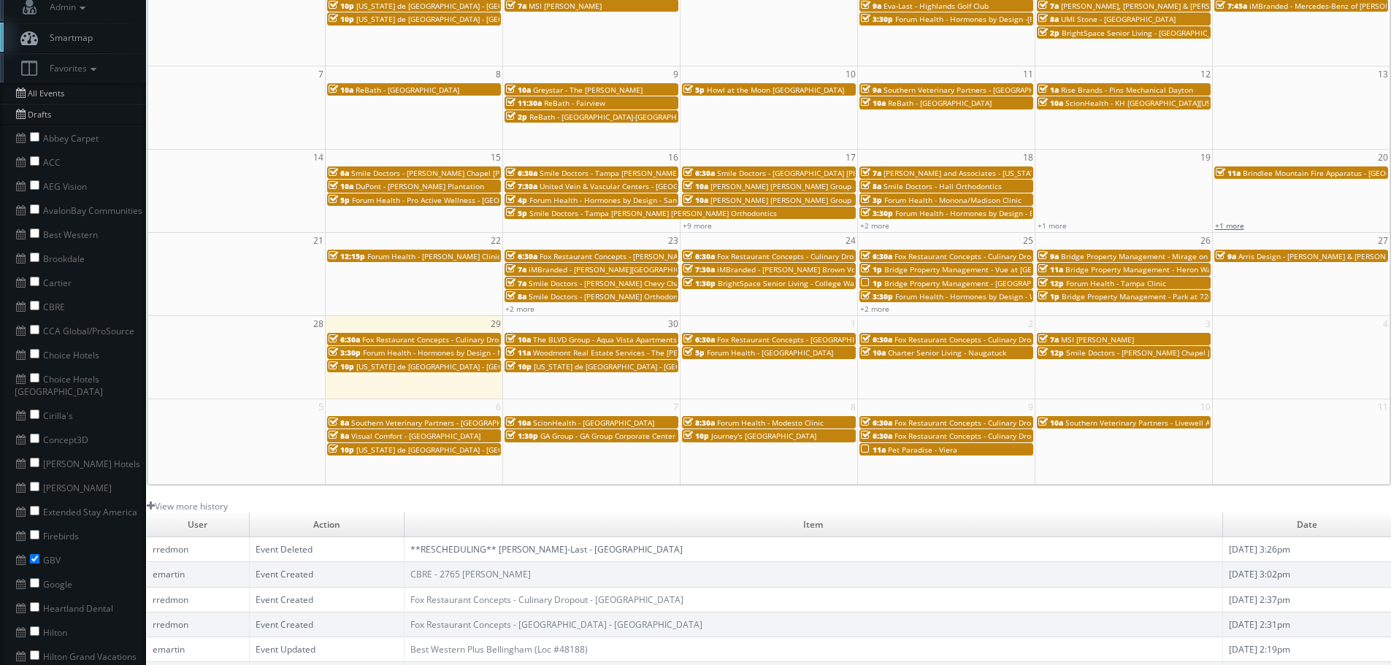
click at [1235, 225] on link "+1 more" at bounding box center [1229, 225] width 29 height 10
click at [1275, 177] on span "Forum Health - Denver Clinic" at bounding box center [1271, 178] width 101 height 10
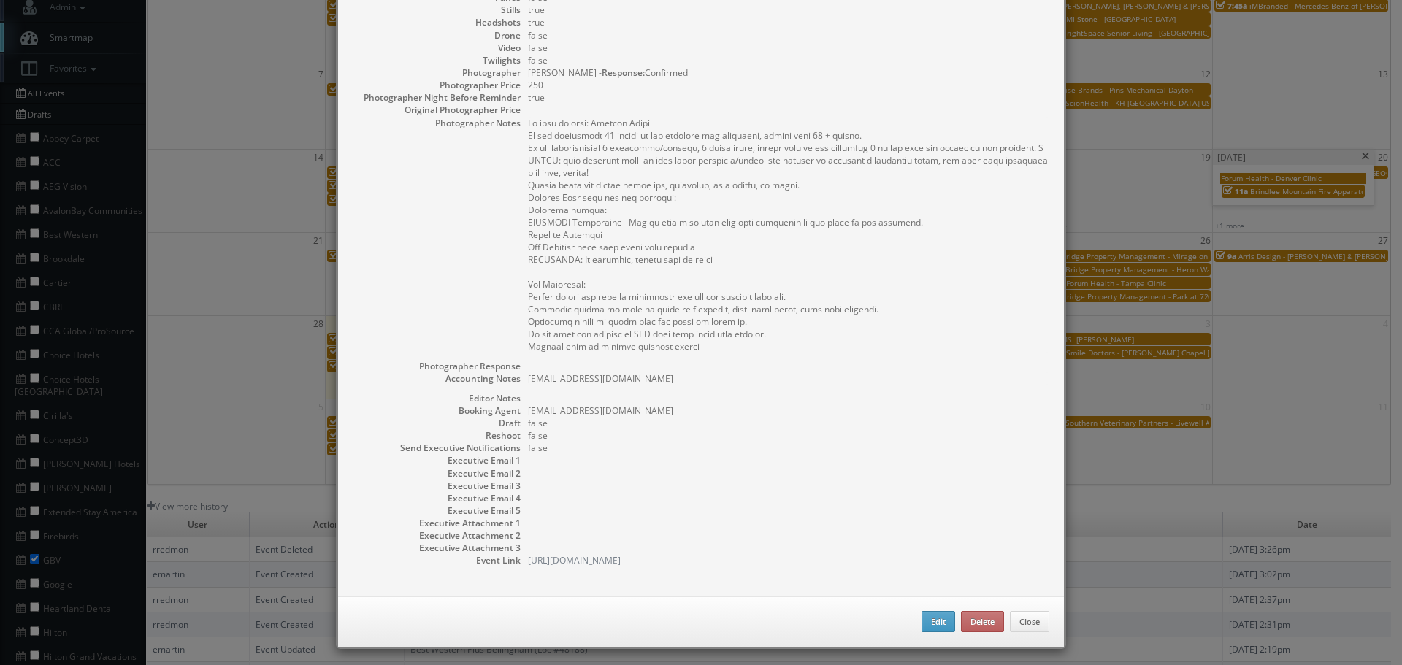
scroll to position [278, 0]
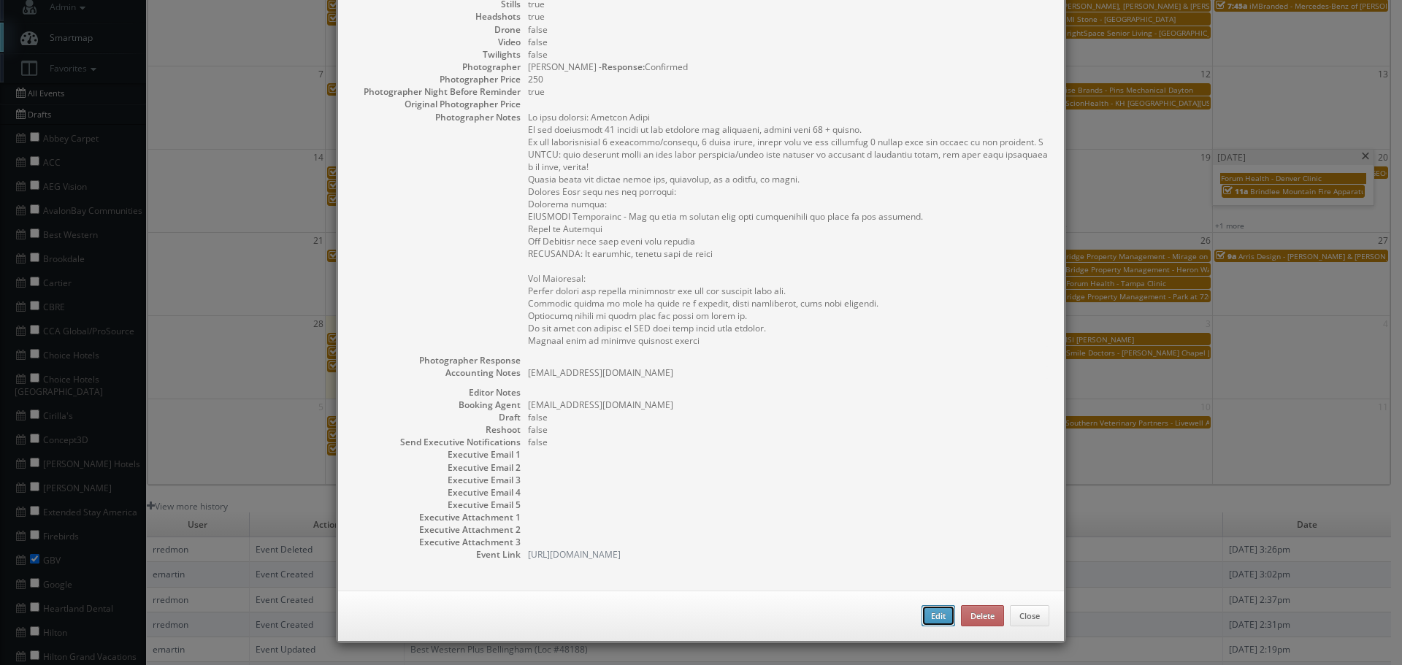
click at [929, 619] on button "Edit" at bounding box center [938, 616] width 34 height 22
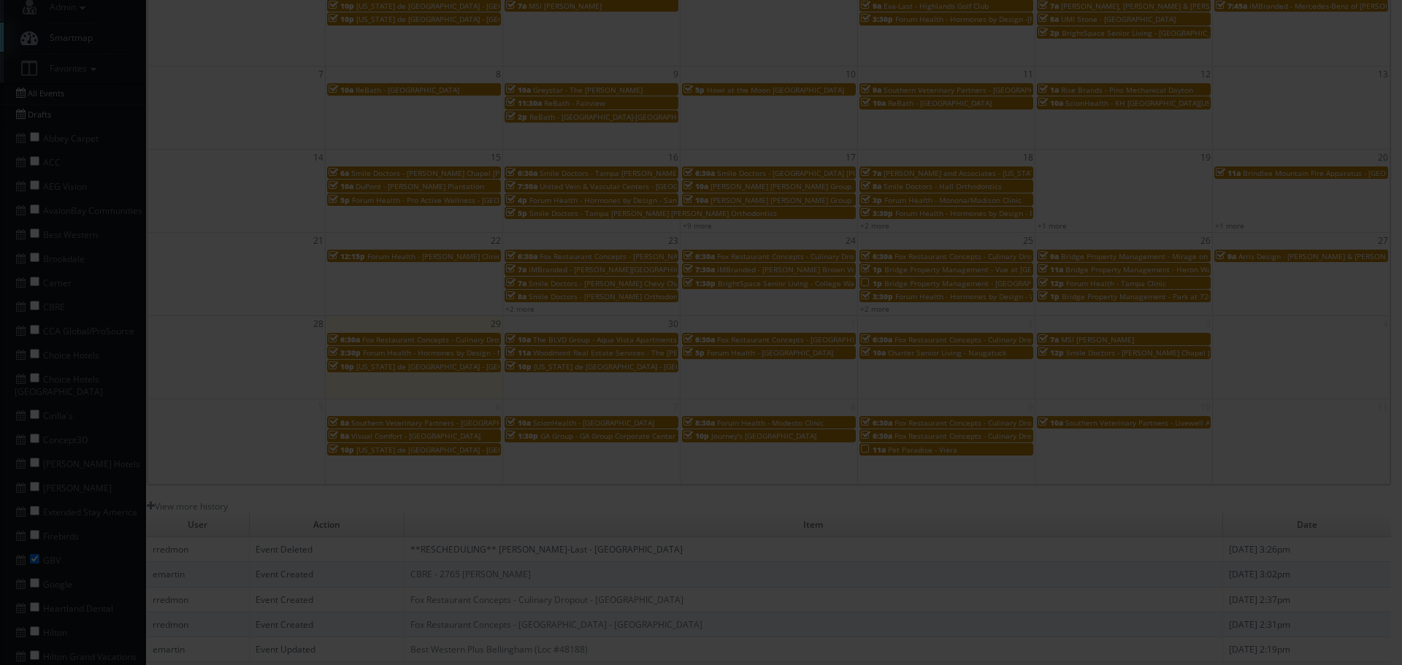
type input "Forum Health - Denver Clinic"
type input "3400 E Bayaud Ave #444"
type input "Denver"
select select "Colorado"
type input "80209"
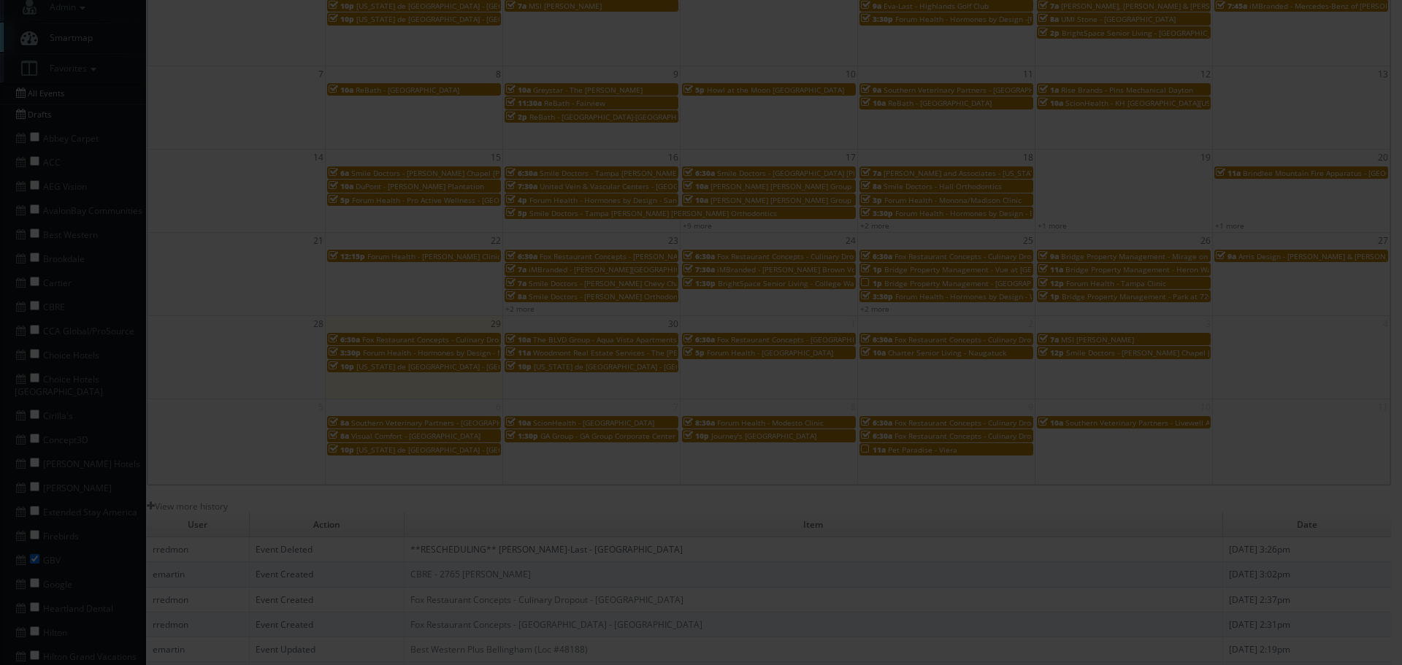
type input "675"
checkbox input "true"
type textarea "jdeluna@forumhealth.com"
type input "09/18/2025"
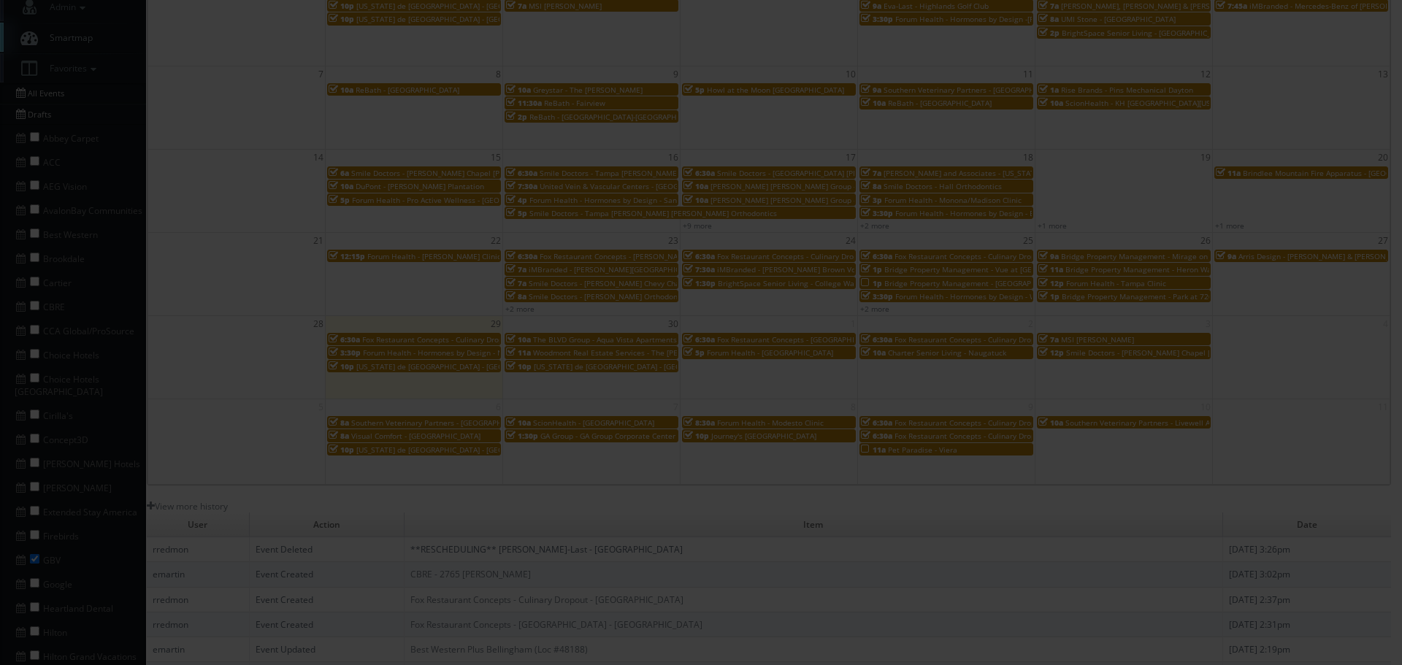
type input "09/21/2025"
type input "5:00pm"
checkbox input "true"
type textarea "On site contact: Breanna Jones We are delivering 10 images of the practice and …"
type input "675"
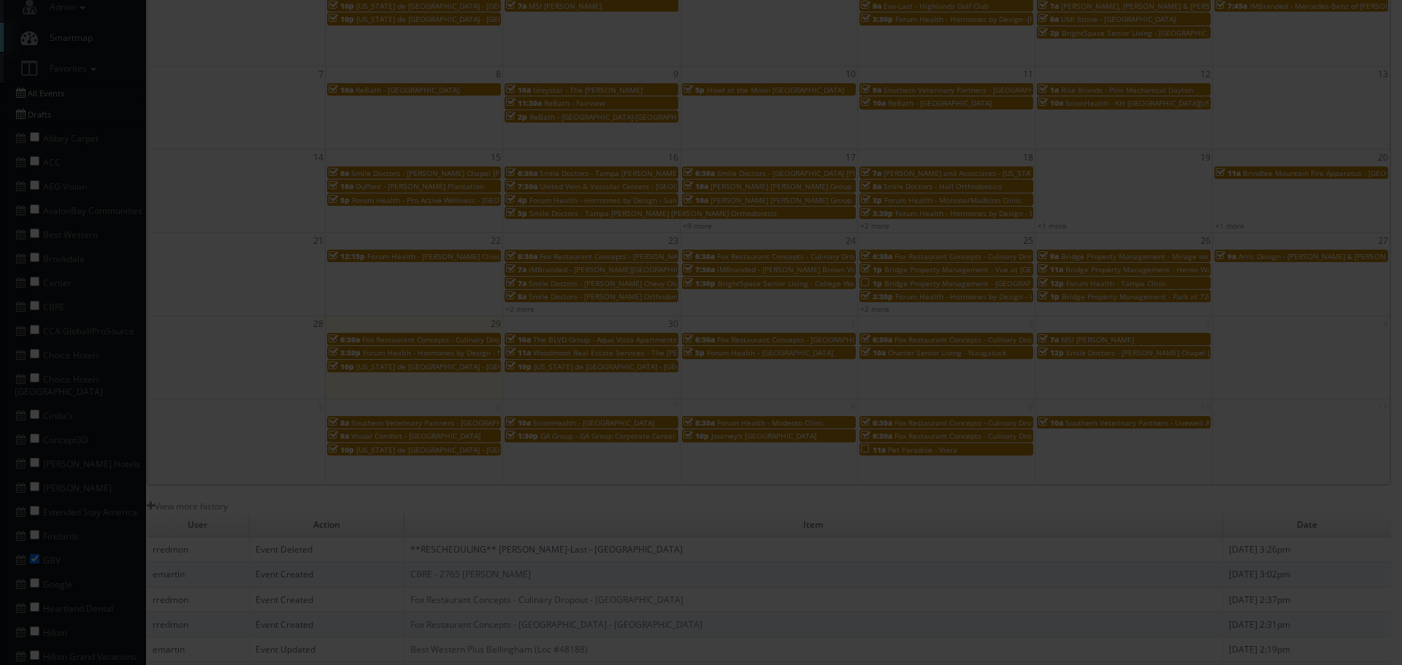
type input "250"
select select "fake72@mg.cs3calendar.com"
select select "a.quinn.photo@gmail.com"
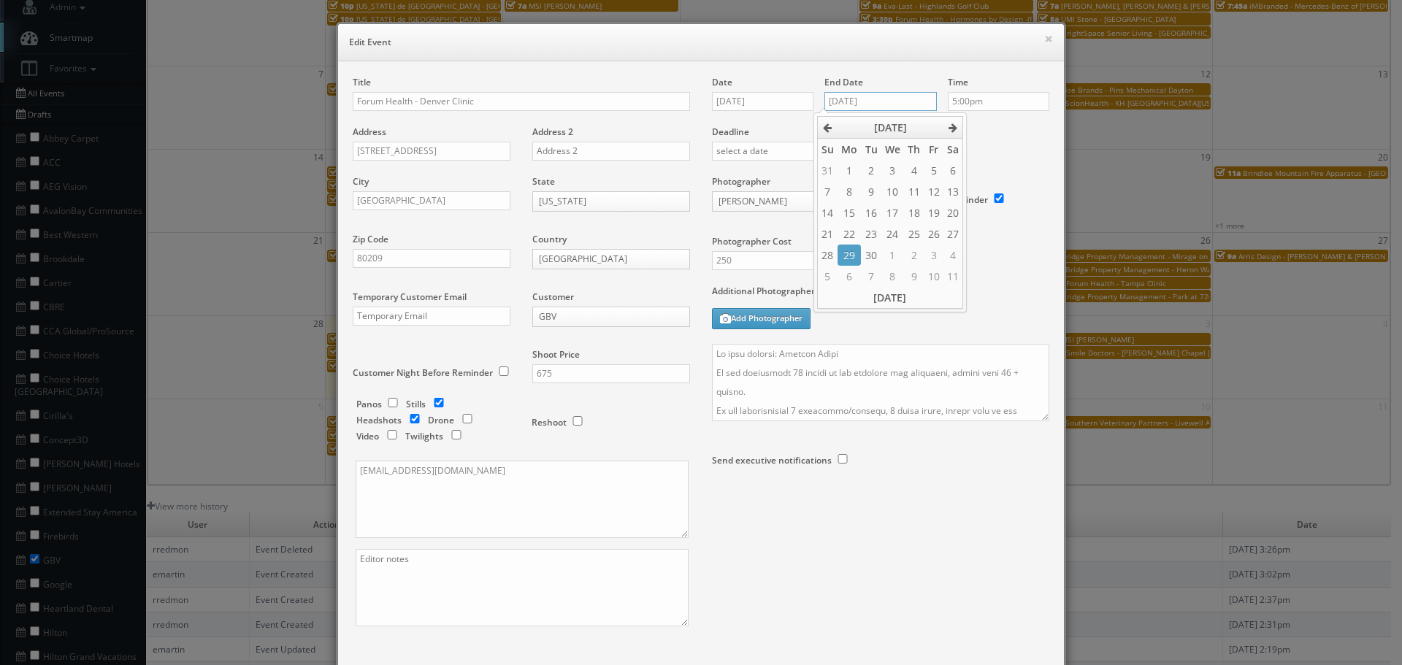
click at [915, 100] on input "09/21/2025" at bounding box center [880, 101] width 112 height 19
click at [910, 218] on td "18" at bounding box center [914, 212] width 20 height 21
type input "09/18/2025"
click at [1004, 154] on div "Deadline" at bounding box center [880, 125] width 359 height 99
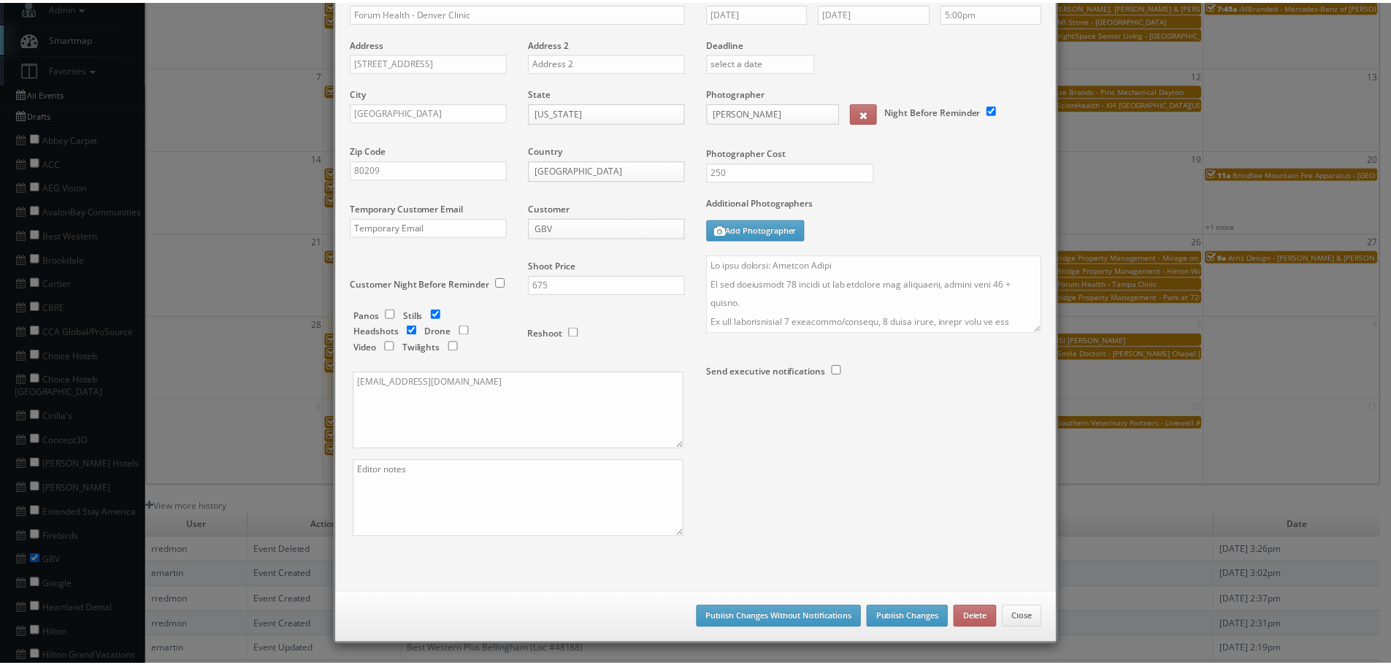
scroll to position [91, 0]
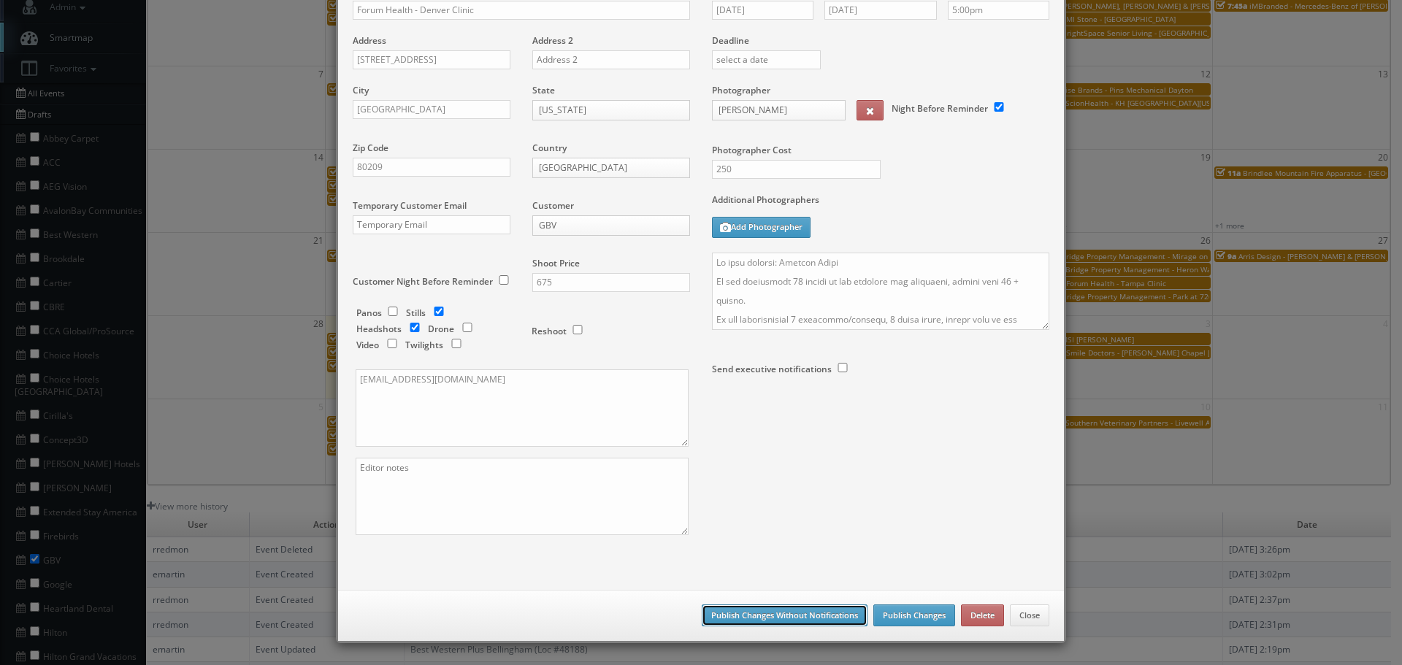
click at [771, 614] on button "Publish Changes Without Notifications" at bounding box center [785, 615] width 166 height 22
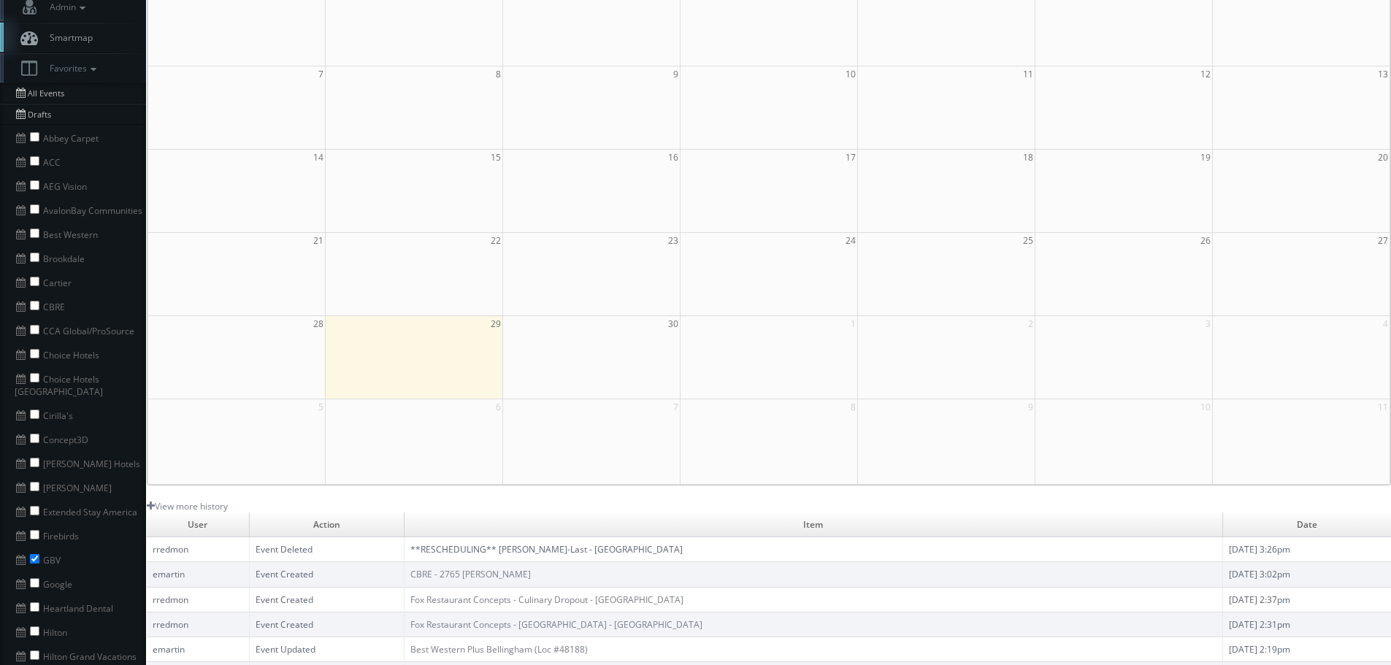
scroll to position [0, 0]
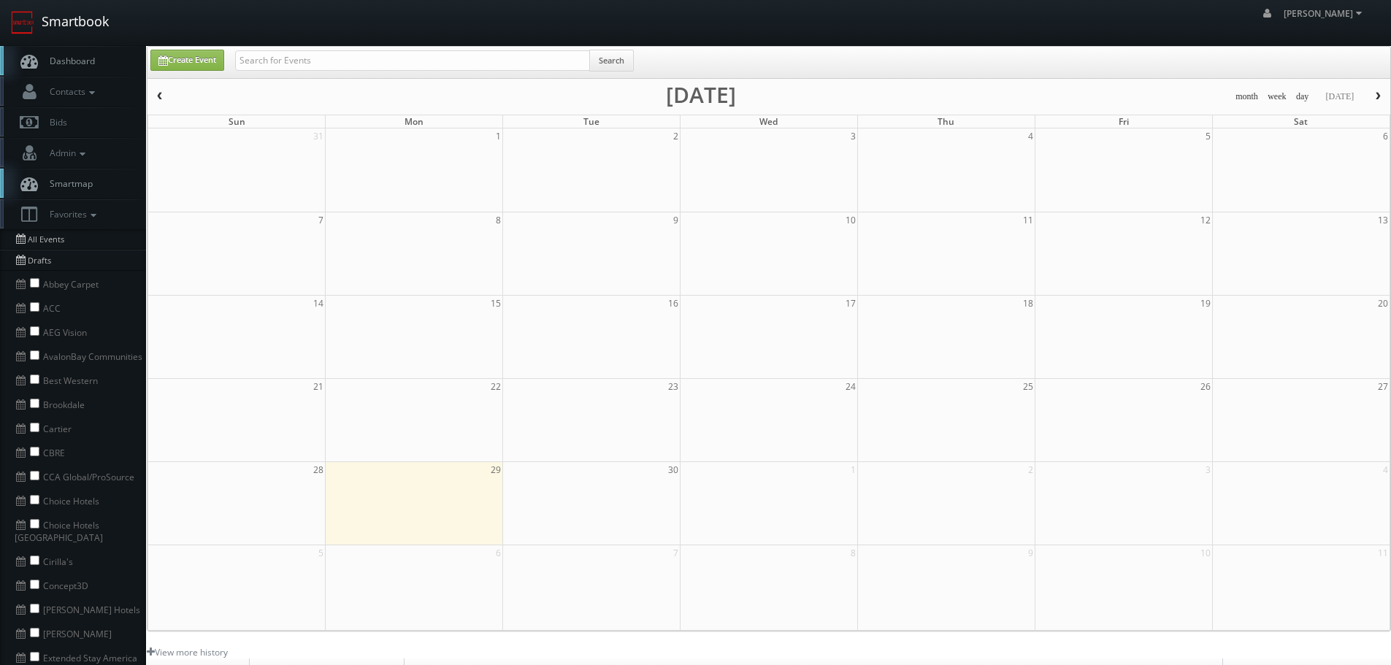
click at [88, 23] on link "Smartbook" at bounding box center [60, 22] width 120 height 45
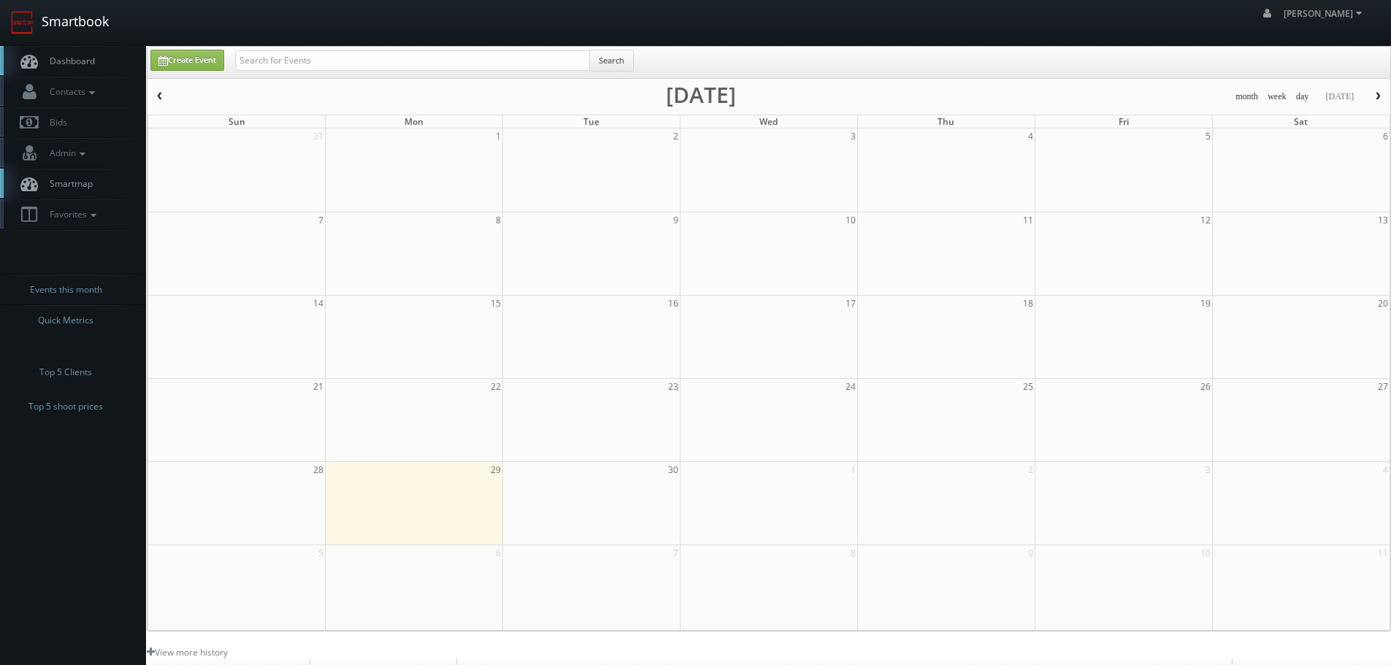
click at [87, 23] on link "Smartbook" at bounding box center [60, 22] width 120 height 45
click at [79, 22] on link "Smartbook" at bounding box center [60, 22] width 120 height 45
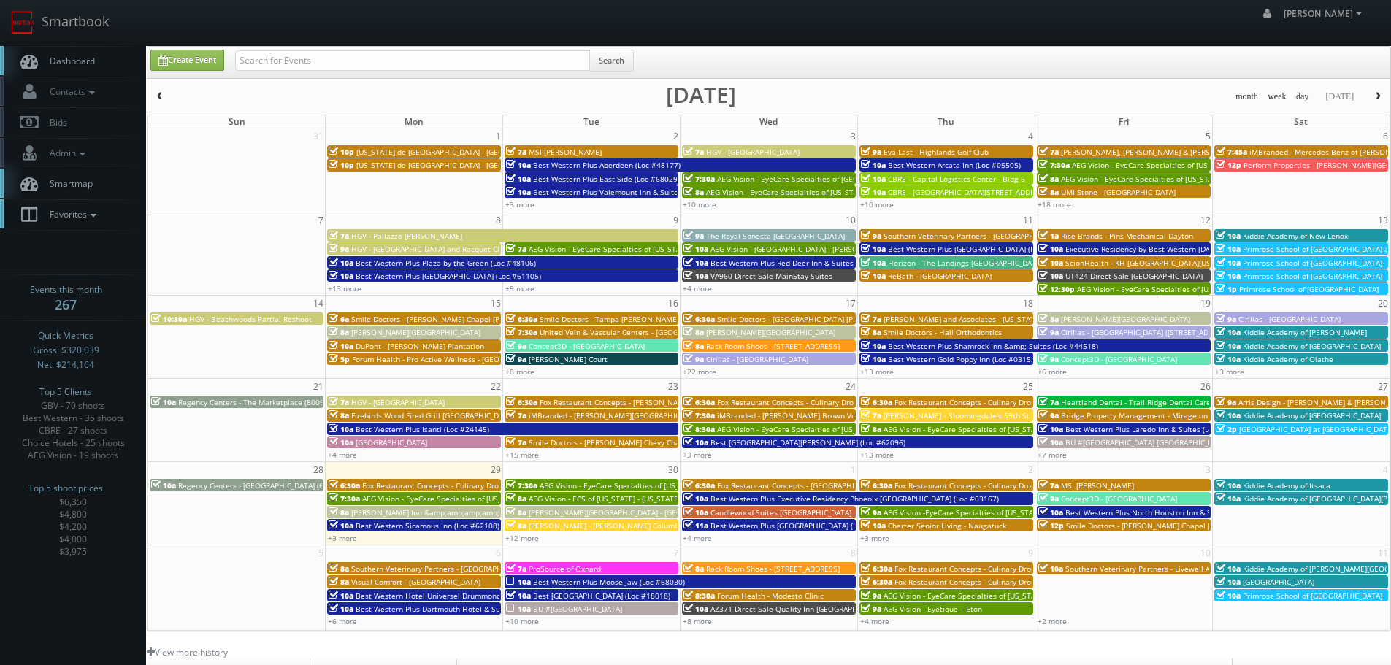
click at [95, 210] on icon at bounding box center [93, 215] width 13 height 10
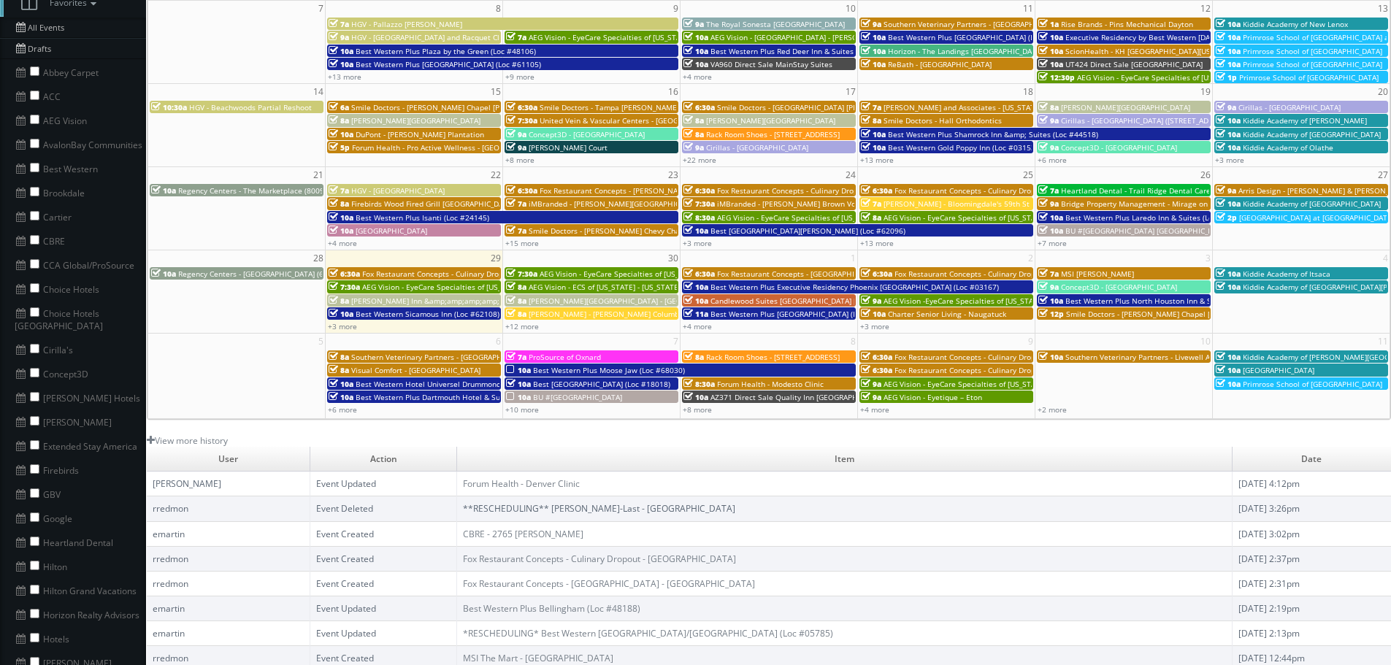
scroll to position [219, 0]
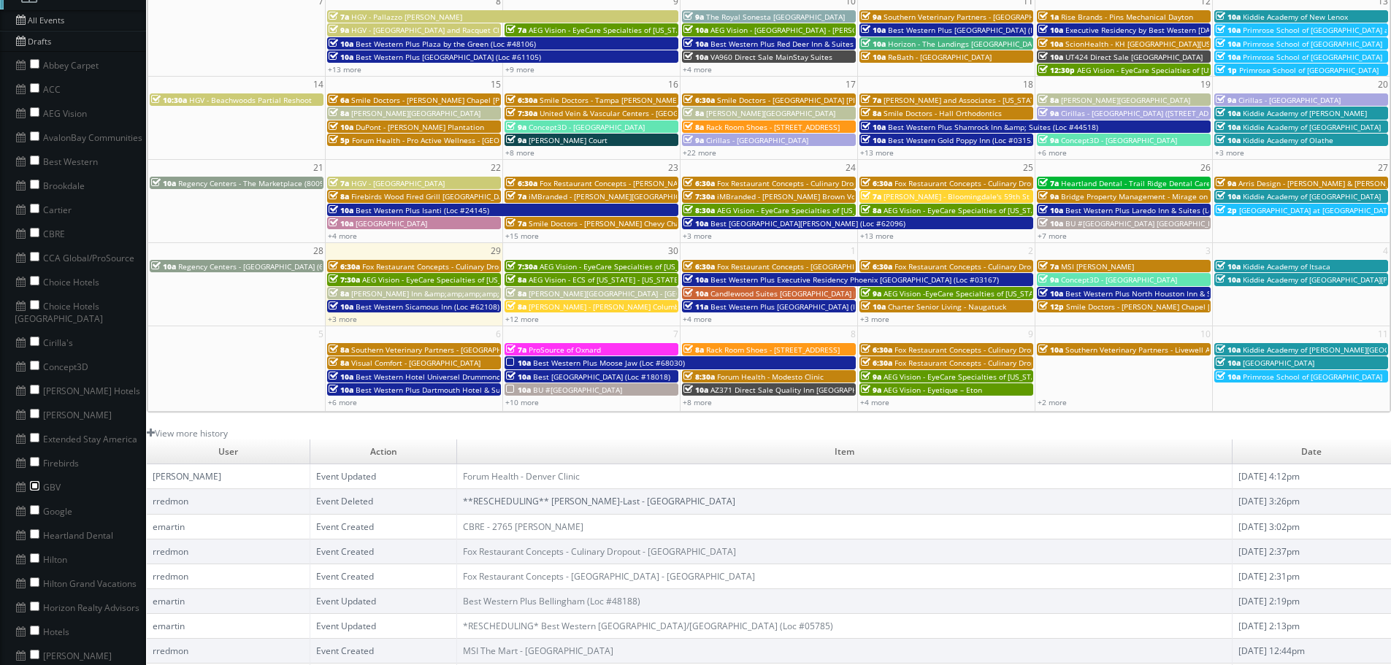
click at [36, 481] on input "checkbox" at bounding box center [34, 485] width 9 height 9
checkbox input "true"
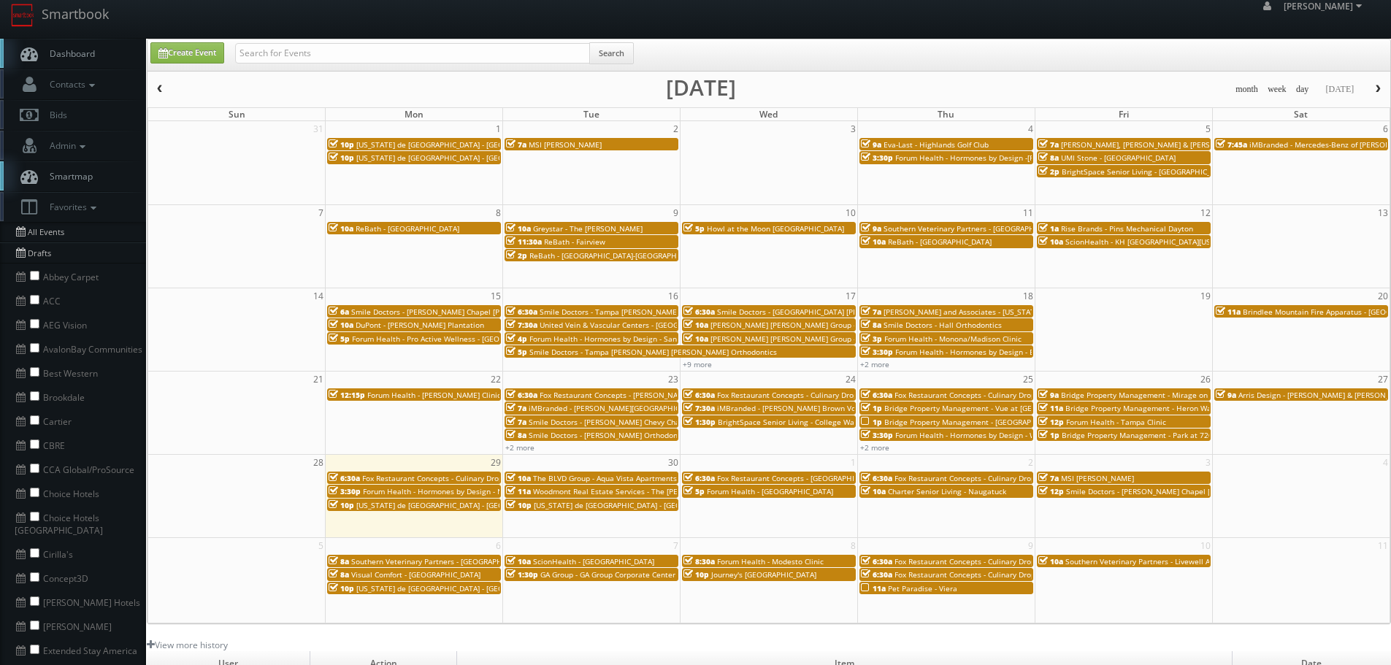
scroll to position [0, 0]
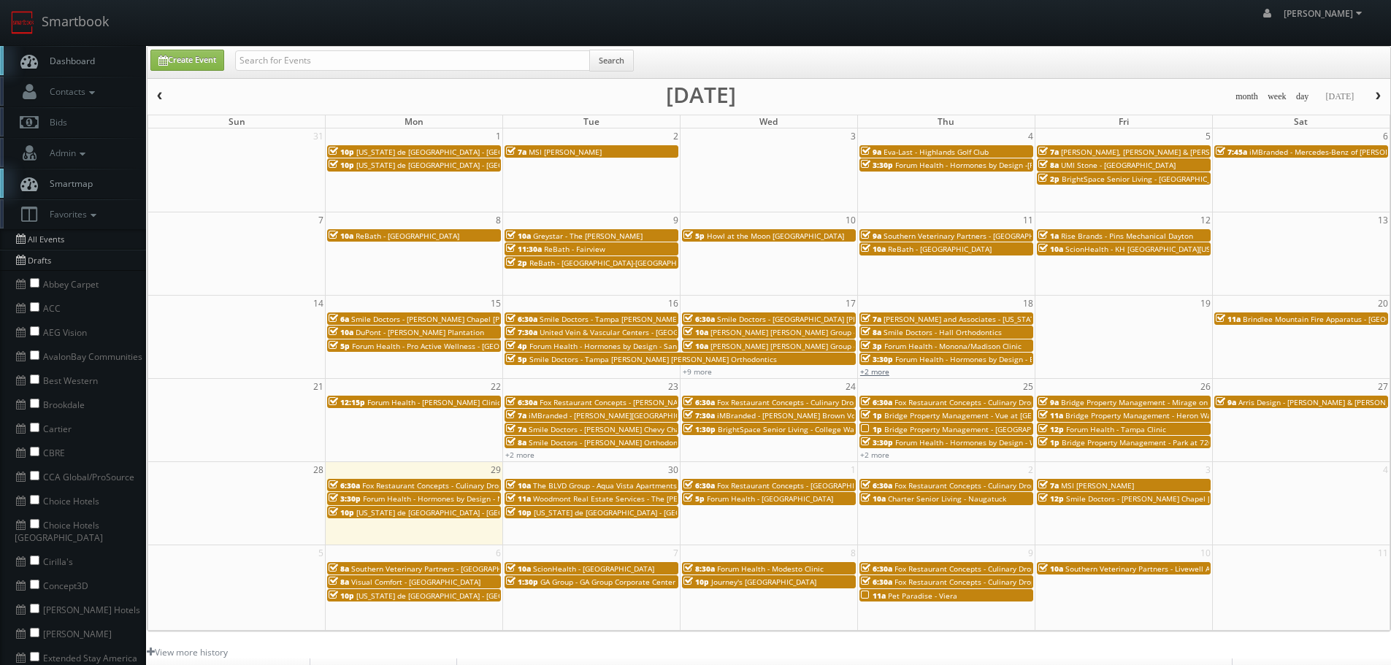
click at [877, 372] on link "+2 more" at bounding box center [874, 371] width 29 height 10
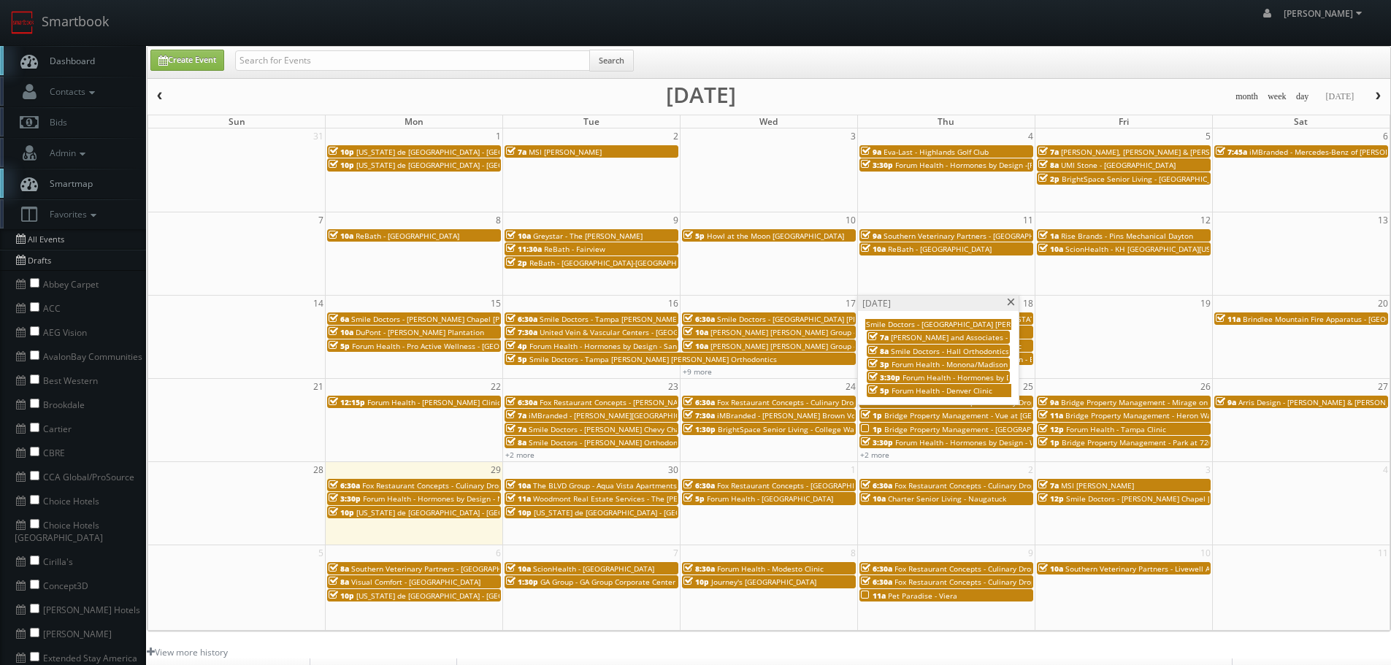
click at [1012, 302] on span at bounding box center [1010, 303] width 9 height 8
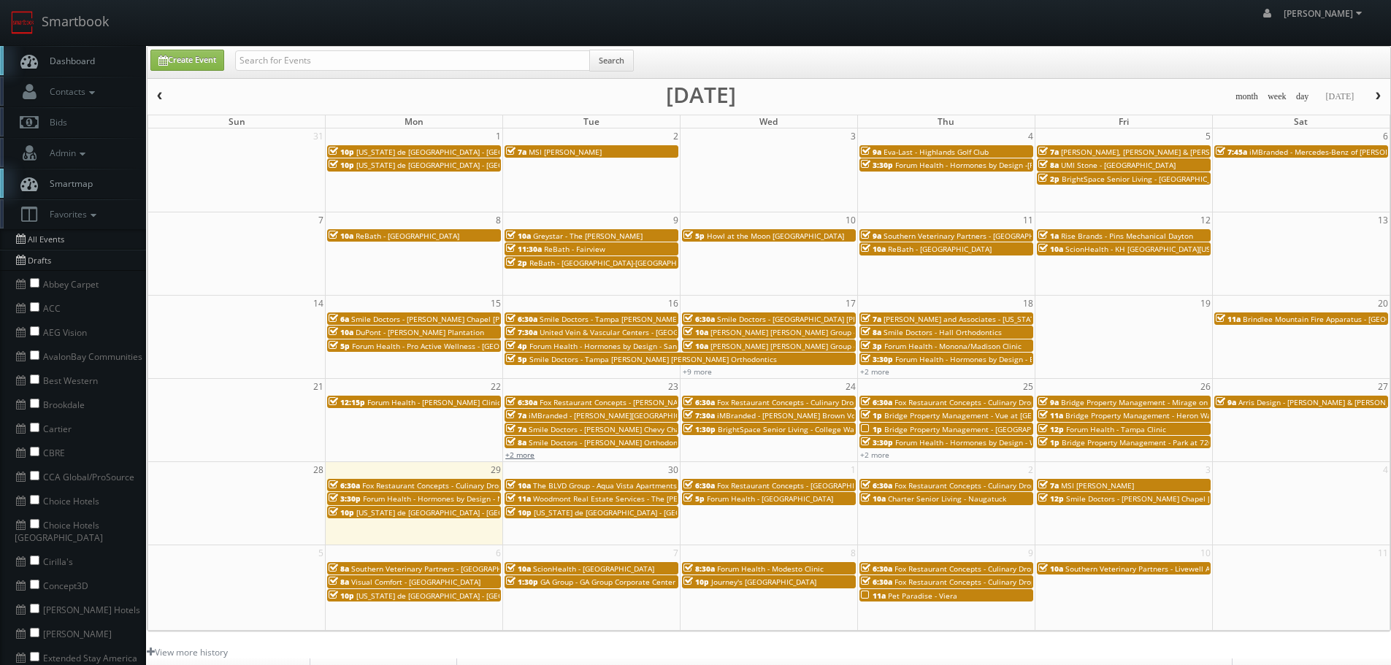
click at [524, 454] on link "+2 more" at bounding box center [519, 455] width 29 height 10
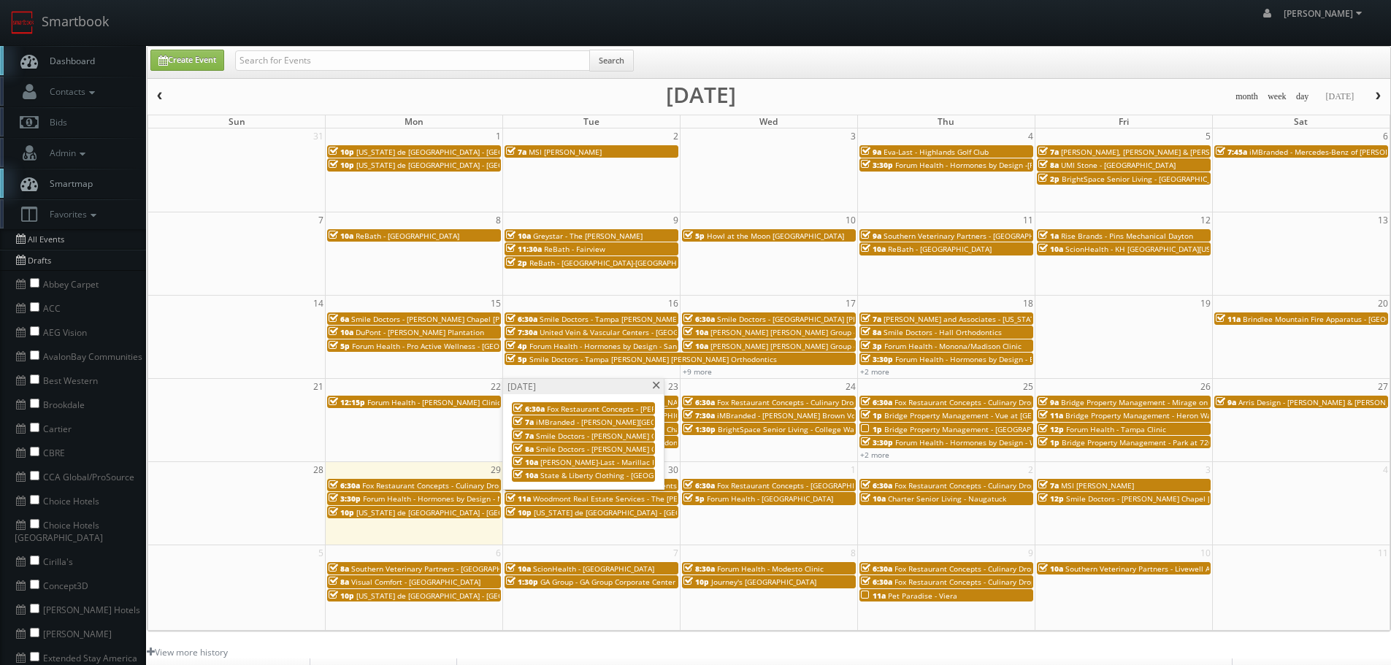
click at [656, 385] on span at bounding box center [655, 386] width 9 height 8
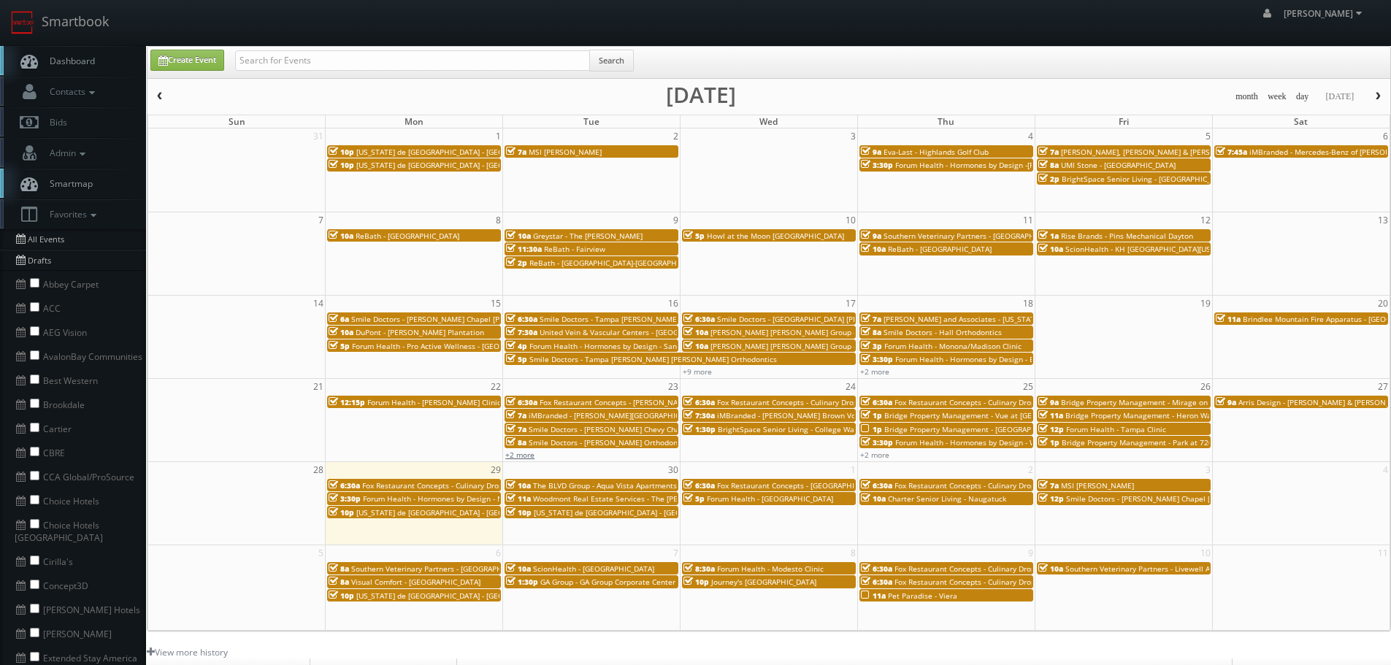
click at [526, 456] on link "+2 more" at bounding box center [519, 455] width 29 height 10
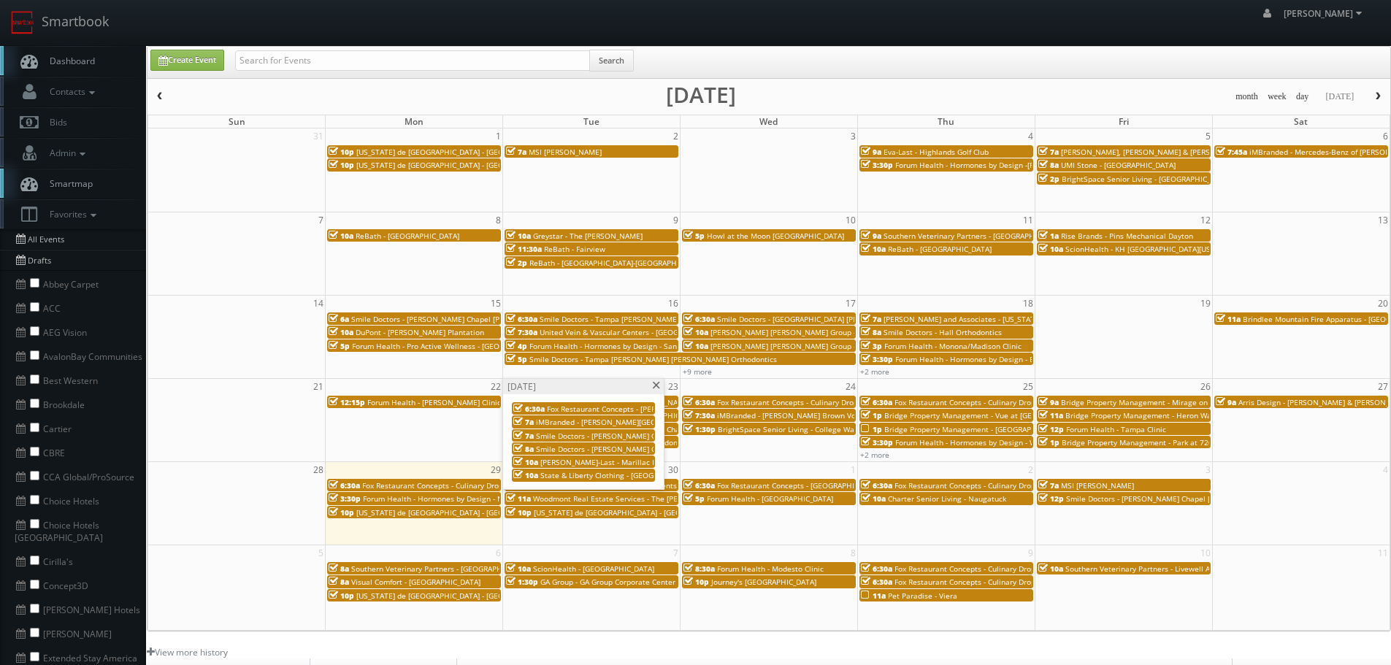
click at [606, 407] on span "Fox Restaurant Concepts - Blanco Cocina - Biltmore" at bounding box center [674, 409] width 255 height 10
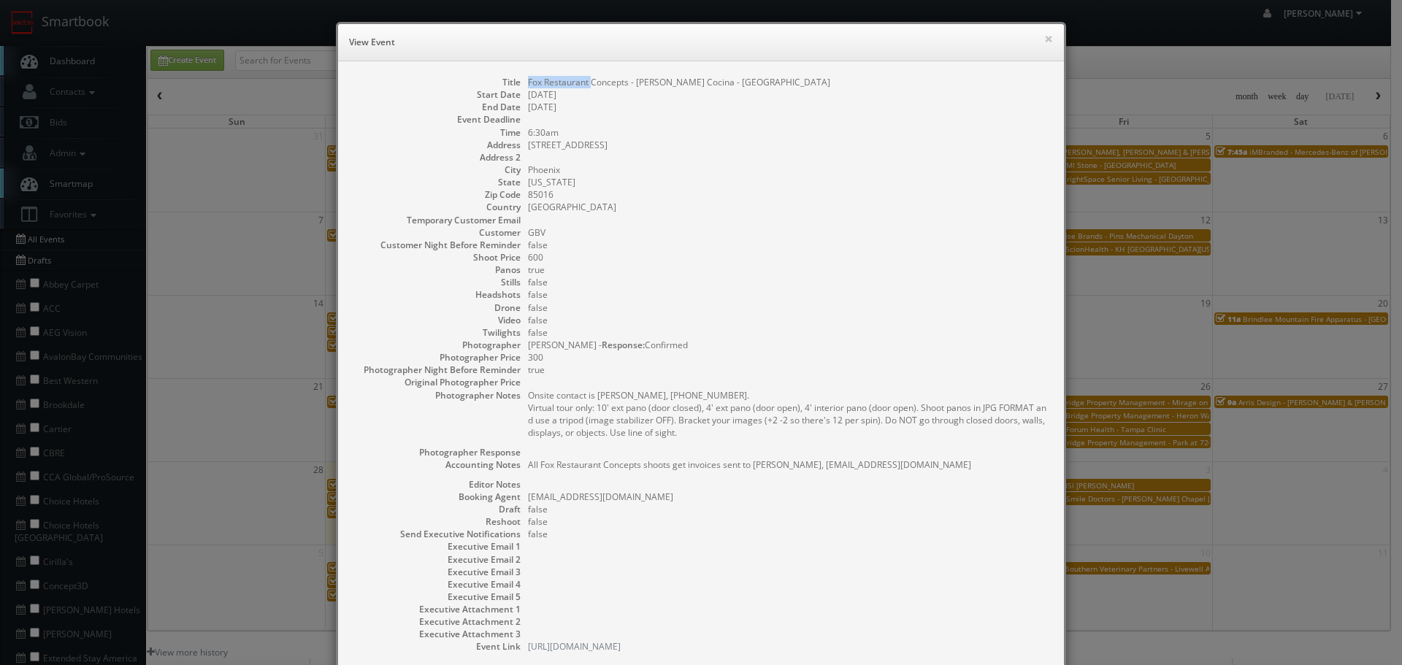
copy dd "Fox Restaurant"
drag, startPoint x: 585, startPoint y: 80, endPoint x: 523, endPoint y: 83, distance: 62.8
click at [528, 83] on dd "Fox Restaurant Concepts - Blanco Cocina - Biltmore" at bounding box center [788, 82] width 521 height 12
click at [1044, 39] on button "×" at bounding box center [1048, 39] width 9 height 10
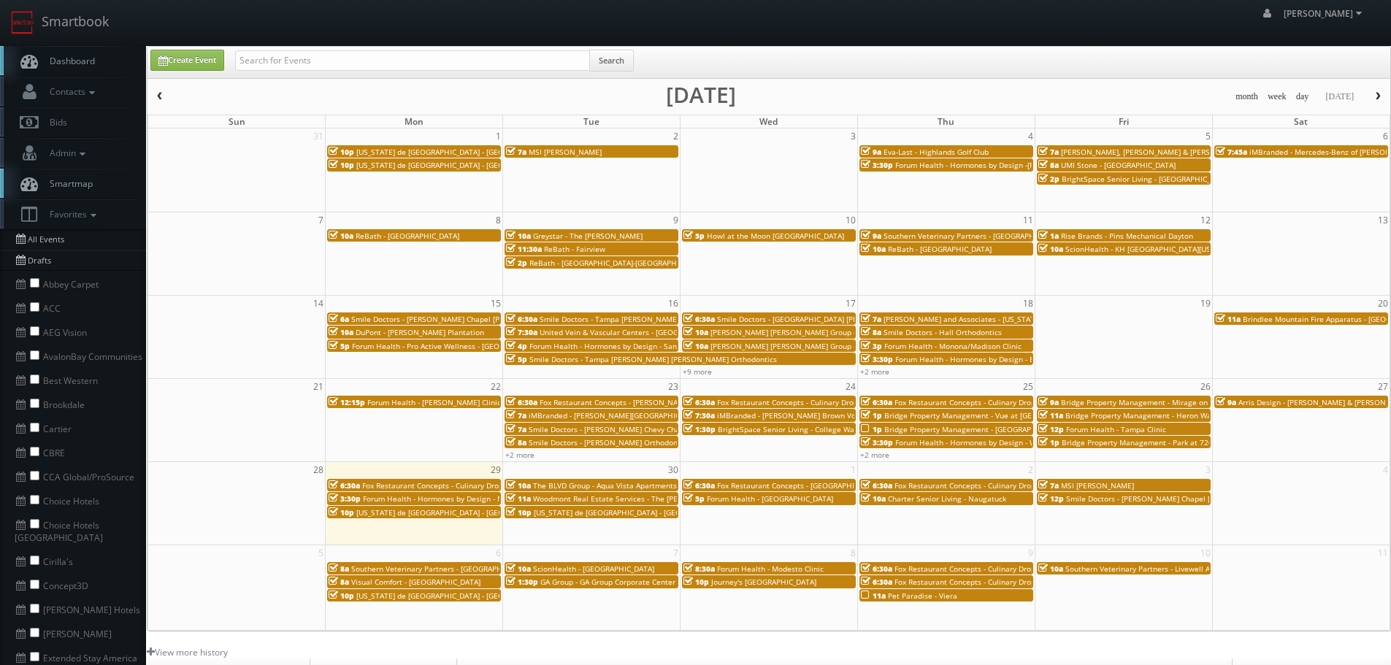
click at [445, 45] on nav "Smartbook Toggle Side Navigation Toggle Top Navigation robert robert Profile Lo…" at bounding box center [695, 23] width 1391 height 46
click at [447, 50] on input "text" at bounding box center [412, 60] width 355 height 20
paste input "Fox Restaurant"
type input "Fox Restaurant"
click at [640, 65] on div "Fox Restaurant Search" at bounding box center [434, 64] width 420 height 28
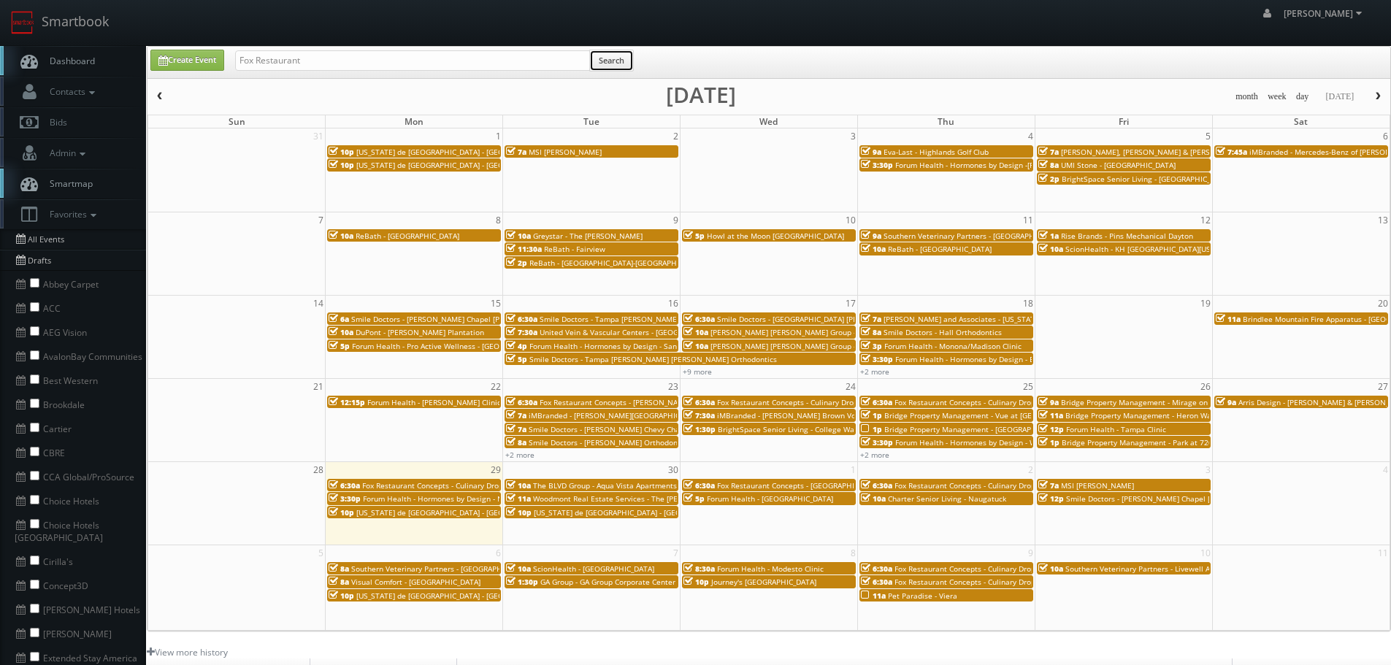
click at [629, 60] on button "Search" at bounding box center [611, 61] width 45 height 22
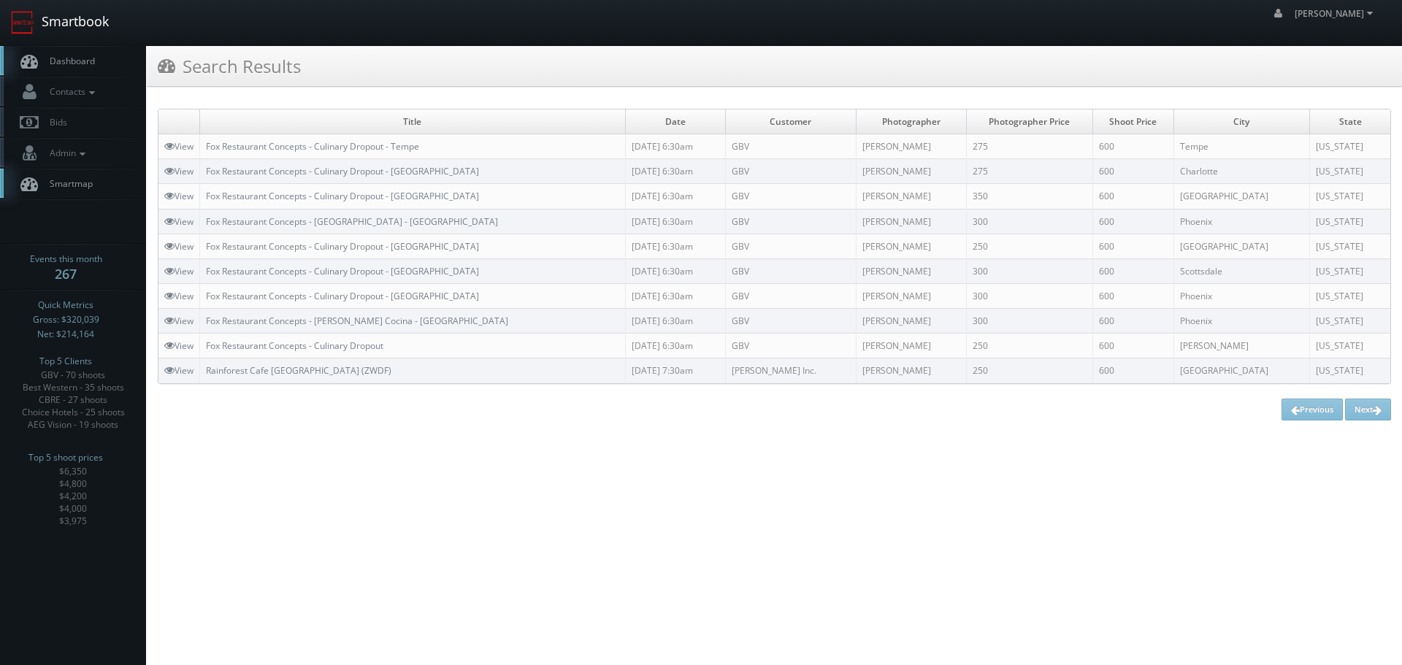
click at [88, 28] on link "Smartbook" at bounding box center [60, 22] width 120 height 45
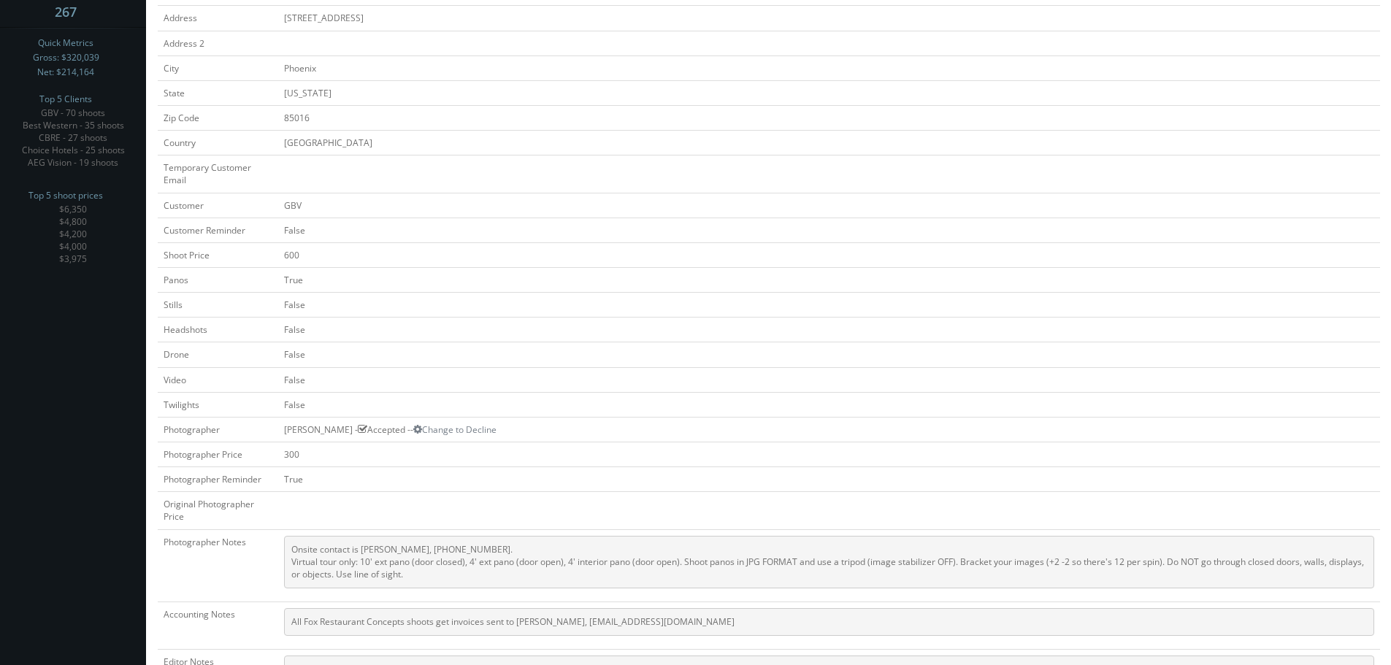
scroll to position [73, 0]
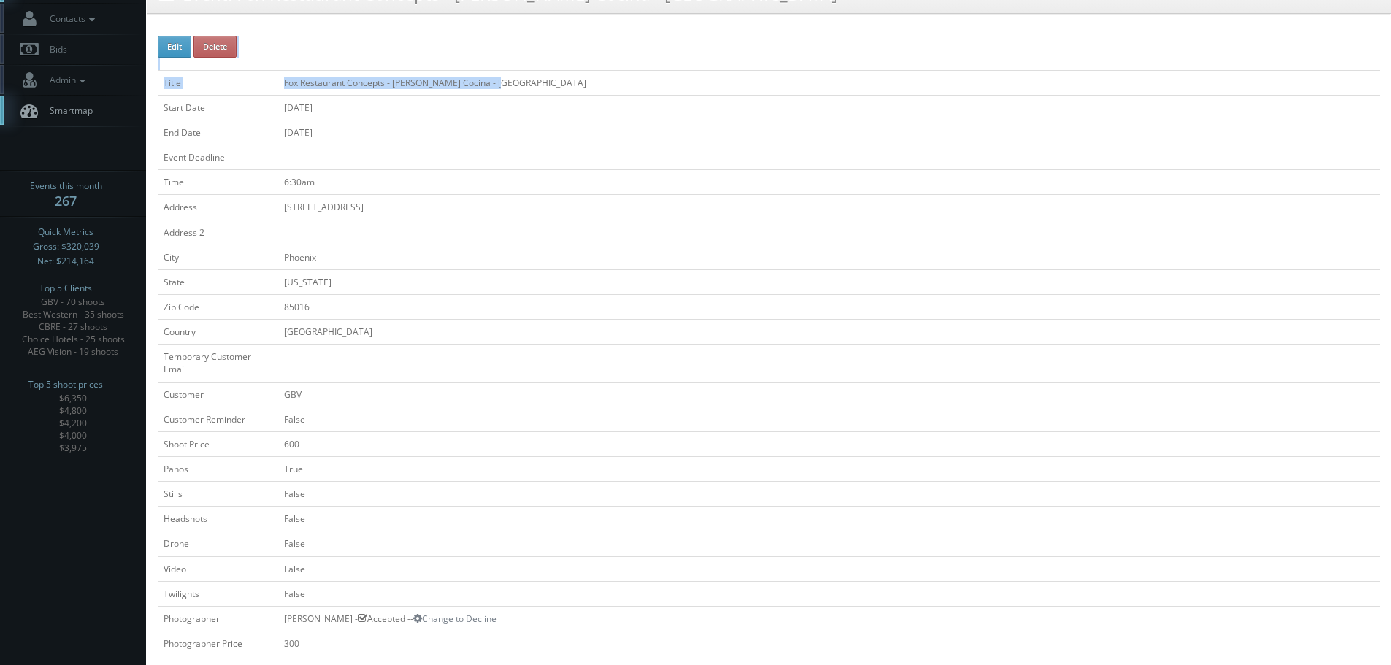
drag, startPoint x: 529, startPoint y: 70, endPoint x: 293, endPoint y: 64, distance: 235.9
click at [293, 64] on div "Edit Delete Title Fox Restaurant Concepts - [PERSON_NAME] Cocina - [GEOGRAPHIC_…" at bounding box center [769, 617] width 1222 height 1163
click at [284, 88] on td "Fox Restaurant Concepts - [PERSON_NAME] Cocina - [GEOGRAPHIC_DATA]" at bounding box center [829, 82] width 1102 height 25
copy td "Fox Restaurant Concepts - [PERSON_NAME] Cocina - [GEOGRAPHIC_DATA]"
drag, startPoint x: 281, startPoint y: 84, endPoint x: 497, endPoint y: 91, distance: 216.2
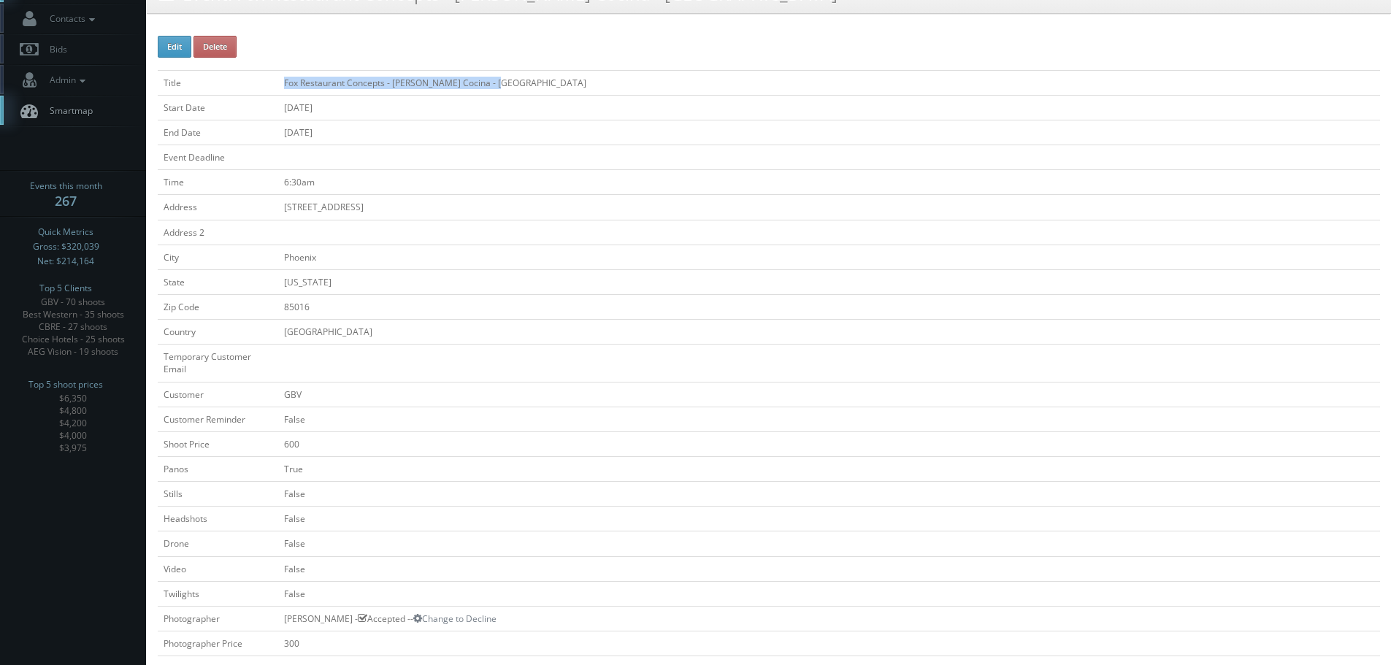
click at [497, 91] on td "Fox Restaurant Concepts - [PERSON_NAME] Cocina - [GEOGRAPHIC_DATA]" at bounding box center [829, 82] width 1102 height 25
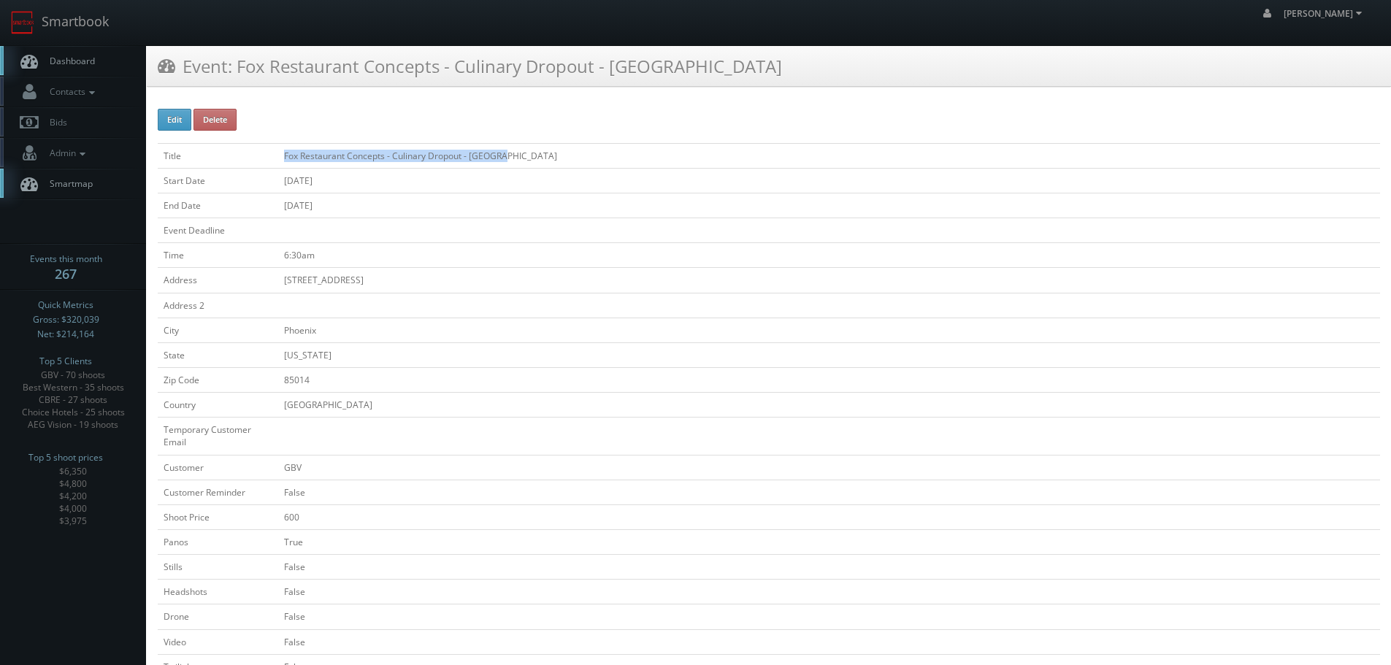
copy tr "Fox Restaurant Concepts - Culinary Dropout - [GEOGRAPHIC_DATA]"
drag, startPoint x: 516, startPoint y: 154, endPoint x: 277, endPoint y: 155, distance: 238.7
click at [277, 155] on tr "Title Fox Restaurant Concepts - Culinary Dropout - [GEOGRAPHIC_DATA]" at bounding box center [769, 155] width 1222 height 25
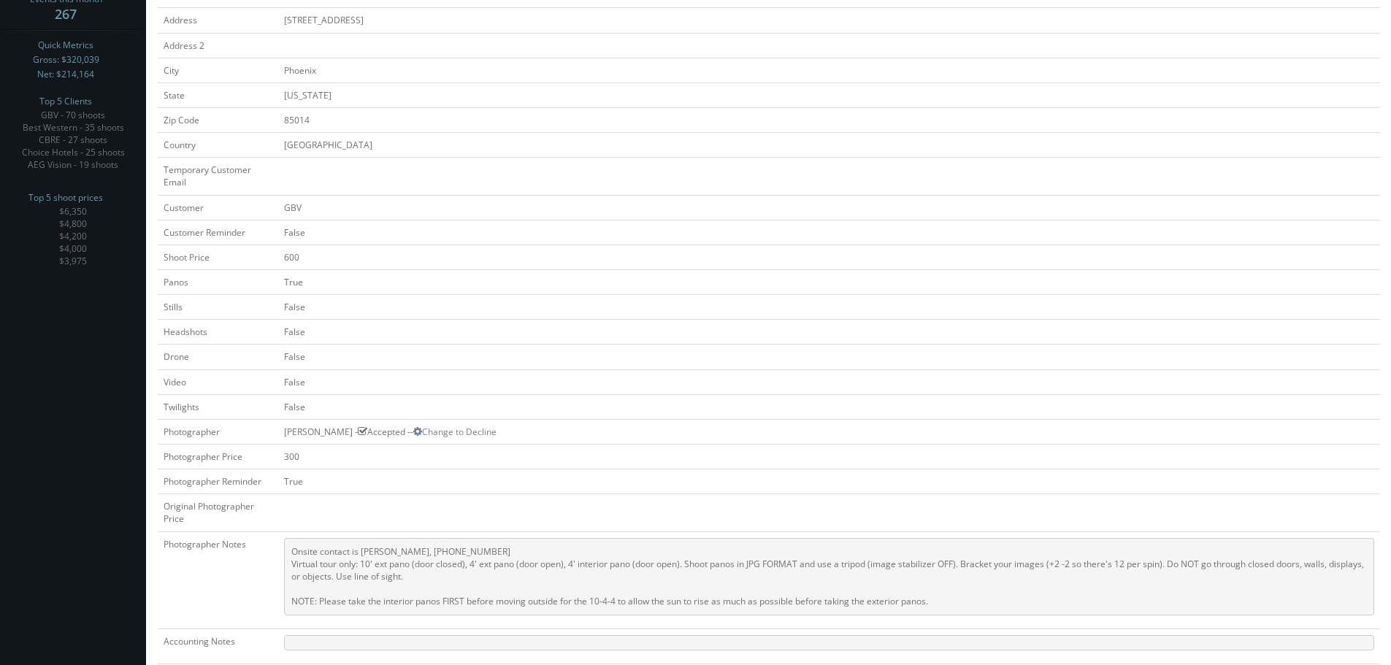
scroll to position [73, 0]
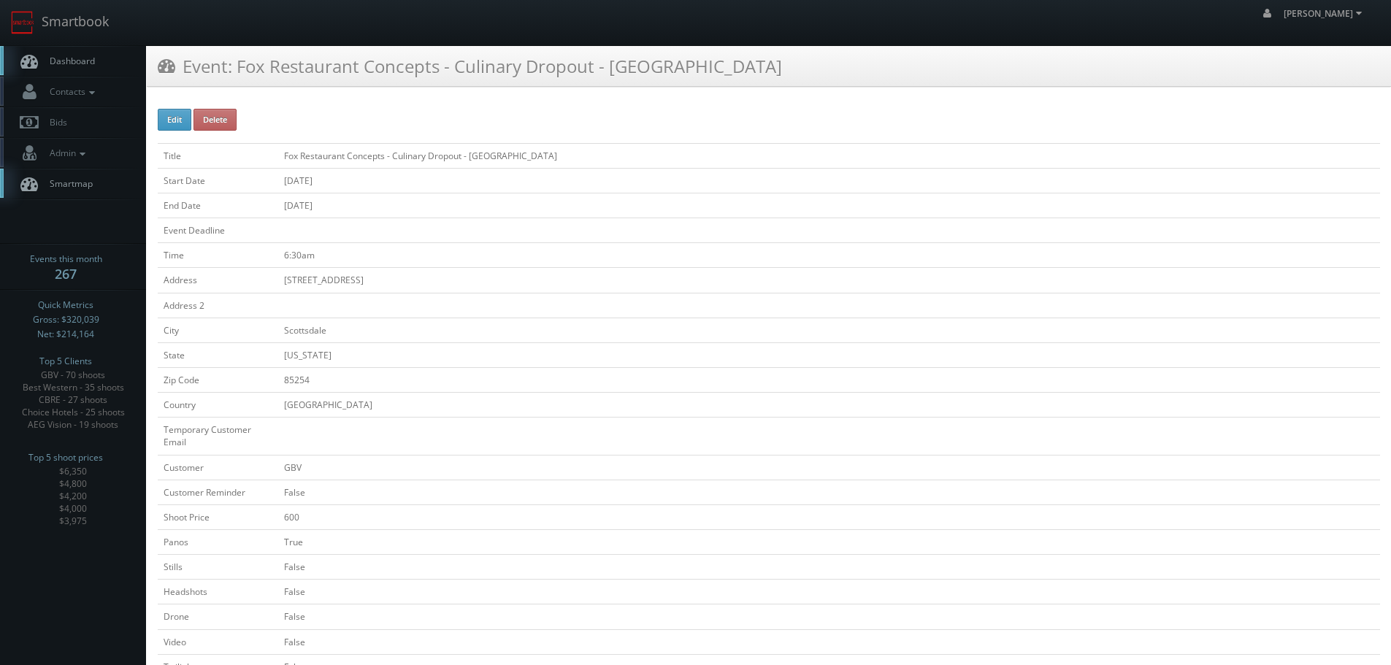
copy td "Fox Restaurant Concepts - Culinary Dropout - [GEOGRAPHIC_DATA]"
drag, startPoint x: 593, startPoint y: 158, endPoint x: 284, endPoint y: 153, distance: 309.6
click at [284, 153] on td "Fox Restaurant Concepts - Culinary Dropout - [GEOGRAPHIC_DATA]" at bounding box center [829, 155] width 1102 height 25
copy td "Fox Restaurant Concepts - Culinary Dropout - [GEOGRAPHIC_DATA]"
drag, startPoint x: 542, startPoint y: 149, endPoint x: 286, endPoint y: 164, distance: 256.7
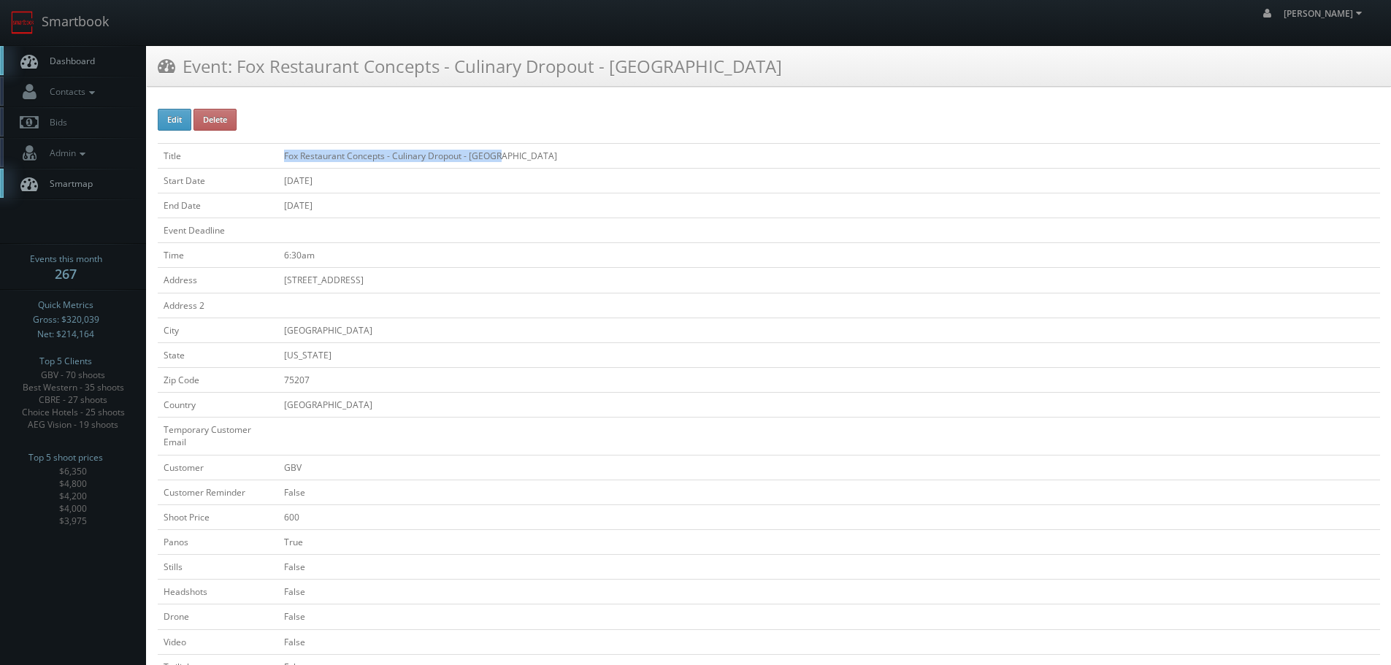
click at [286, 164] on td "Fox Restaurant Concepts - Culinary Dropout - [GEOGRAPHIC_DATA]" at bounding box center [829, 155] width 1102 height 25
click at [94, 22] on link "Smartbook" at bounding box center [60, 22] width 120 height 45
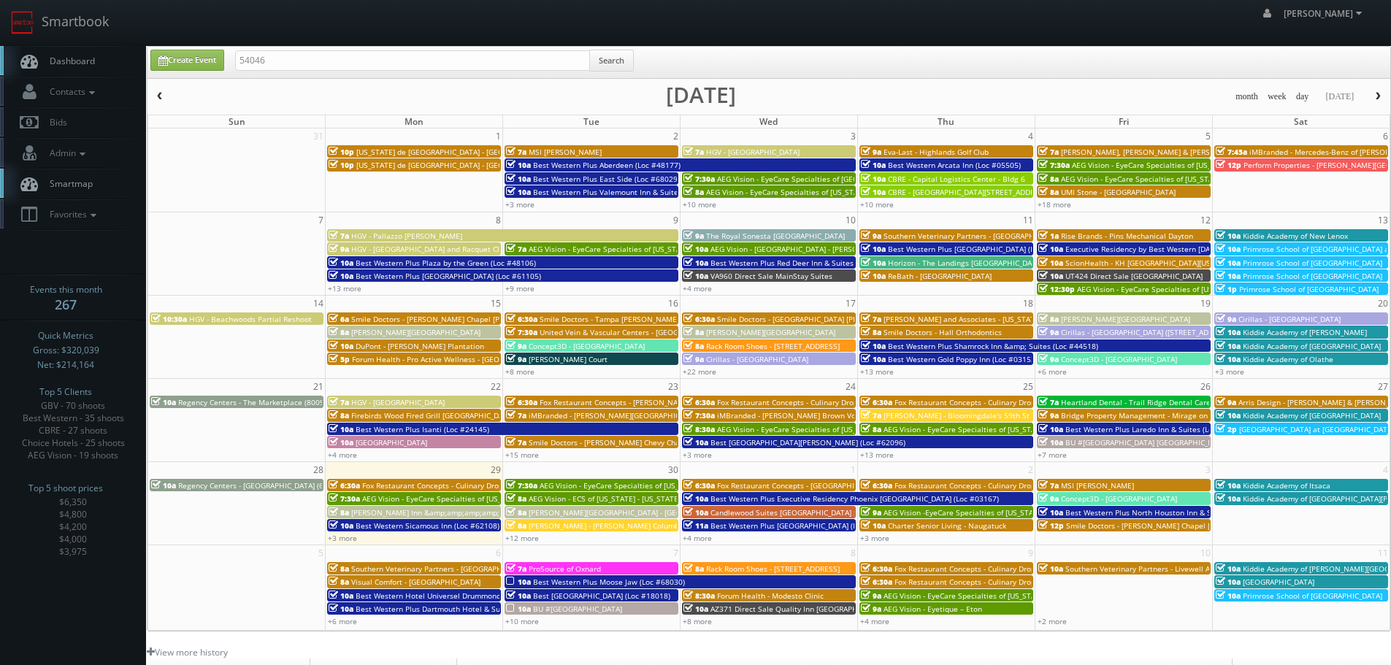
type input "54046"
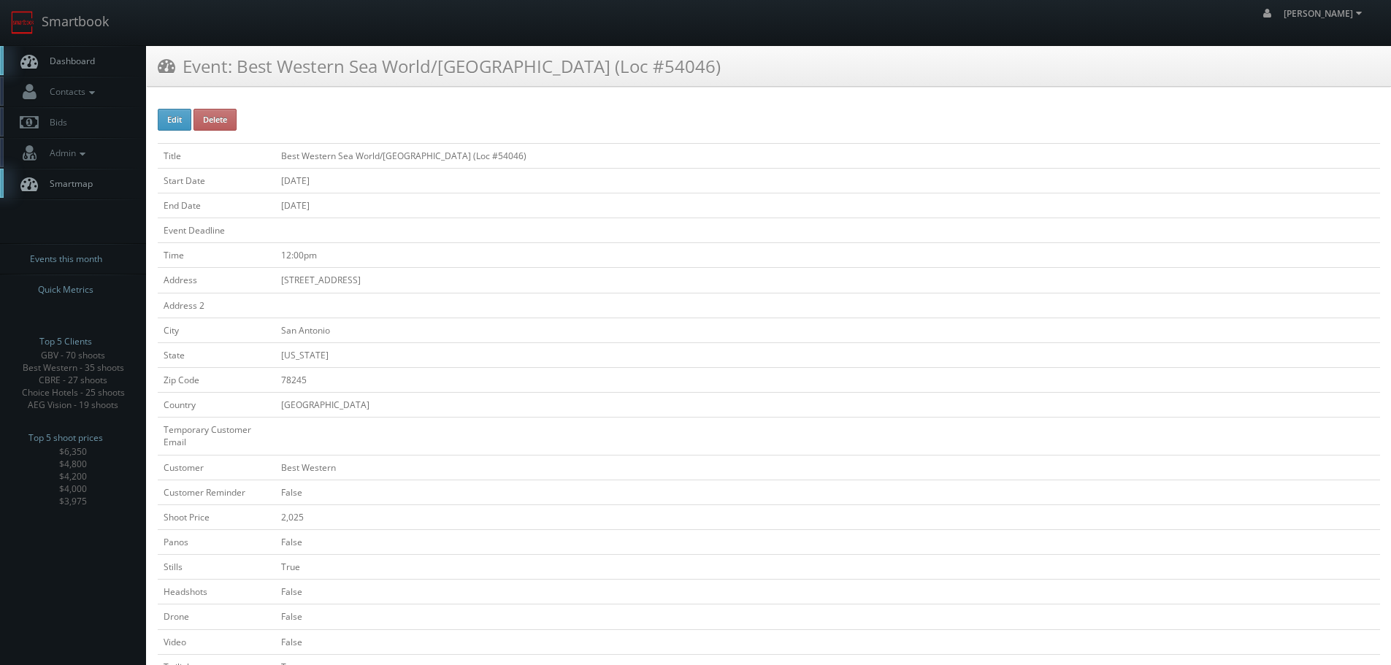
click at [614, 155] on td "Best Western Sea World/[GEOGRAPHIC_DATA] (Loc #54046)" at bounding box center [827, 155] width 1104 height 25
click at [603, 154] on td "Best Western Sea World/[GEOGRAPHIC_DATA] (Loc #54046)" at bounding box center [827, 155] width 1104 height 25
copy td "Best Western Sea World/[GEOGRAPHIC_DATA] (Loc #54046)"
drag, startPoint x: 601, startPoint y: 153, endPoint x: 279, endPoint y: 151, distance: 321.9
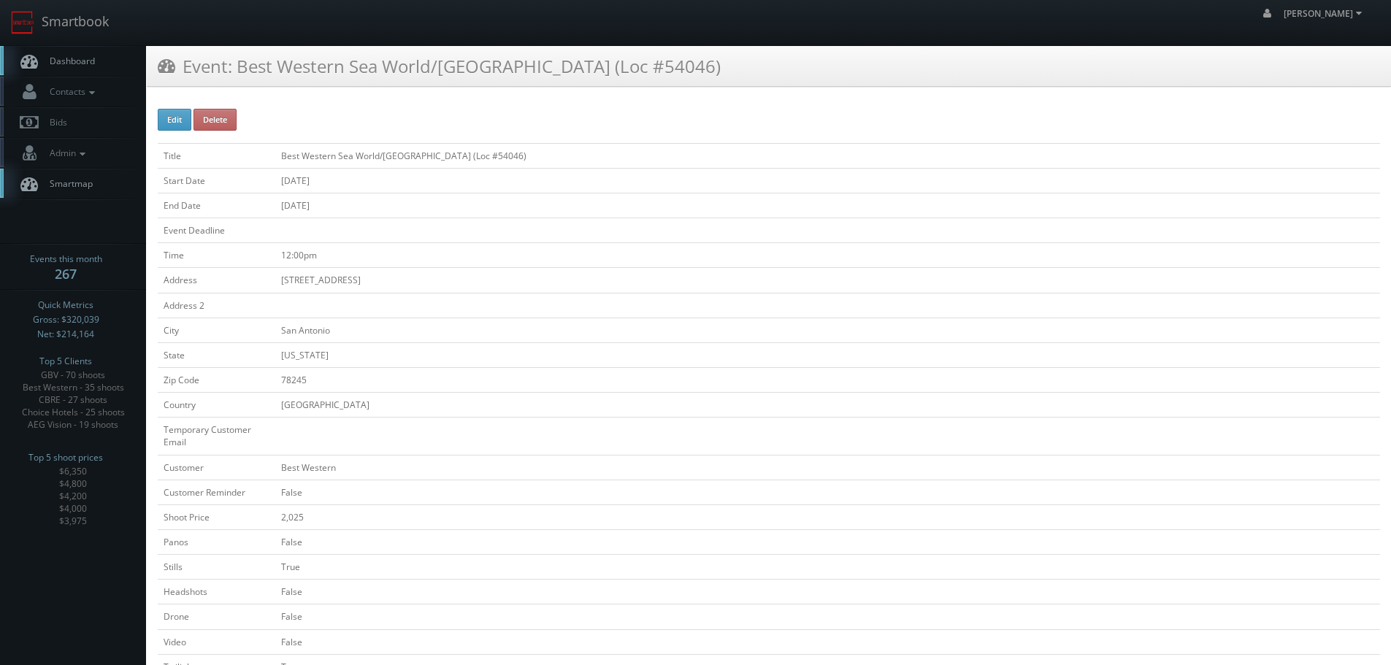
click at [279, 151] on td "Best Western Sea World/[GEOGRAPHIC_DATA] (Loc #54046)" at bounding box center [827, 155] width 1104 height 25
click at [92, 26] on link "Smartbook" at bounding box center [60, 22] width 120 height 45
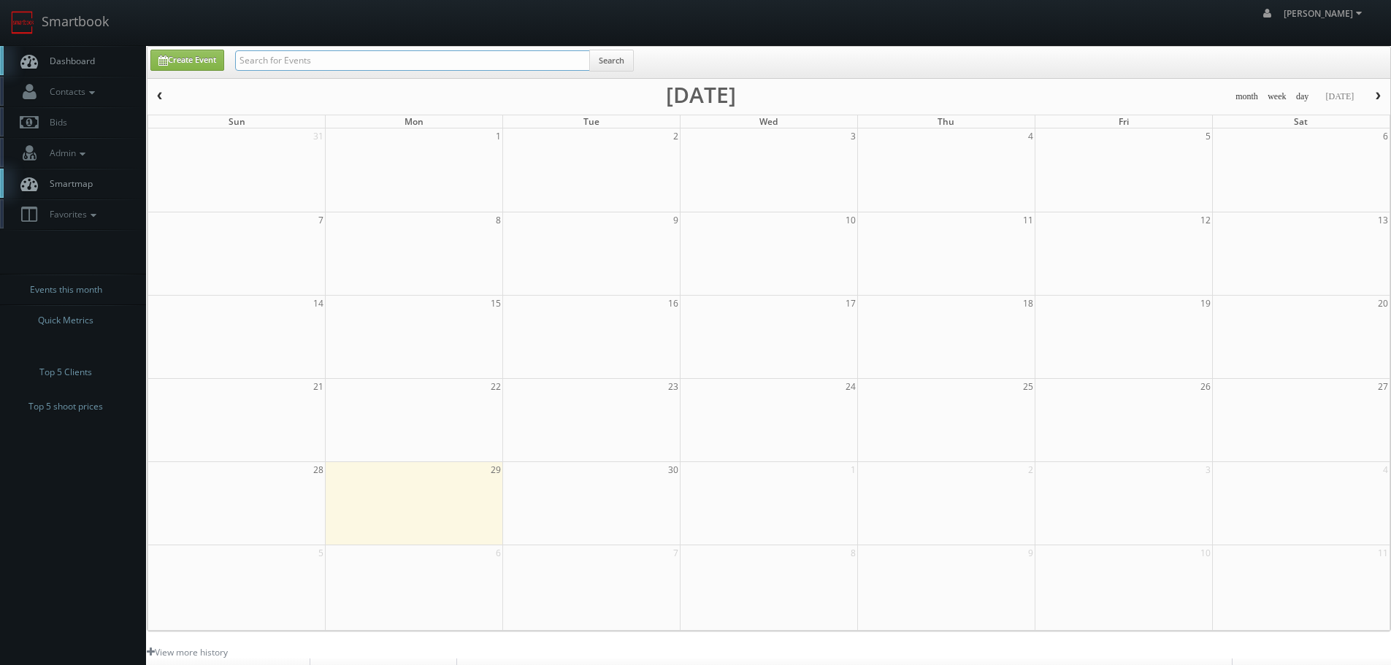
click at [361, 58] on input "text" at bounding box center [412, 60] width 355 height 20
type input "62096"
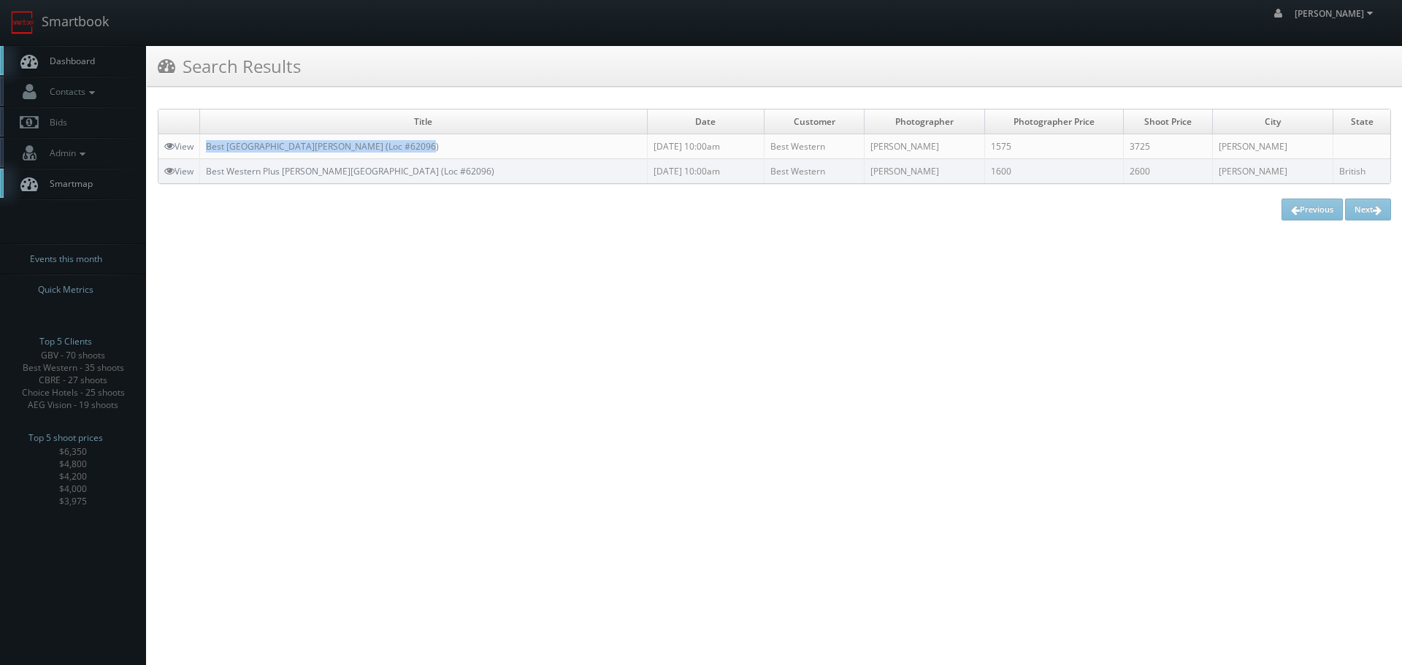
copy tr "Best [GEOGRAPHIC_DATA][PERSON_NAME] (Loc #62096)"
drag, startPoint x: 475, startPoint y: 144, endPoint x: 199, endPoint y: 147, distance: 276.7
click at [199, 147] on tr "View Best Western Plus Baker Street Inn (Loc #62096) 09/24/2025 10:00am Best We…" at bounding box center [774, 146] width 1232 height 25
click at [180, 144] on link "View" at bounding box center [178, 146] width 29 height 12
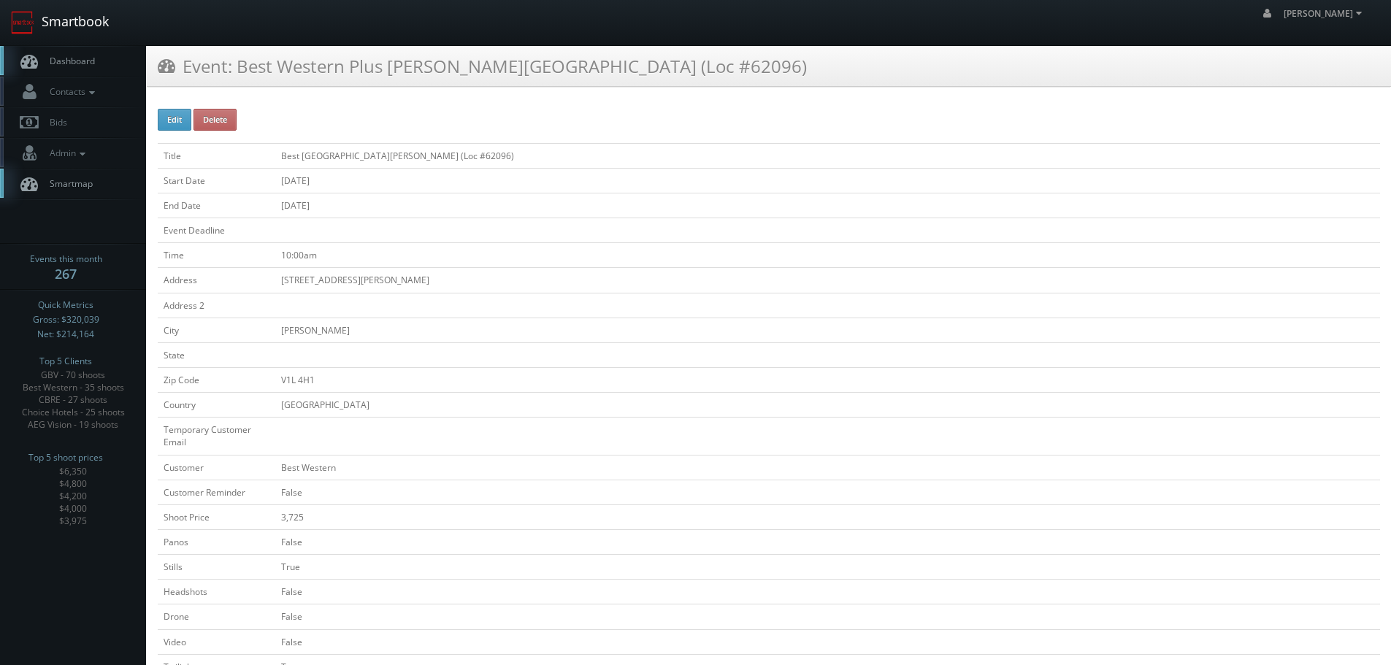
click at [106, 29] on link "Smartbook" at bounding box center [60, 22] width 120 height 45
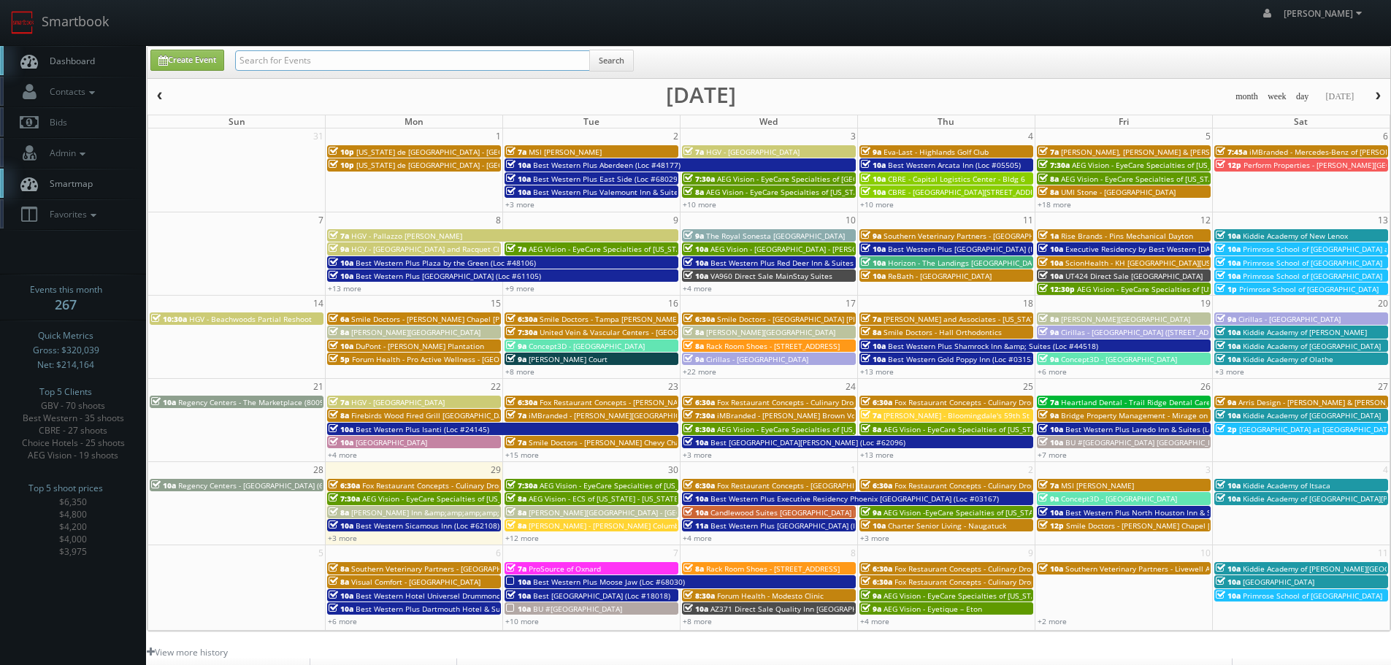
click at [317, 63] on input "text" at bounding box center [412, 60] width 355 height 20
type input "61075"
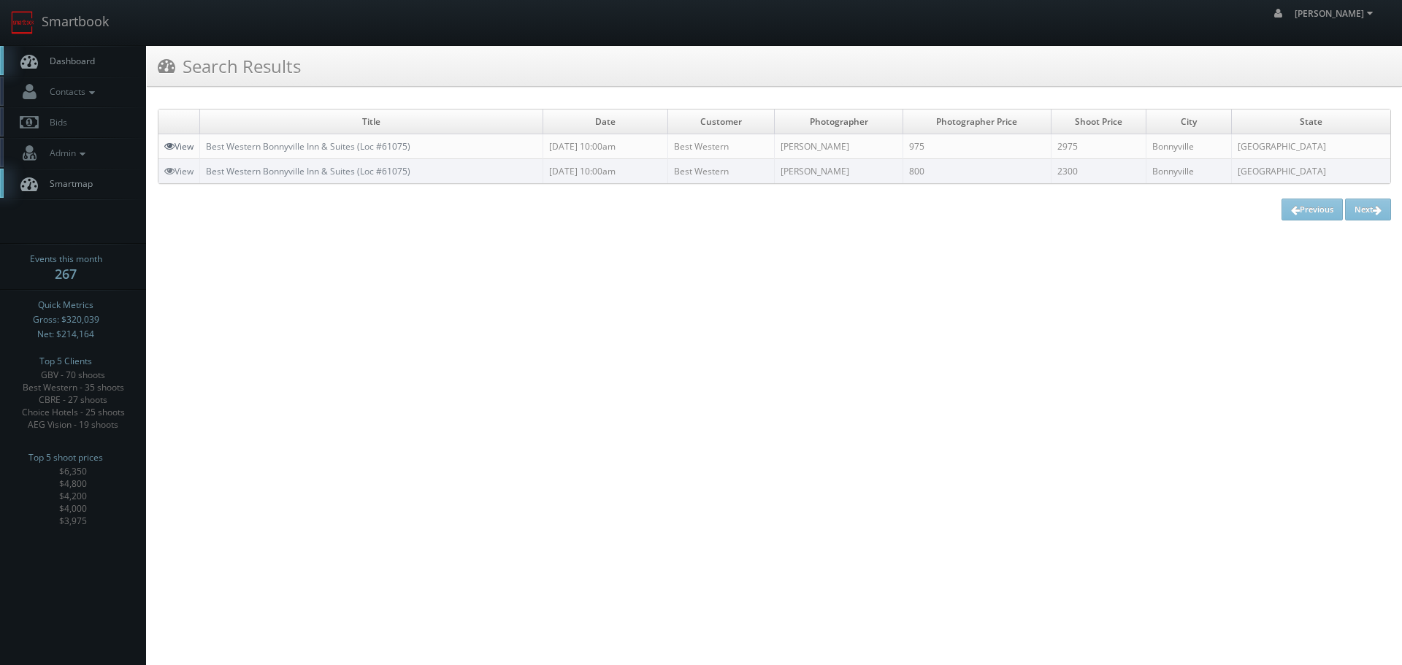
click at [185, 145] on link "View" at bounding box center [178, 146] width 29 height 12
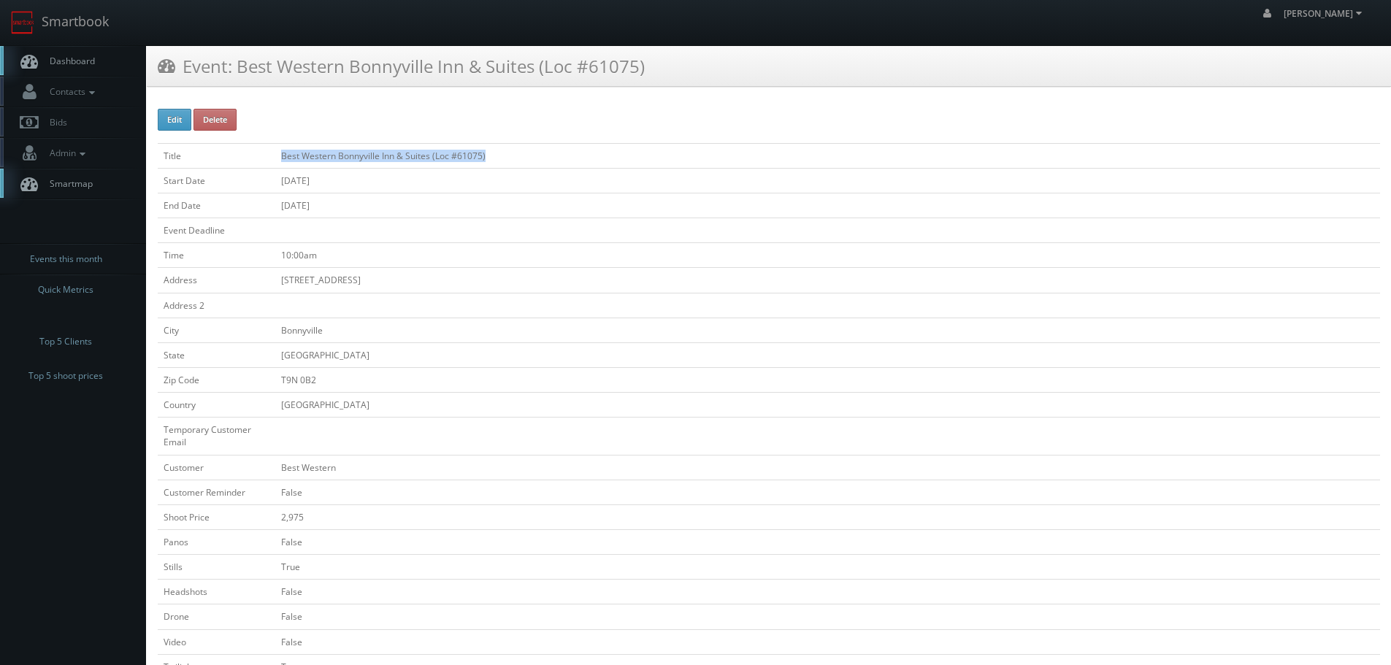
copy tr "Best Western Bonnyville Inn & Suites (Loc #61075)"
drag, startPoint x: 518, startPoint y: 150, endPoint x: 272, endPoint y: 157, distance: 246.8
click at [272, 159] on tr "Title Best Western Bonnyville Inn & Suites (Loc #61075)" at bounding box center [769, 155] width 1222 height 25
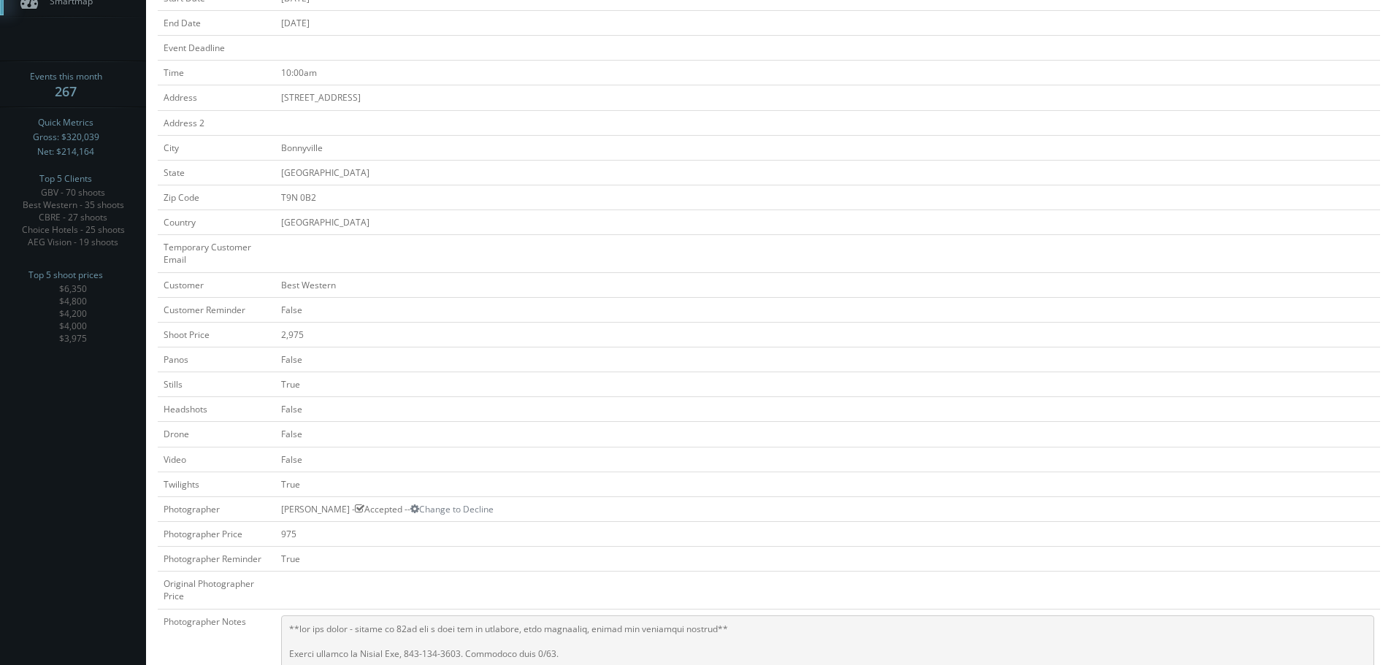
scroll to position [73, 0]
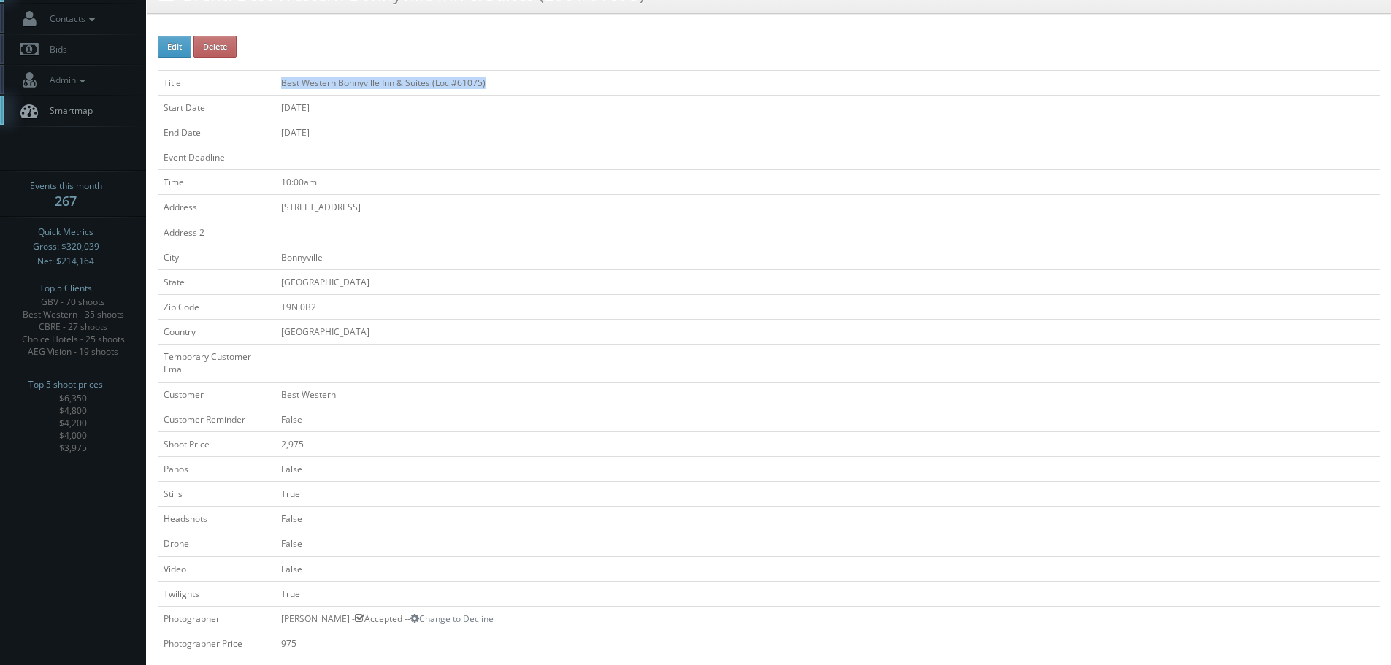
copy tr "Best Western Bonnyville Inn & Suites (Loc #61075)"
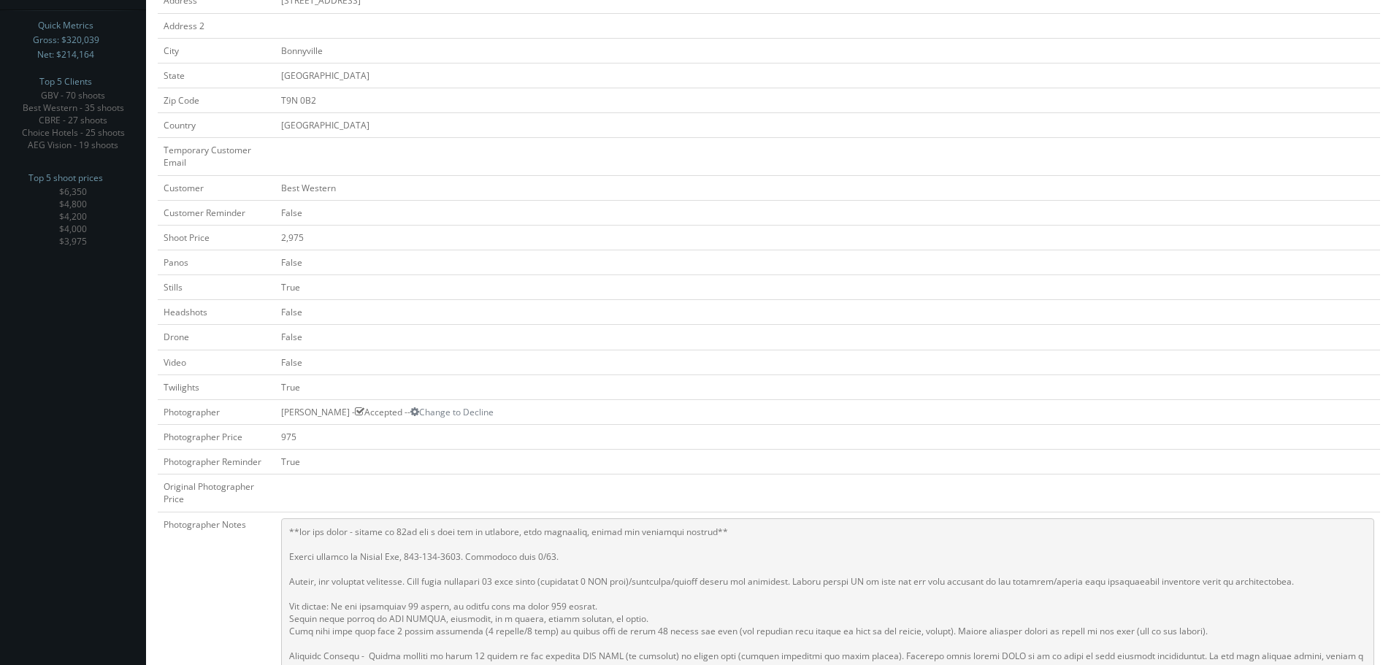
scroll to position [0, 0]
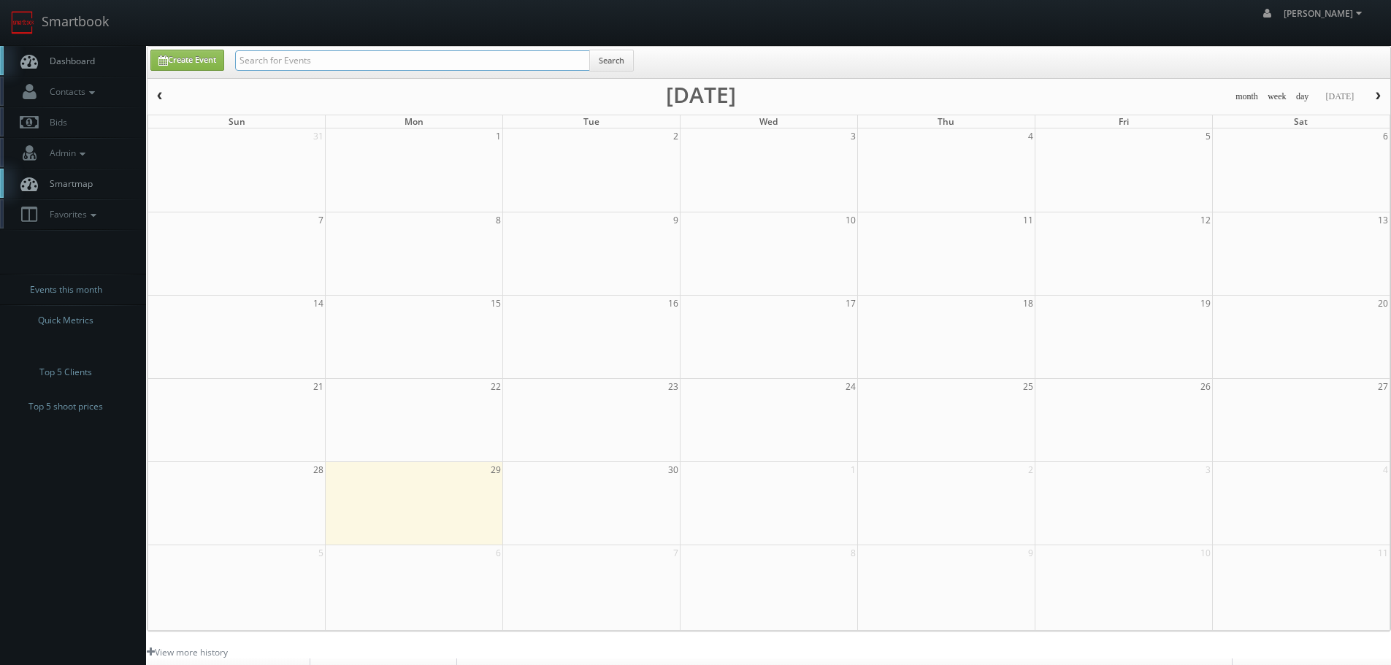
click at [293, 62] on input "text" at bounding box center [412, 60] width 355 height 20
type input "v"
type input "bridge"
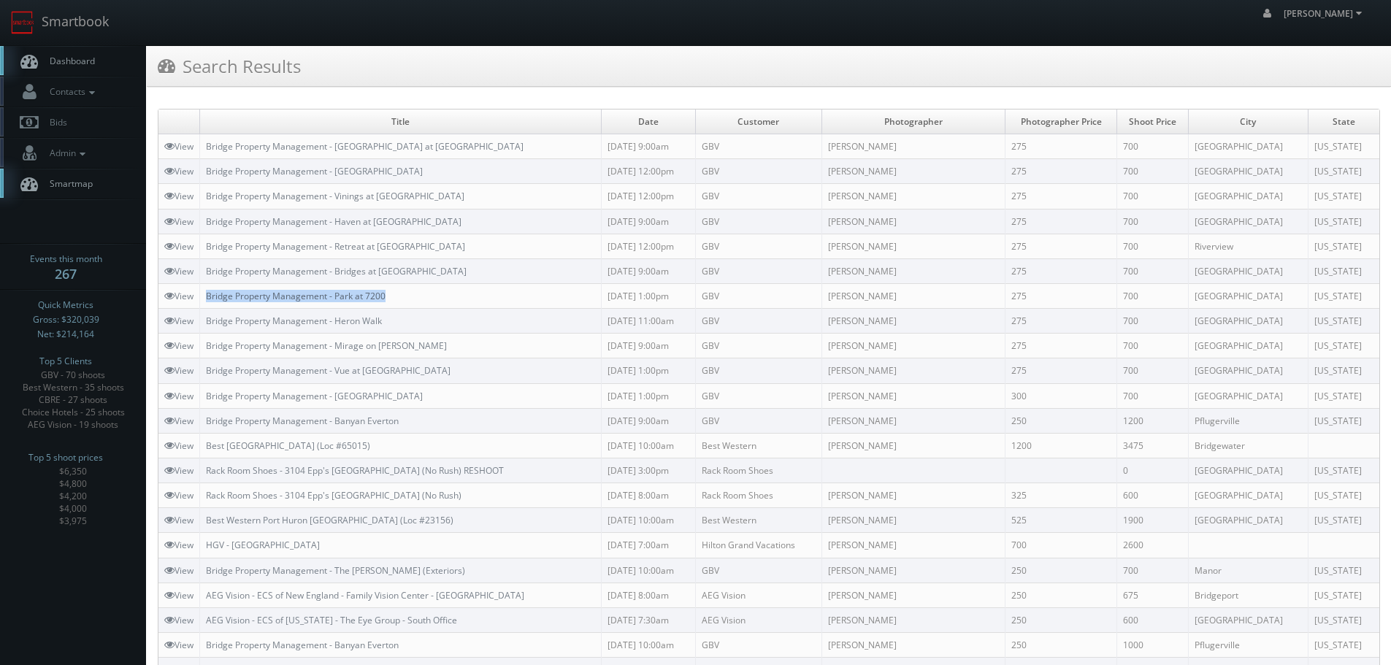
copy link "Bridge Property Management - Park at 7200"
drag, startPoint x: 411, startPoint y: 295, endPoint x: 209, endPoint y: 296, distance: 202.2
click at [209, 296] on td "Bridge Property Management - Park at 7200" at bounding box center [401, 295] width 402 height 25
copy link "Bridge Property Management - Mirage on [PERSON_NAME]"
drag, startPoint x: 420, startPoint y: 344, endPoint x: 206, endPoint y: 339, distance: 214.7
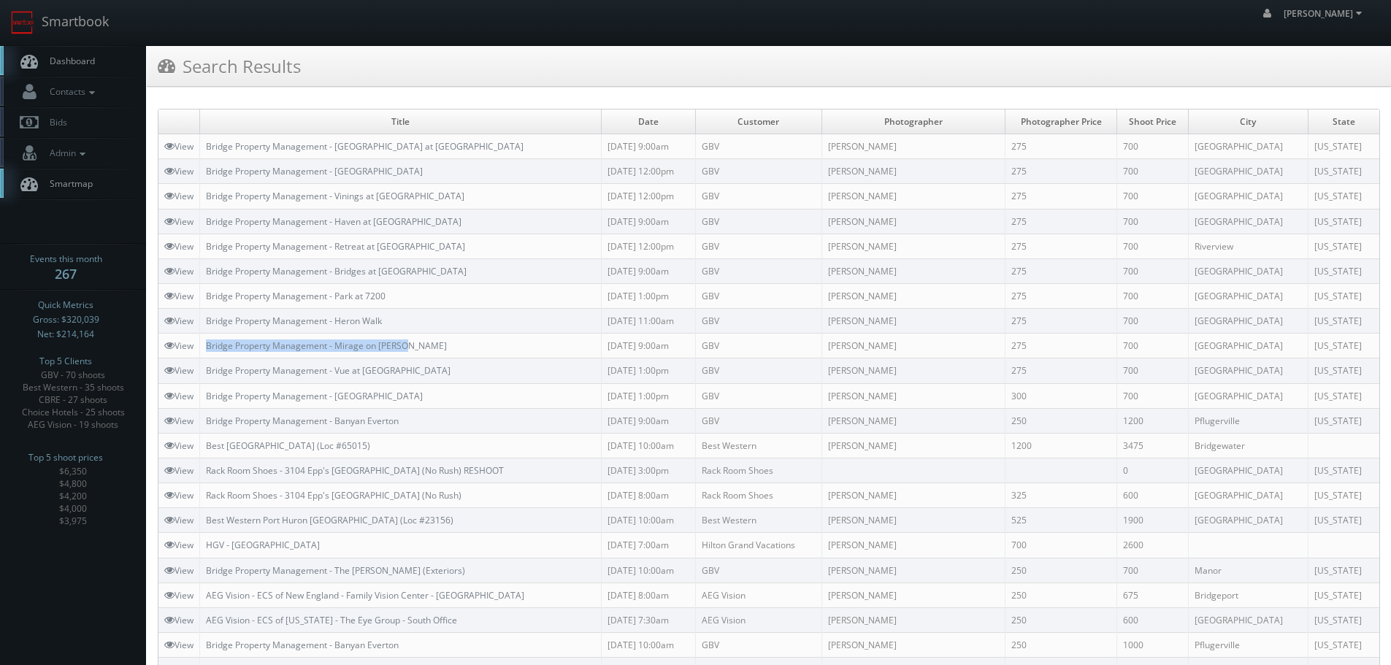
click at [206, 339] on td "Bridge Property Management - Mirage on [PERSON_NAME]" at bounding box center [401, 346] width 402 height 25
copy link "Bridge Property Management - Heron Walk"
drag, startPoint x: 417, startPoint y: 318, endPoint x: 202, endPoint y: 325, distance: 214.7
click at [202, 325] on td "Bridge Property Management - Heron Walk" at bounding box center [401, 321] width 402 height 25
click at [75, 16] on link "Smartbook" at bounding box center [60, 22] width 120 height 45
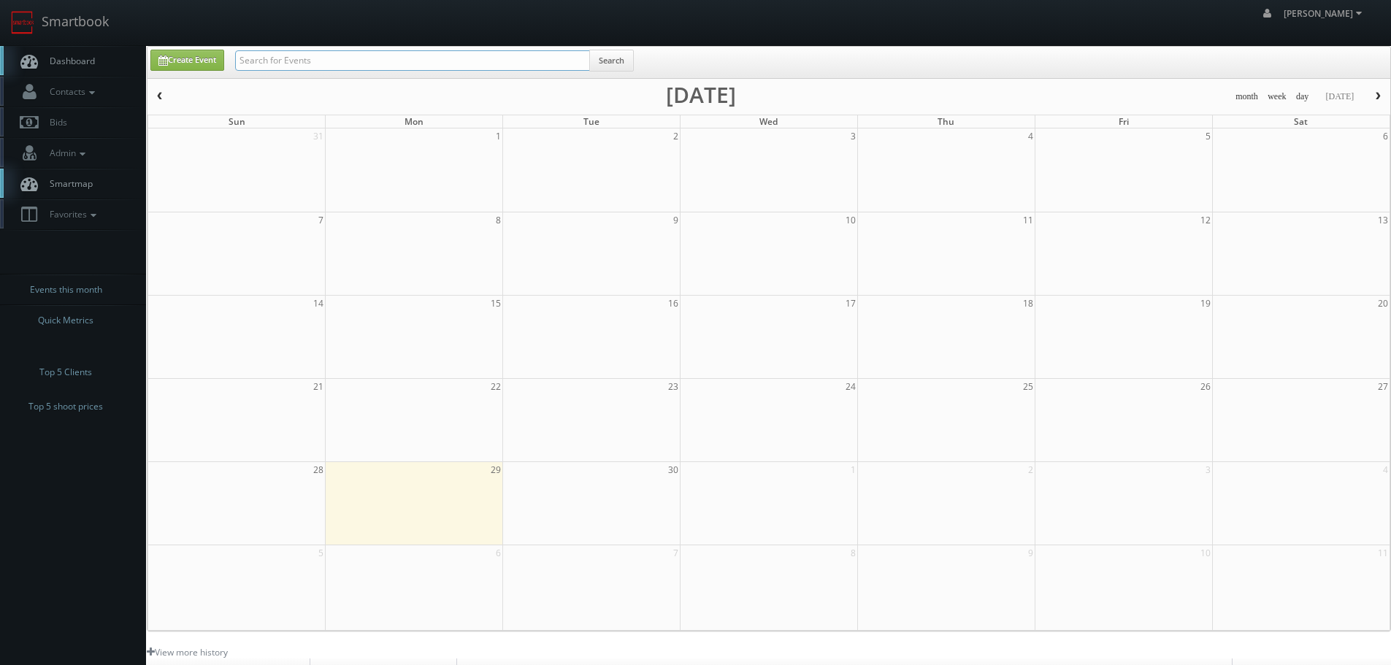
click at [257, 68] on input "text" at bounding box center [412, 60] width 355 height 20
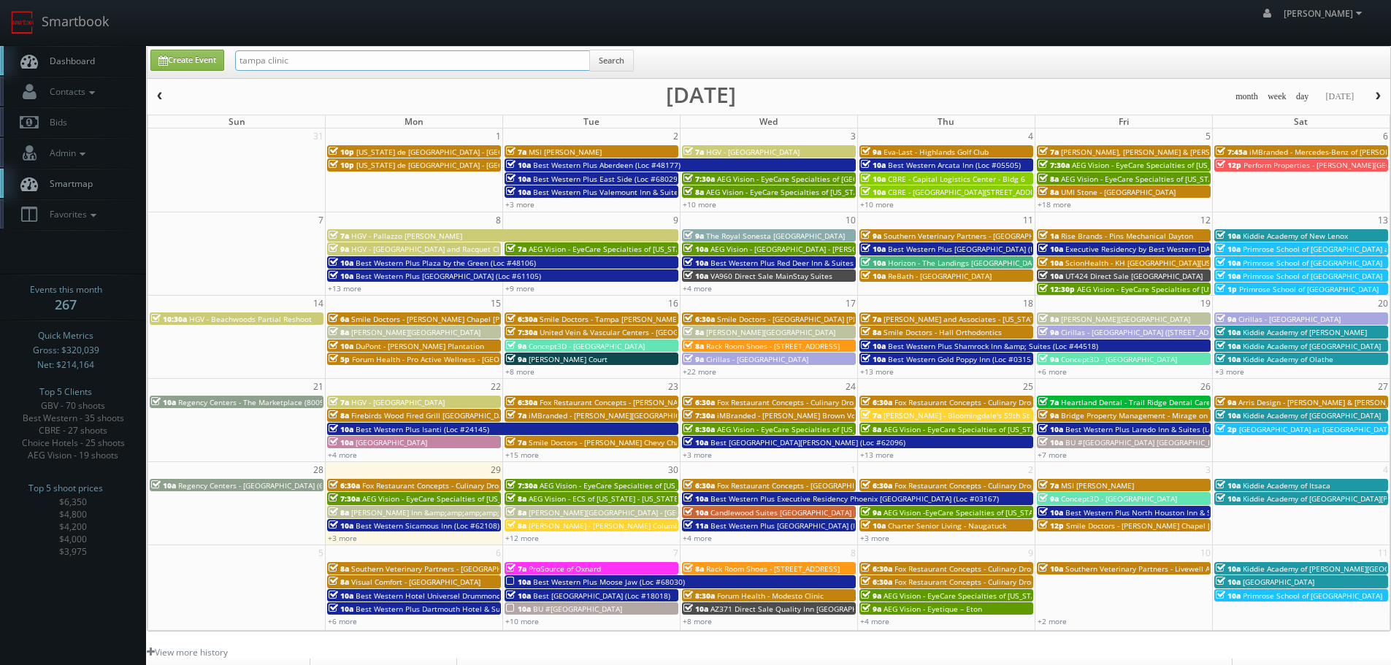
type input "tampa clinic"
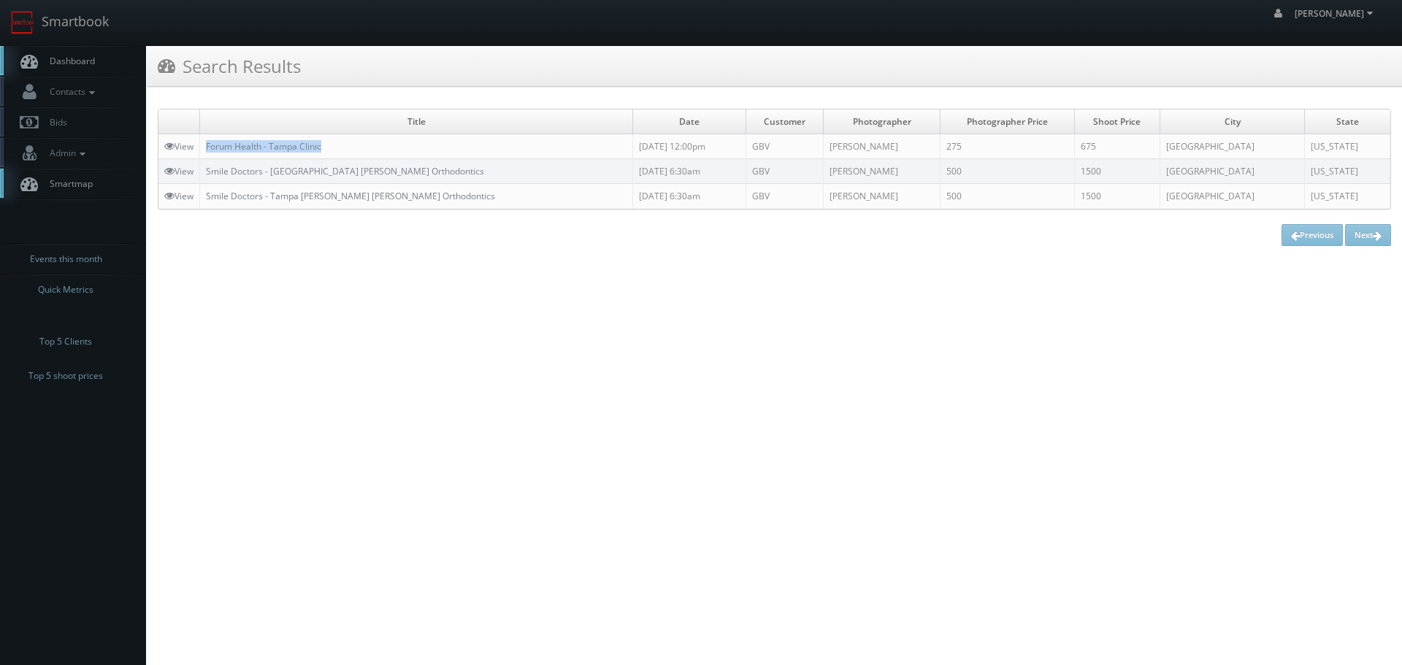
copy link "Forum Health - Tampa Clinic"
drag, startPoint x: 353, startPoint y: 143, endPoint x: 205, endPoint y: 150, distance: 147.6
click at [205, 150] on td "Forum Health - Tampa Clinic" at bounding box center [416, 146] width 433 height 25
click at [100, 36] on link "Smartbook" at bounding box center [60, 22] width 120 height 45
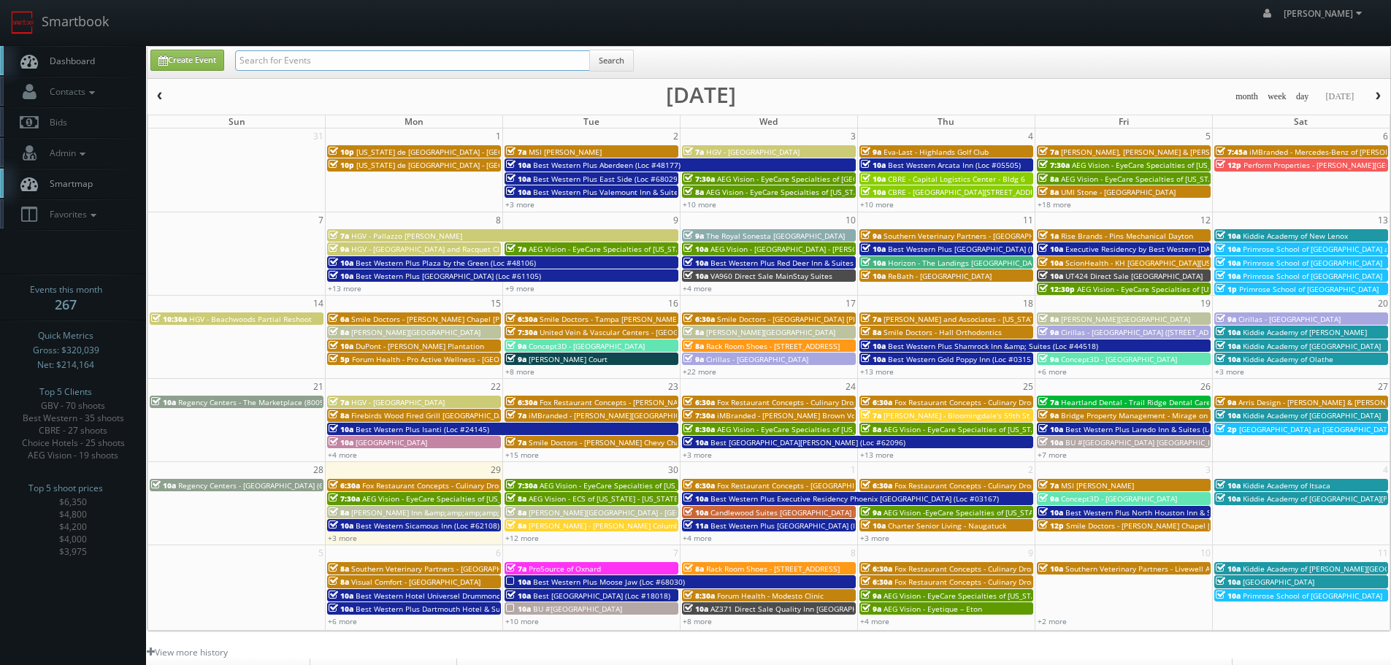
click at [278, 58] on input "text" at bounding box center [412, 60] width 355 height 20
type input "fox restaurant"
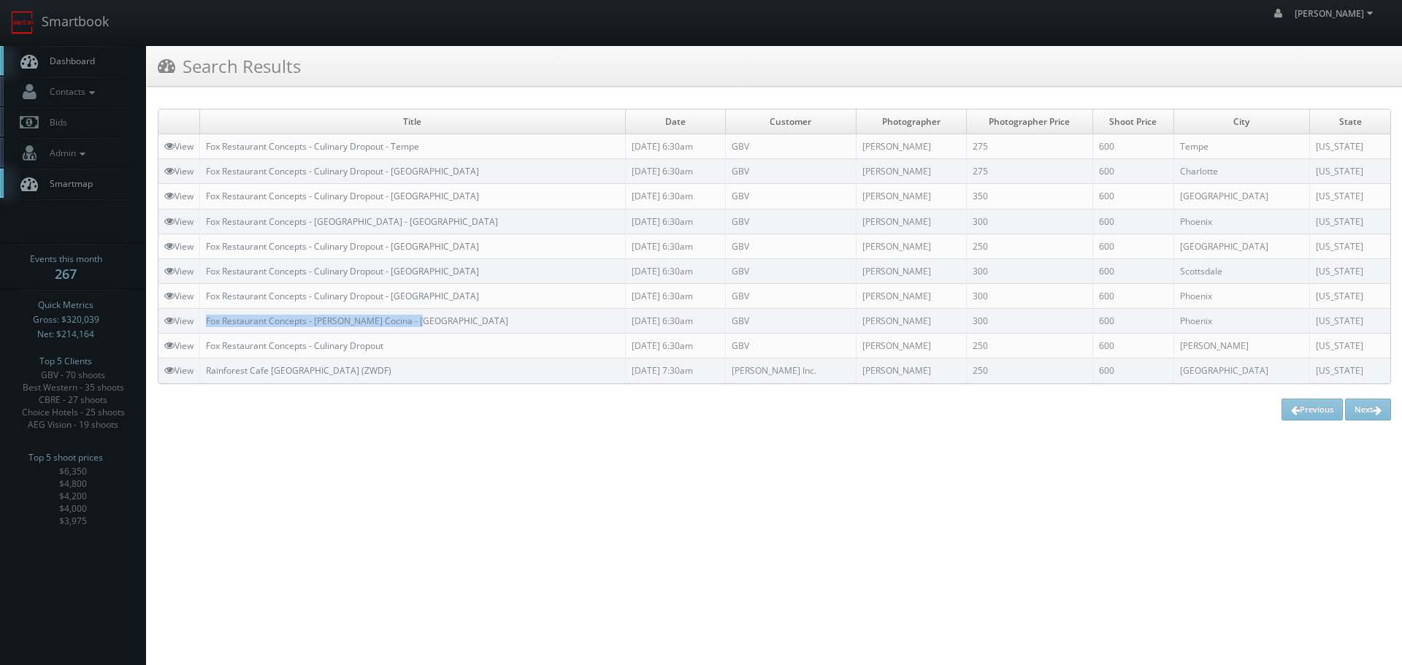
copy link "Fox Restaurant Concepts - [PERSON_NAME] Cocina - [GEOGRAPHIC_DATA]"
drag, startPoint x: 421, startPoint y: 320, endPoint x: 204, endPoint y: 318, distance: 216.8
click at [204, 318] on td "Fox Restaurant Concepts - [PERSON_NAME] Cocina - [GEOGRAPHIC_DATA]" at bounding box center [413, 321] width 426 height 25
copy link "Fox Restaurant Concepts - Culinary Dropout - [GEOGRAPHIC_DATA]"
drag, startPoint x: 497, startPoint y: 271, endPoint x: 207, endPoint y: 274, distance: 290.6
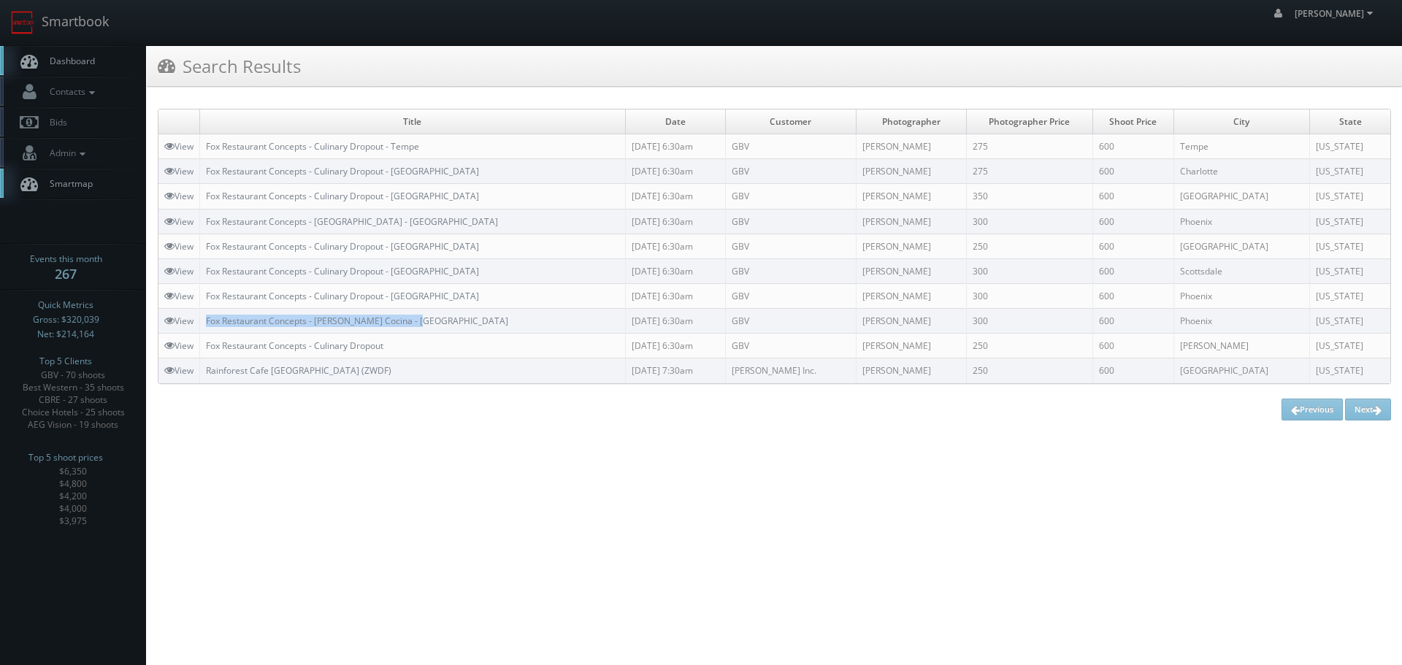
click at [207, 274] on td "Fox Restaurant Concepts - Culinary Dropout - [GEOGRAPHIC_DATA]" at bounding box center [413, 270] width 426 height 25
click at [46, 36] on link "Smartbook" at bounding box center [60, 22] width 120 height 45
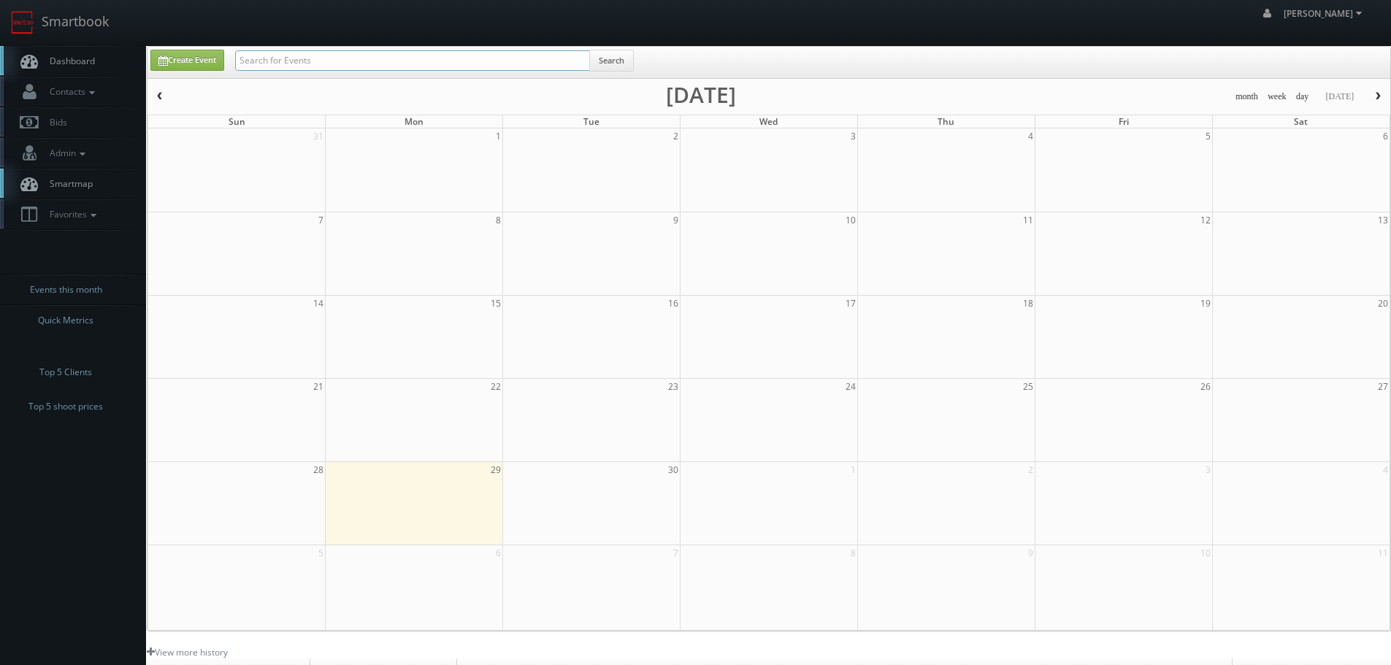
click at [277, 55] on input "text" at bounding box center [412, 60] width 355 height 20
type input "[GEOGRAPHIC_DATA]"
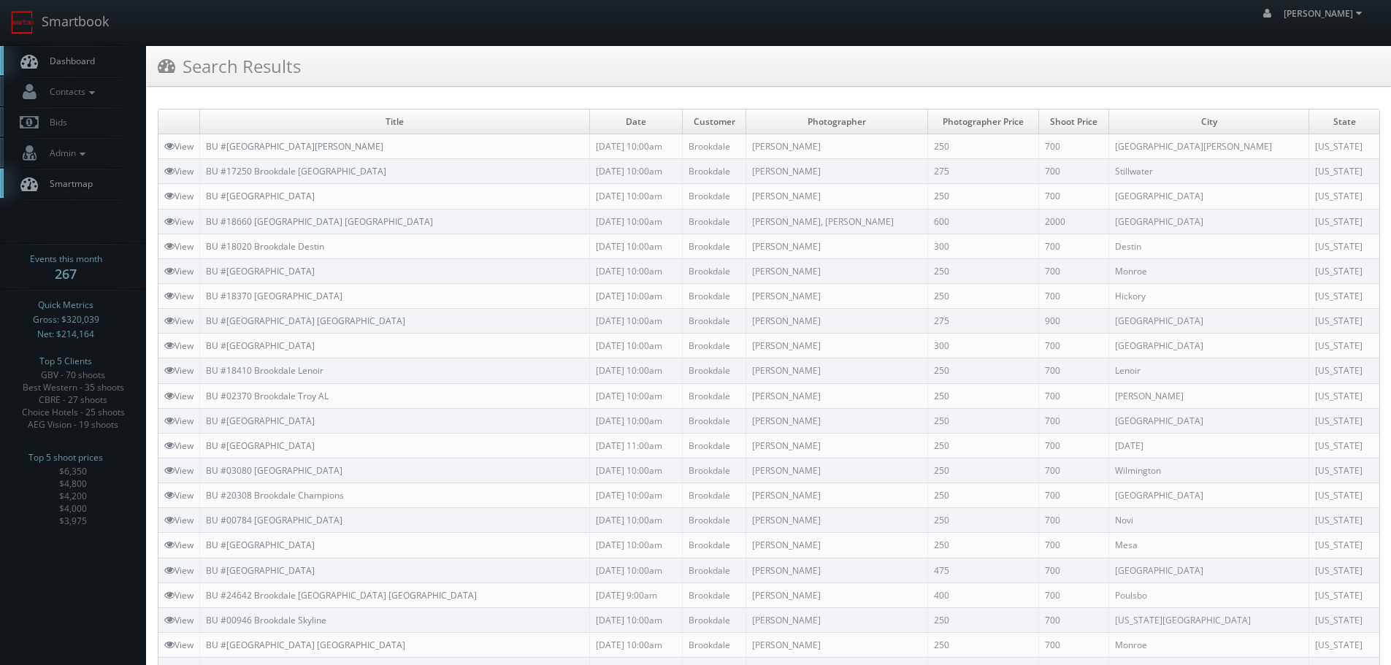
scroll to position [637, 0]
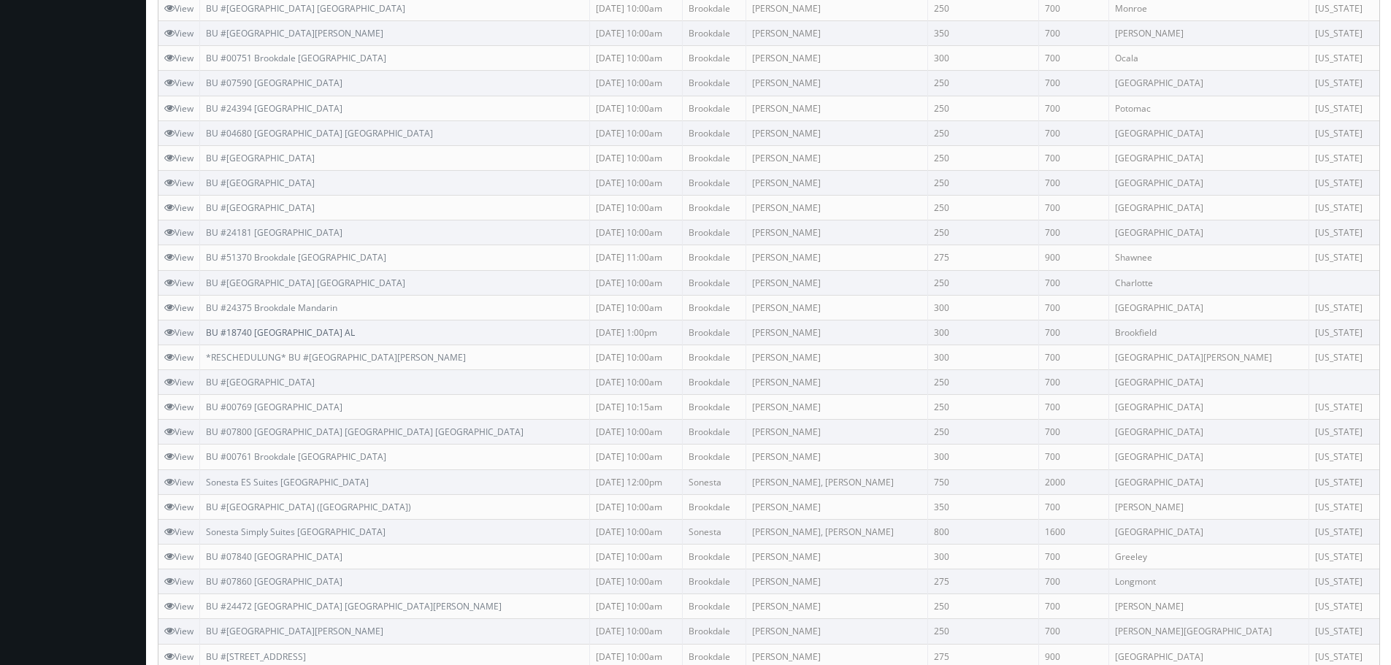
copy link "BU #18740 [GEOGRAPHIC_DATA] AL"
drag, startPoint x: 399, startPoint y: 331, endPoint x: 208, endPoint y: 336, distance: 190.6
click at [208, 336] on td "BU #18740 [GEOGRAPHIC_DATA] AL" at bounding box center [395, 332] width 390 height 25
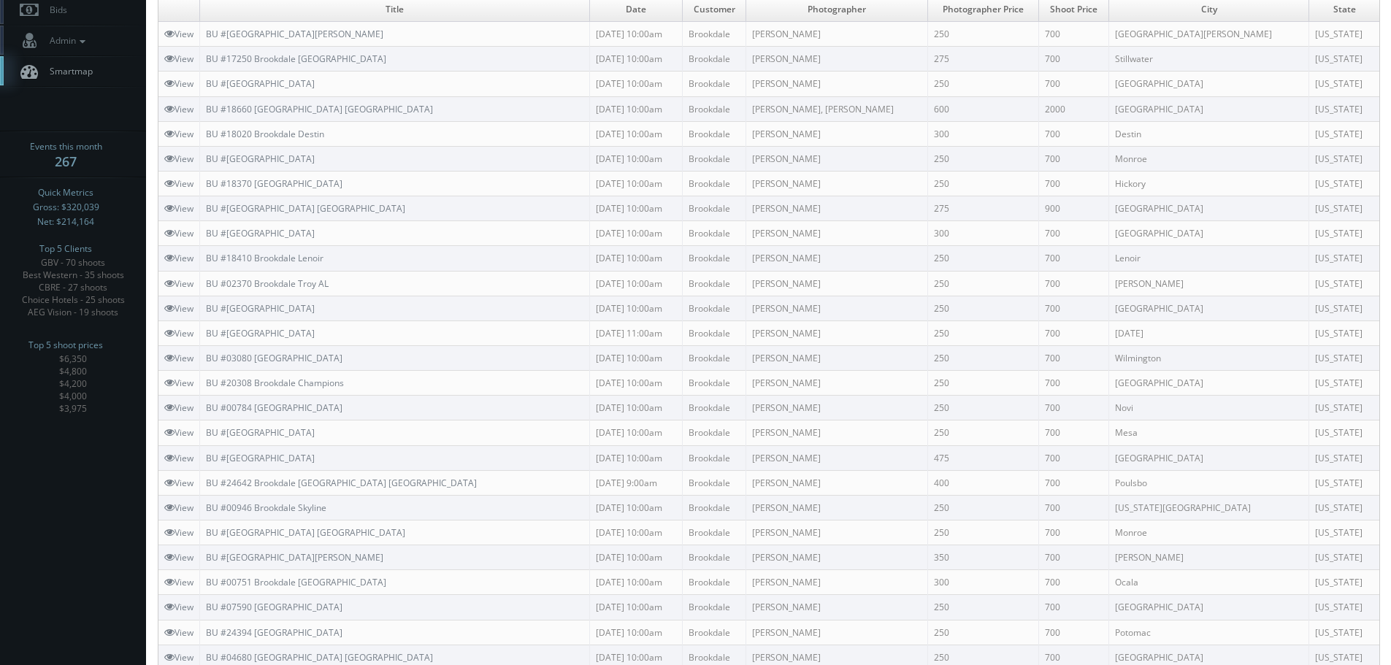
scroll to position [0, 0]
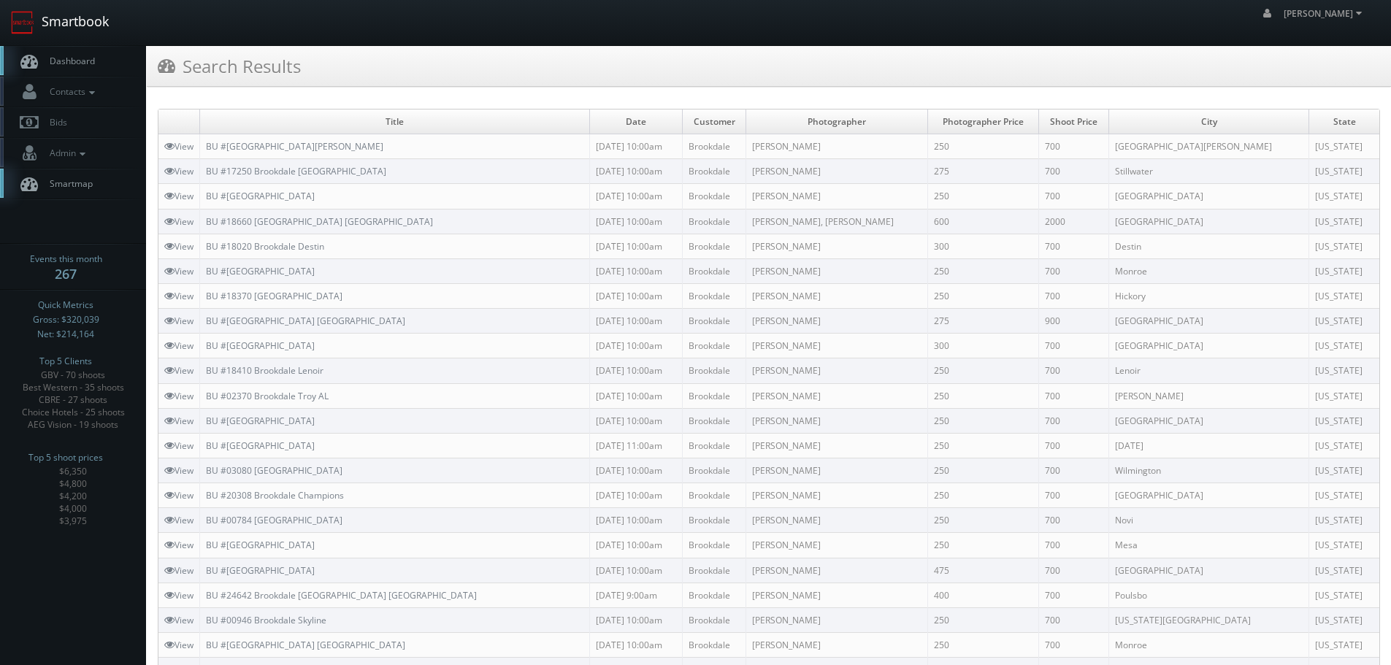
click at [84, 26] on link "Smartbook" at bounding box center [60, 22] width 120 height 45
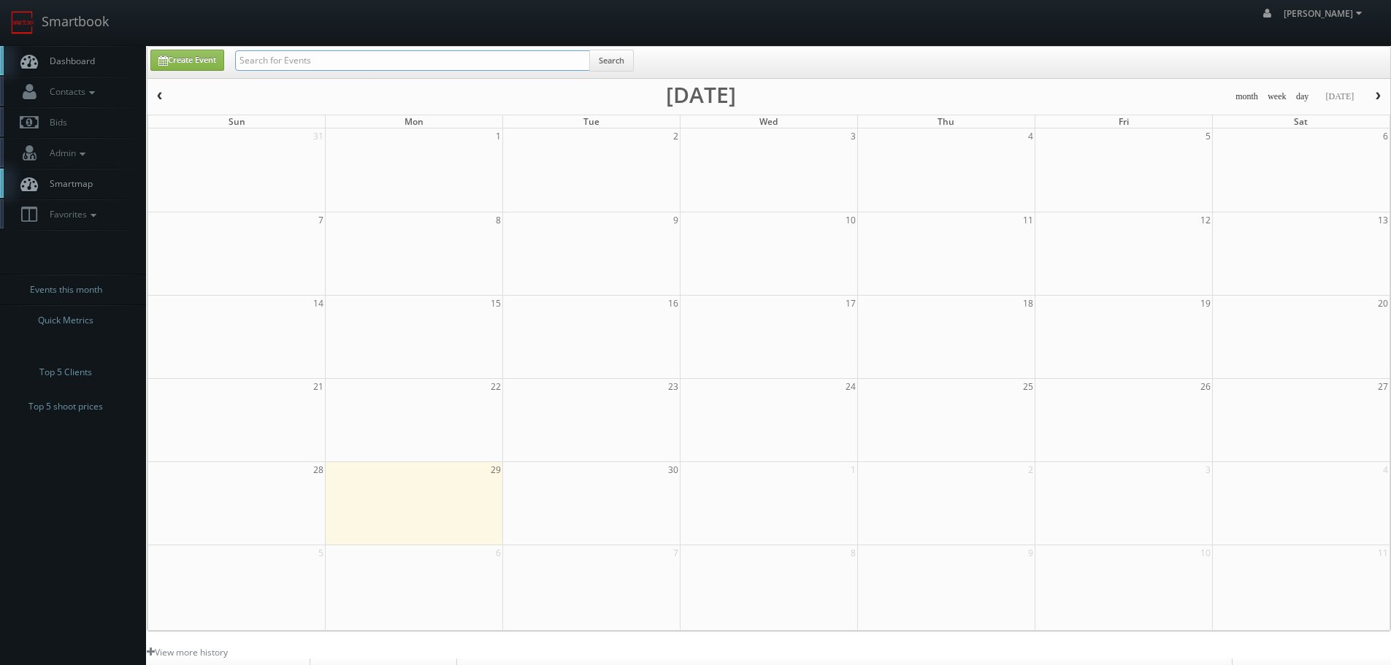
click at [314, 66] on input "text" at bounding box center [412, 60] width 355 height 20
type input "teamsnap"
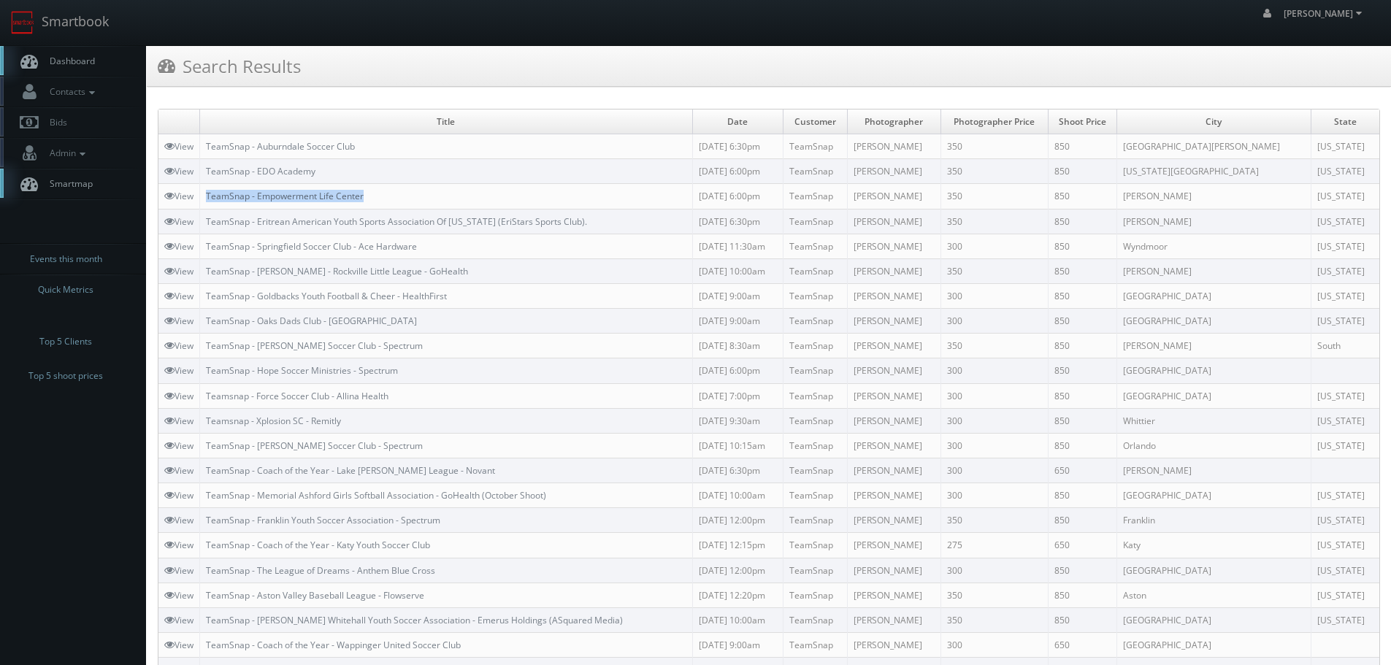
copy link "TeamSnap - Empowerment Life Center"
drag, startPoint x: 424, startPoint y: 191, endPoint x: 208, endPoint y: 195, distance: 216.1
click at [208, 195] on td "TeamSnap - Empowerment Life Center" at bounding box center [446, 196] width 493 height 25
drag, startPoint x: 89, startPoint y: 34, endPoint x: 96, endPoint y: 35, distance: 7.4
click at [89, 33] on link "Smartbook" at bounding box center [60, 22] width 120 height 45
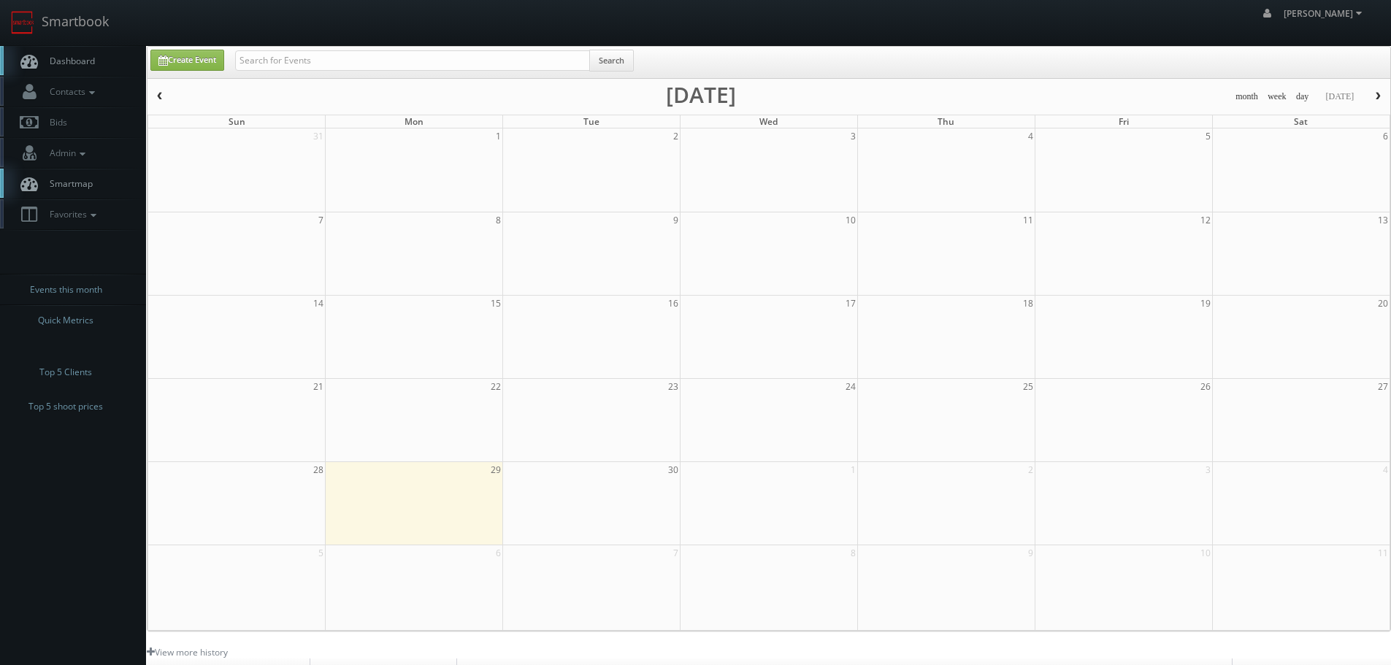
click at [264, 55] on input "text" at bounding box center [412, 60] width 355 height 20
type input "carriage club"
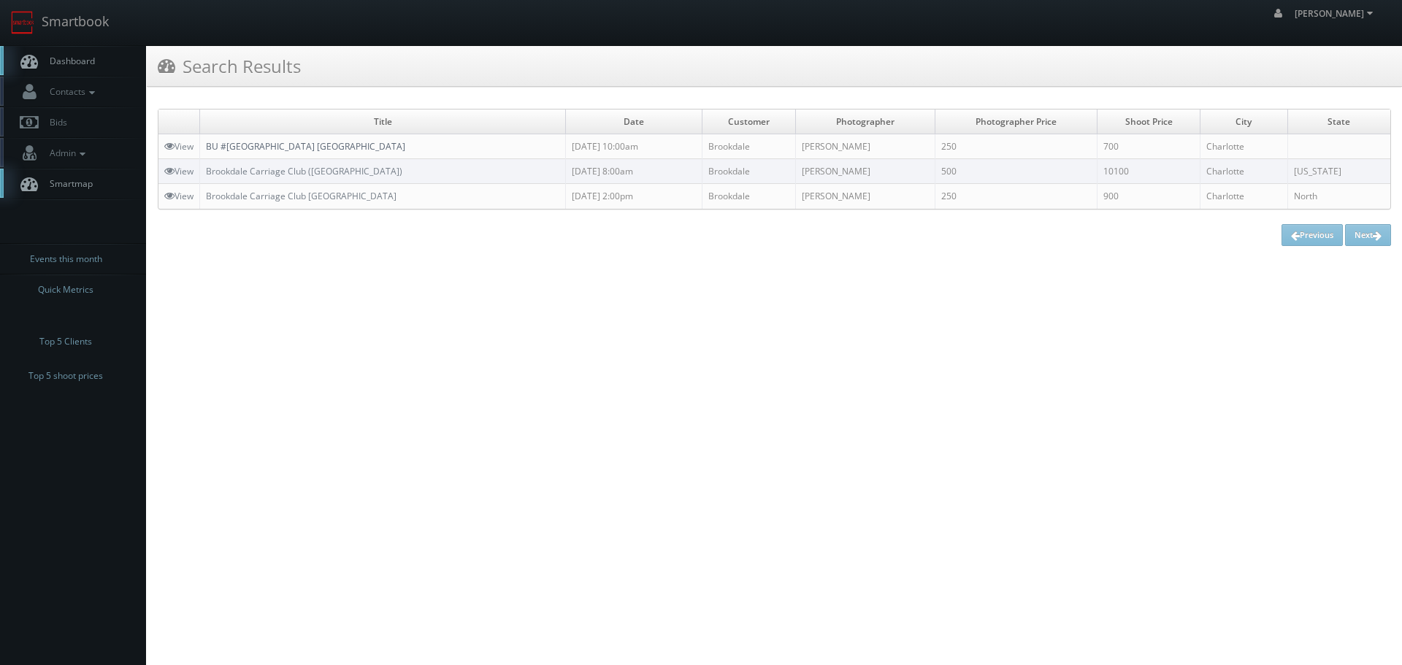
copy link "BU #[GEOGRAPHIC_DATA] [GEOGRAPHIC_DATA]"
drag, startPoint x: 462, startPoint y: 150, endPoint x: 210, endPoint y: 150, distance: 252.6
click at [210, 150] on td "BU #[GEOGRAPHIC_DATA] [GEOGRAPHIC_DATA]" at bounding box center [383, 146] width 366 height 25
click at [89, 23] on link "Smartbook" at bounding box center [60, 22] width 120 height 45
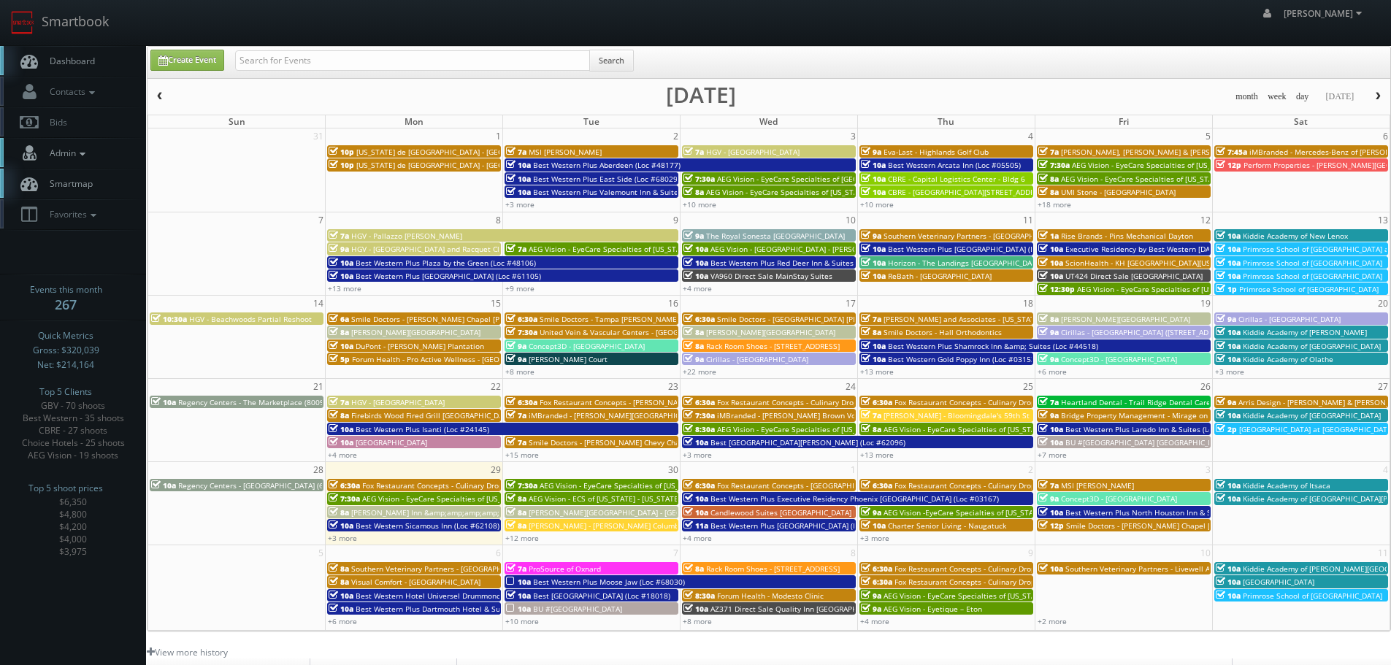
click at [81, 158] on icon at bounding box center [82, 154] width 13 height 10
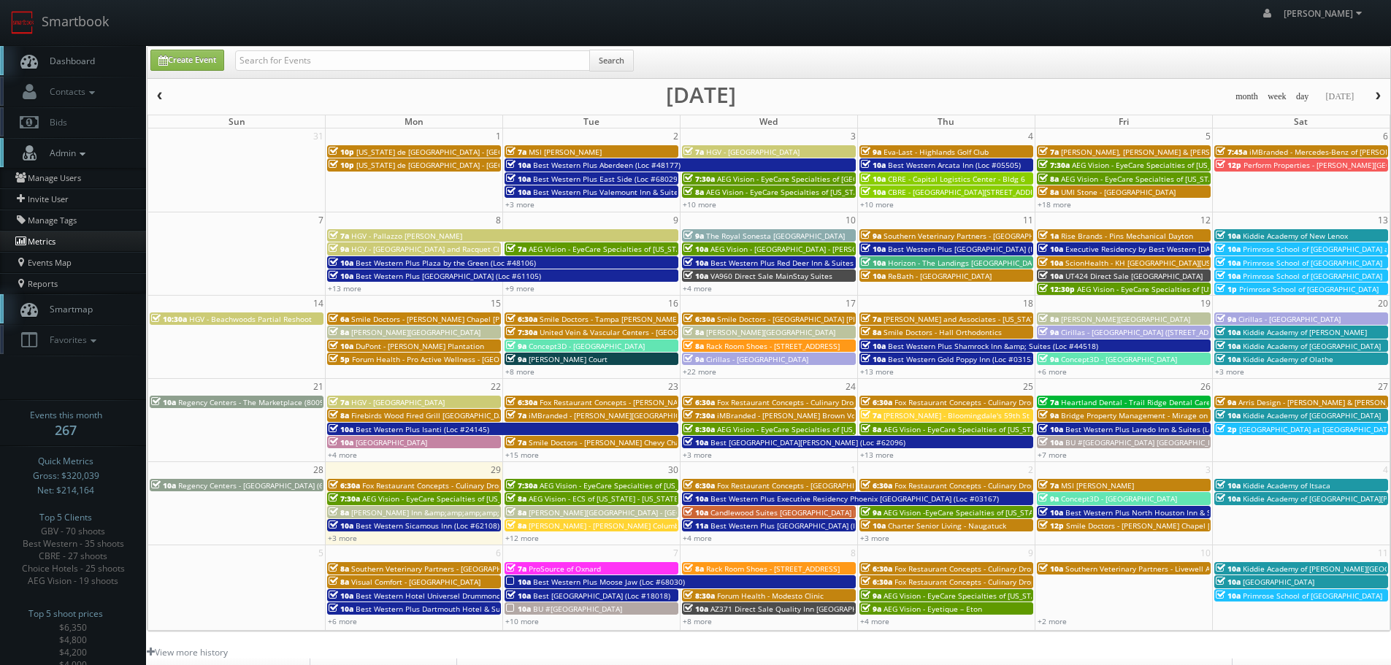
click at [49, 238] on link "Metrics" at bounding box center [73, 241] width 146 height 21
